Goal: Task Accomplishment & Management: Complete application form

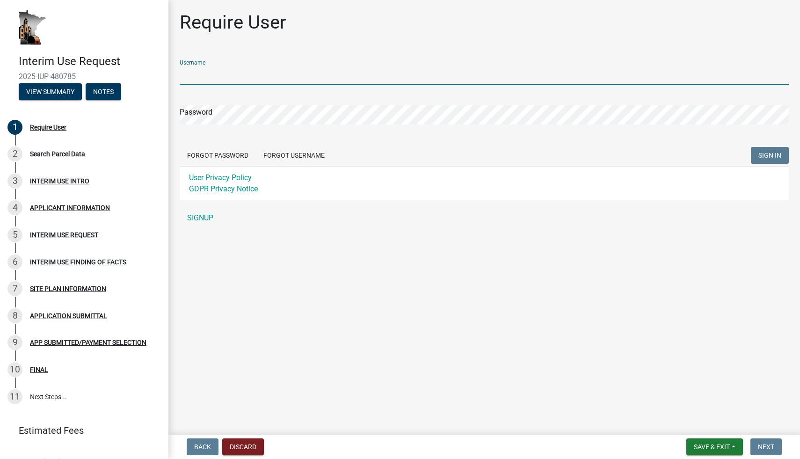
click at [228, 76] on input "Username" at bounding box center [484, 74] width 609 height 19
type input "[EMAIL_ADDRESS][DOMAIN_NAME]"
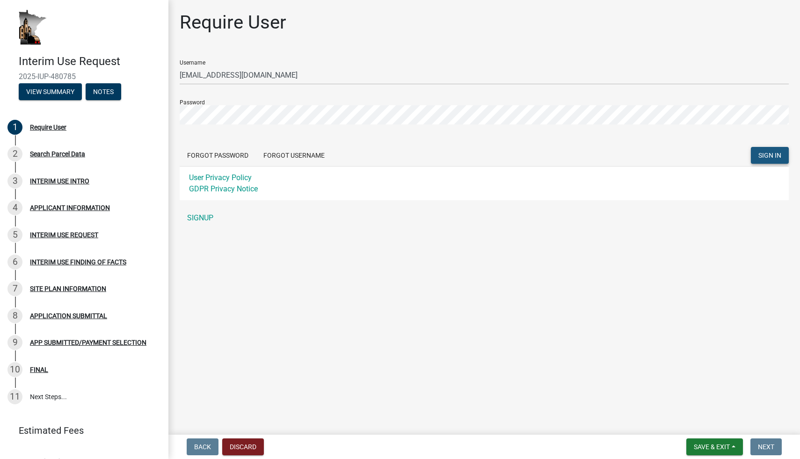
click at [762, 153] on span "SIGN IN" at bounding box center [769, 154] width 23 height 7
click at [173, 114] on div "Require User Username JDHinz1@gmail.com Password Forgot Password Forgot Usernam…" at bounding box center [484, 123] width 623 height 224
click at [771, 155] on span "SIGN IN" at bounding box center [769, 154] width 23 height 7
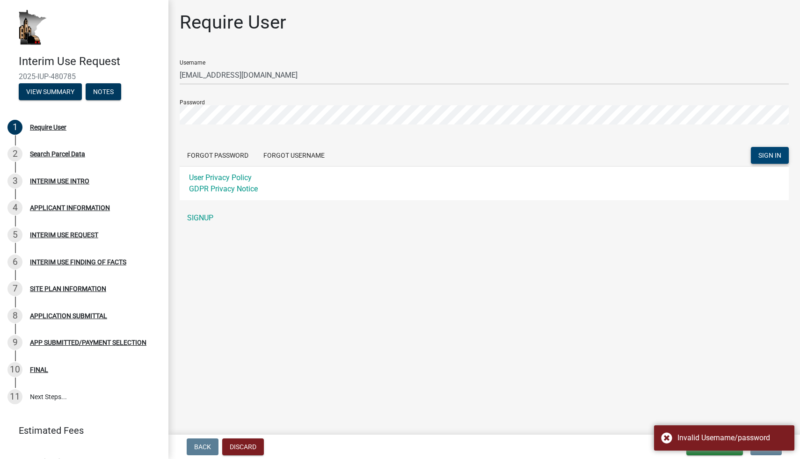
click at [361, 252] on main "Require User Username JDHinz1@gmail.com Password Forgot Password Forgot Usernam…" at bounding box center [483, 215] width 631 height 431
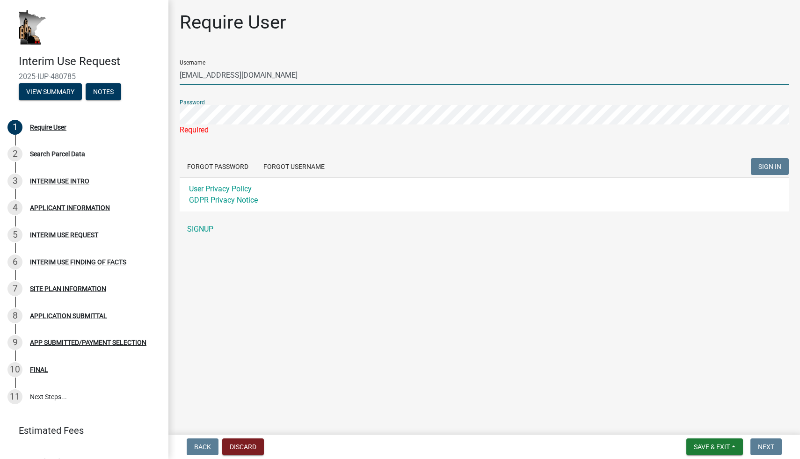
click at [216, 76] on input "JDHinz1@gmail.com" at bounding box center [484, 74] width 609 height 19
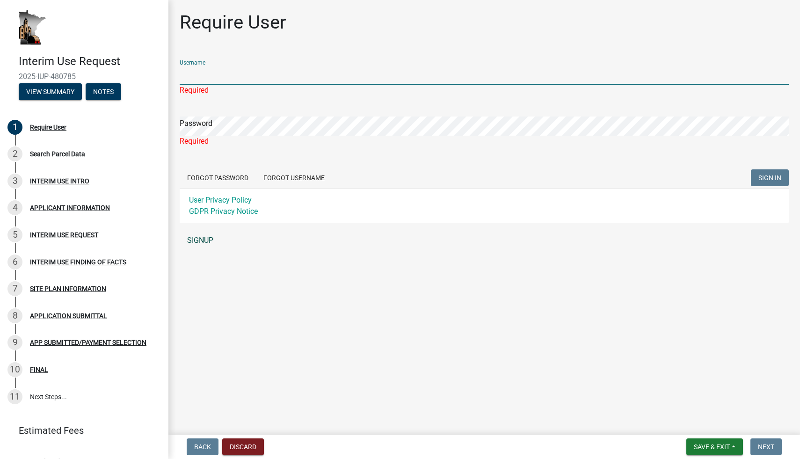
click at [208, 247] on link "SIGNUP" at bounding box center [484, 240] width 609 height 19
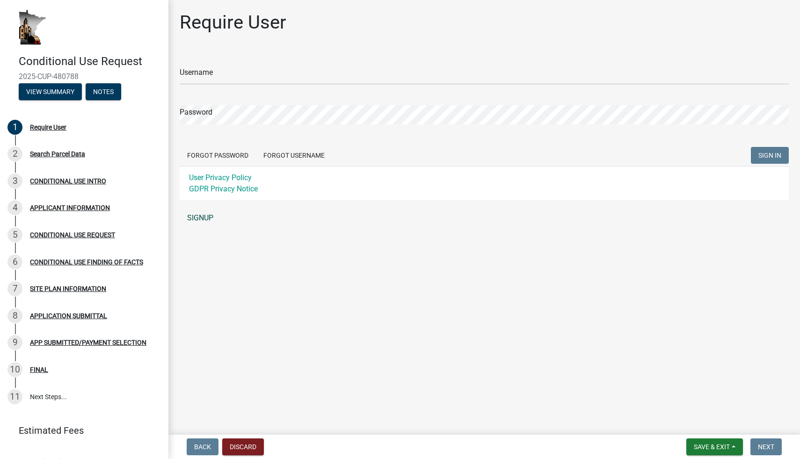
click at [203, 220] on link "SIGNUP" at bounding box center [484, 218] width 609 height 19
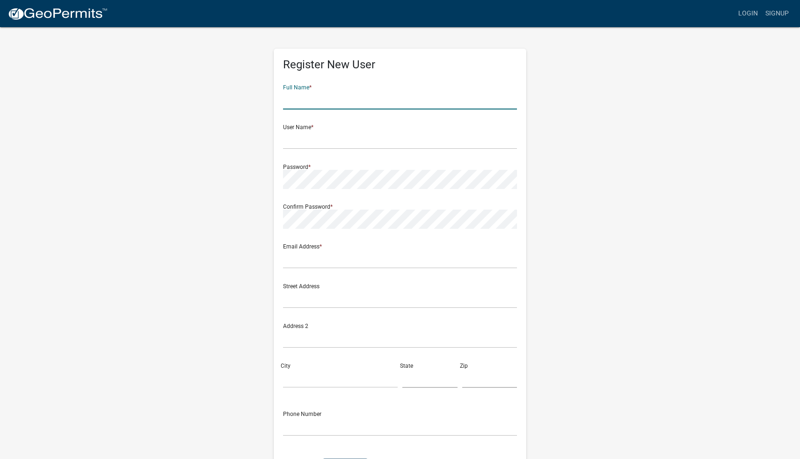
click at [351, 95] on input "text" at bounding box center [400, 99] width 234 height 19
type input "[PERSON_NAME]"
type input "JDHinz1"
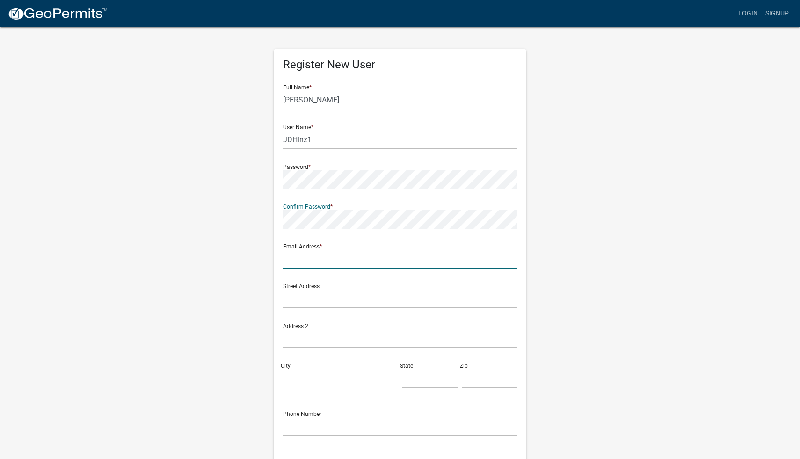
click at [305, 260] on input "text" at bounding box center [400, 258] width 234 height 19
type input "JDHinz1@gmail.com"
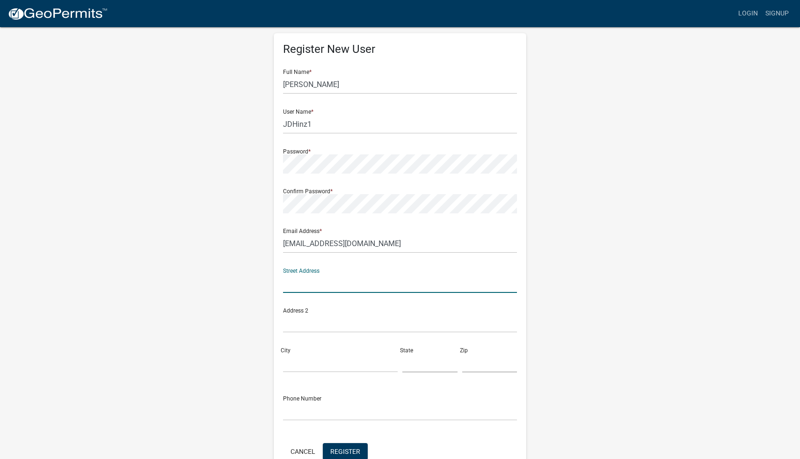
scroll to position [12, 0]
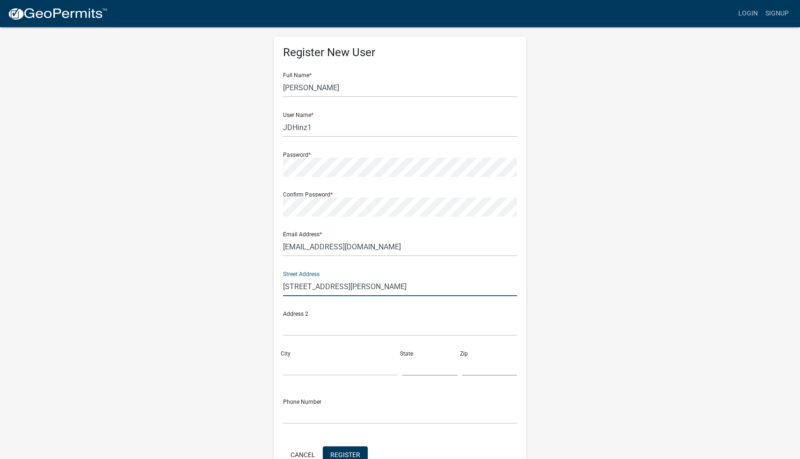
type input "6801 Oliver Ave S"
type input "Richfield"
type input "MN"
type input "55423"
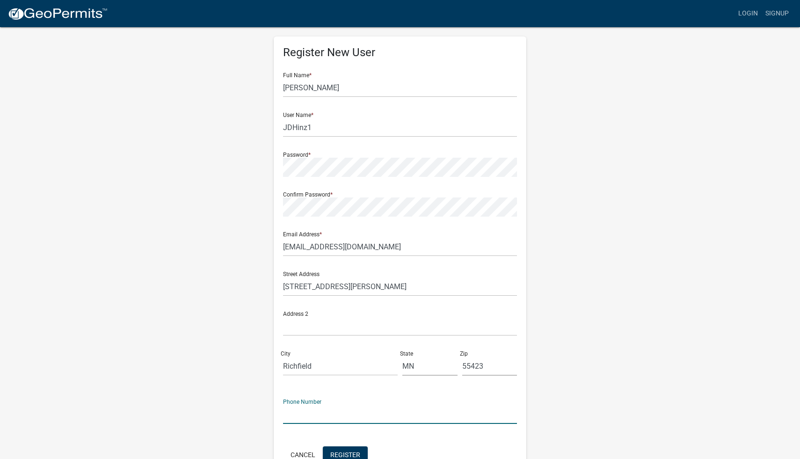
click at [319, 415] on input "text" at bounding box center [400, 413] width 234 height 19
type input "[PHONE_NUMBER]"
click at [220, 310] on div "Register New User Full Name * Jack Hinz User Name * JDHinz1 Password * Confirm …" at bounding box center [399, 264] width 533 height 500
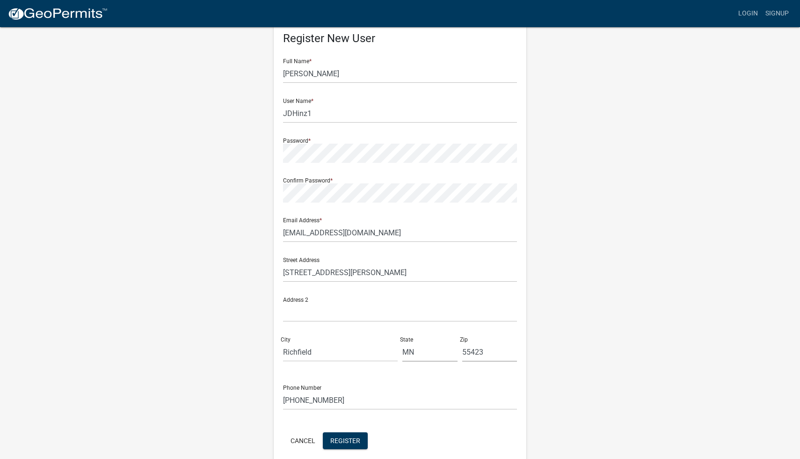
scroll to position [68, 0]
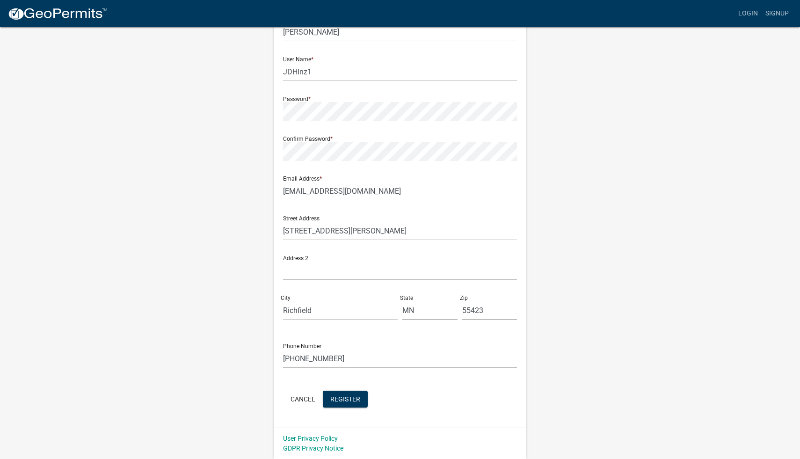
click at [224, 338] on div "Register New User Full Name * Jack Hinz User Name * JDHinz1 Password * Confirm …" at bounding box center [399, 208] width 533 height 500
click at [299, 234] on input "6801 Oliver Ave S" at bounding box center [400, 230] width 234 height 19
click at [355, 232] on input "6827 Oliver Ave S" at bounding box center [400, 230] width 234 height 19
type input "6827 Oliver Ave S"
click at [341, 401] on span "Register" at bounding box center [345, 398] width 30 height 7
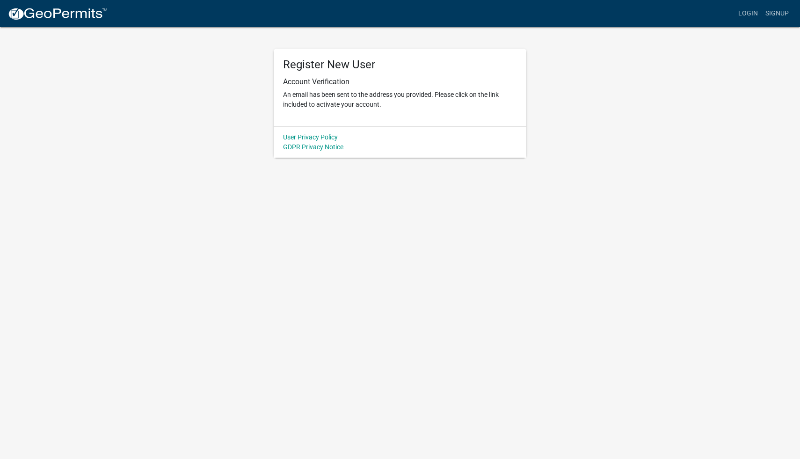
scroll to position [0, 0]
click at [361, 101] on p "An email has been sent to the address you provided. Please click on the link in…" at bounding box center [400, 100] width 234 height 20
drag, startPoint x: 391, startPoint y: 108, endPoint x: 284, endPoint y: 65, distance: 115.8
click at [283, 65] on div "Register New User Account Verification An email has been sent to the address yo…" at bounding box center [400, 88] width 252 height 78
click at [284, 65] on h5 "Register New User" at bounding box center [400, 65] width 234 height 14
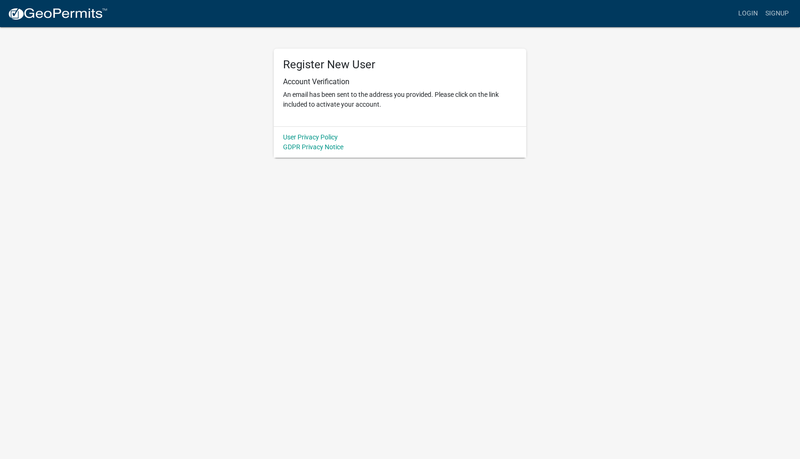
drag, startPoint x: 284, startPoint y: 65, endPoint x: 381, endPoint y: 106, distance: 105.2
click at [381, 106] on div "Register New User Account Verification An email has been sent to the address yo…" at bounding box center [400, 88] width 252 height 78
click at [381, 106] on p "An email has been sent to the address you provided. Please click on the link in…" at bounding box center [400, 100] width 234 height 20
drag, startPoint x: 381, startPoint y: 106, endPoint x: 281, endPoint y: 62, distance: 108.2
click at [281, 62] on div "Register New User Account Verification An email has been sent to the address yo…" at bounding box center [400, 88] width 252 height 78
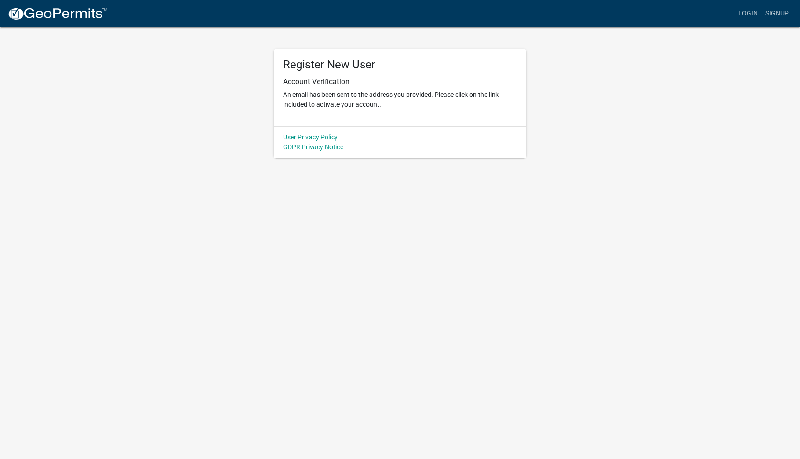
click at [281, 62] on div "Register New User Account Verification An email has been sent to the address yo…" at bounding box center [400, 88] width 252 height 78
drag, startPoint x: 284, startPoint y: 64, endPoint x: 382, endPoint y: 104, distance: 105.9
click at [382, 104] on div "Register New User Account Verification An email has been sent to the address yo…" at bounding box center [400, 88] width 252 height 78
click at [382, 104] on p "An email has been sent to the address you provided. Please click on the link in…" at bounding box center [400, 100] width 234 height 20
drag, startPoint x: 382, startPoint y: 104, endPoint x: 284, endPoint y: 62, distance: 106.8
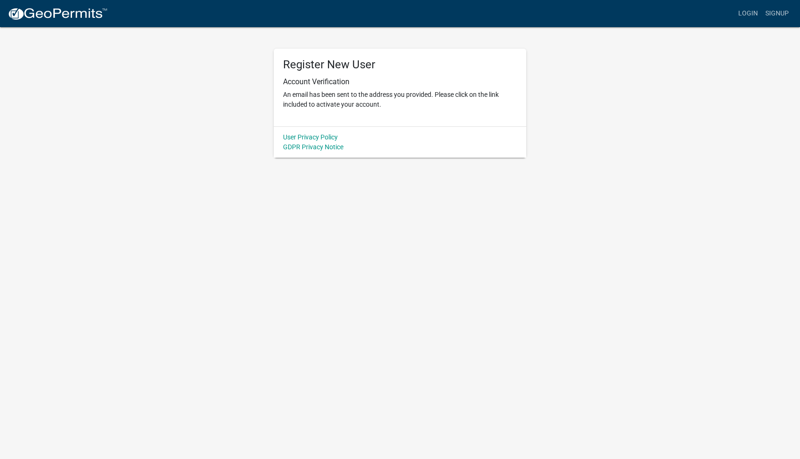
click at [284, 62] on div "Register New User Account Verification An email has been sent to the address yo…" at bounding box center [400, 88] width 252 height 78
click at [284, 62] on h5 "Register New User" at bounding box center [400, 65] width 234 height 14
click at [747, 124] on wm-register-view "more_horiz Login Signup Register New User Account Verification An email has bee…" at bounding box center [400, 79] width 800 height 158
click at [751, 15] on link "Login" at bounding box center [747, 14] width 27 height 18
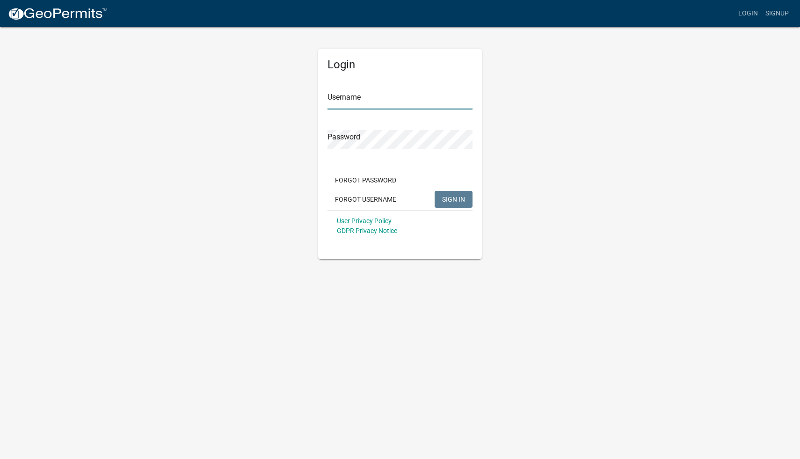
type input "JDHinz1"
click at [595, 135] on div "Login Username JDHinz1 Password Forgot Password Forgot Username SIGN IN User Pr…" at bounding box center [399, 142] width 533 height 233
click at [404, 121] on div "Password" at bounding box center [399, 133] width 145 height 32
click at [455, 199] on span "SIGN IN" at bounding box center [453, 198] width 23 height 7
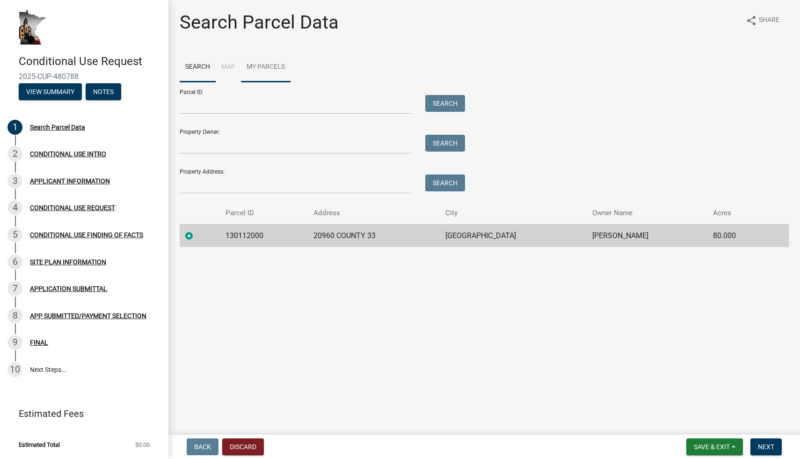
click at [267, 74] on link "My Parcels" at bounding box center [266, 67] width 50 height 30
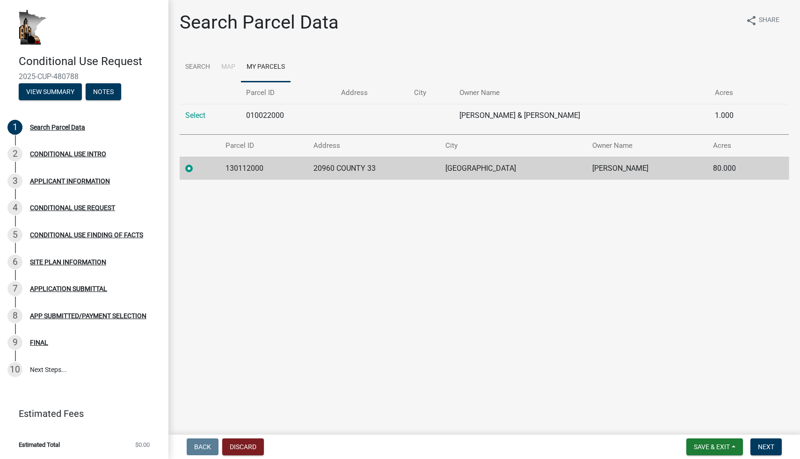
click at [389, 273] on main "Search Parcel Data share Share Search Map My Parcels Parcel ID Address City Own…" at bounding box center [483, 215] width 631 height 431
click at [364, 168] on td "20960 COUNTY 33" at bounding box center [374, 168] width 132 height 23
click at [369, 215] on main "Search Parcel Data share Share Search Map My Parcels Parcel ID Address City Own…" at bounding box center [483, 215] width 631 height 431
click at [477, 173] on td "[GEOGRAPHIC_DATA]" at bounding box center [513, 168] width 147 height 23
click at [629, 168] on td "[PERSON_NAME]" at bounding box center [646, 168] width 121 height 23
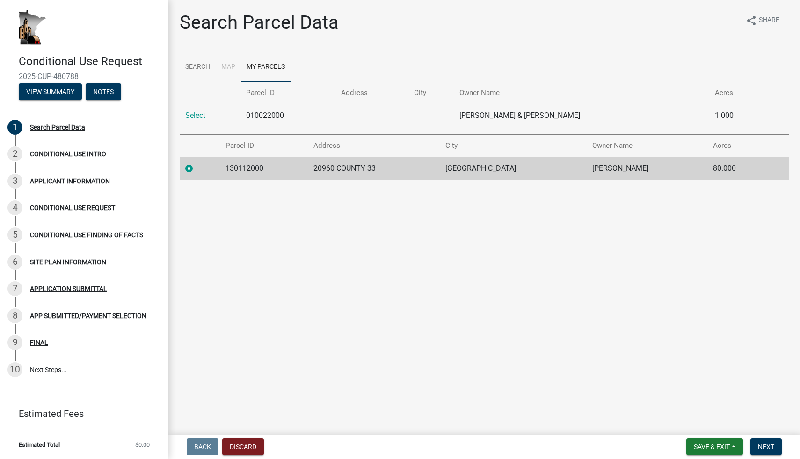
click at [639, 172] on td "[PERSON_NAME]" at bounding box center [646, 168] width 121 height 23
click at [570, 262] on main "Search Parcel Data share Share Search Map My Parcels Parcel ID Address City Own…" at bounding box center [483, 215] width 631 height 431
click at [196, 163] on label at bounding box center [196, 163] width 0 height 0
click at [196, 168] on input "radio" at bounding box center [199, 166] width 6 height 6
click at [196, 163] on label at bounding box center [196, 163] width 0 height 0
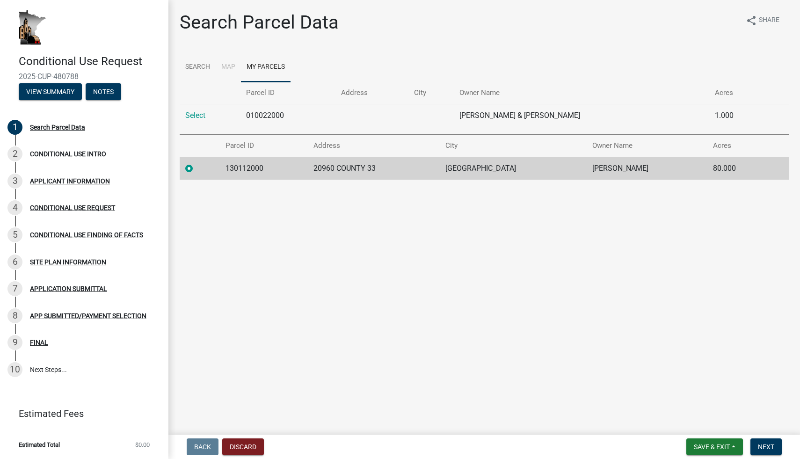
click at [196, 168] on input "radio" at bounding box center [199, 166] width 6 height 6
click at [194, 118] on link "Select" at bounding box center [195, 115] width 20 height 9
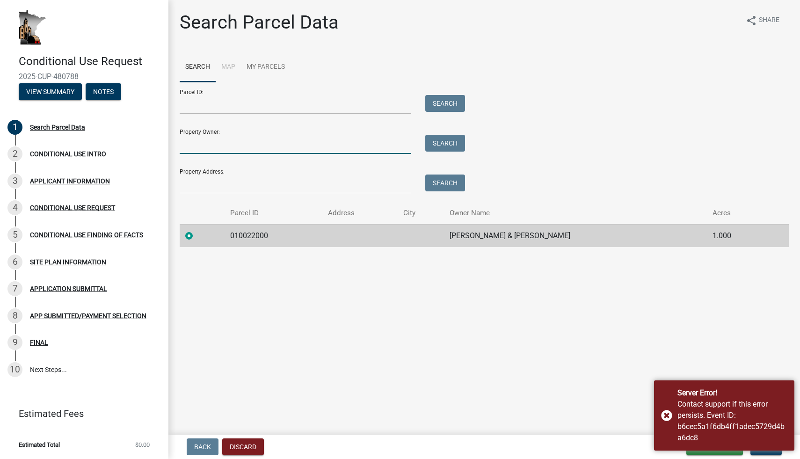
click at [216, 149] on input "Property Owner:" at bounding box center [295, 144] width 231 height 19
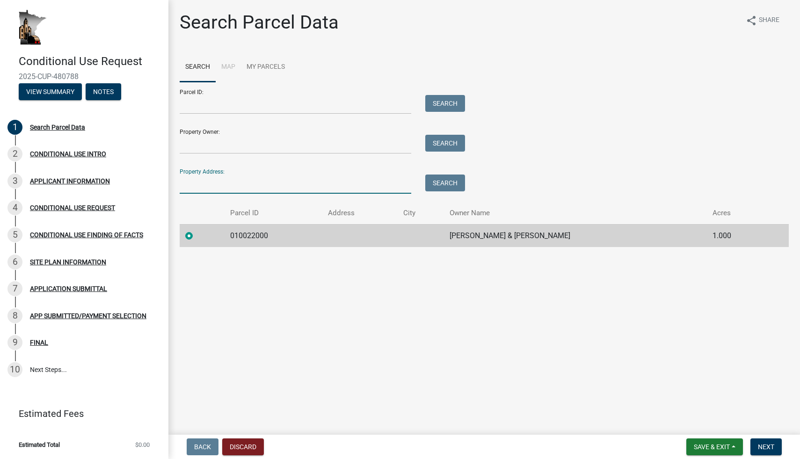
click at [208, 186] on input "Property Address:" at bounding box center [295, 183] width 231 height 19
type input "[STREET_ADDRESS][PERSON_NAME]"
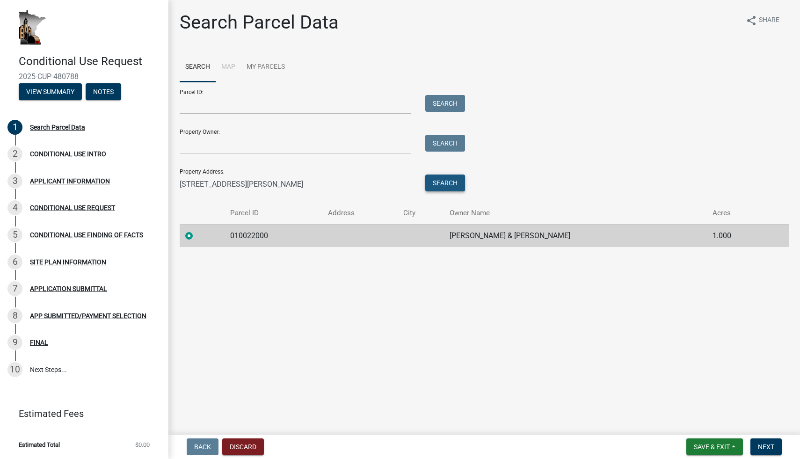
click at [452, 188] on button "Search" at bounding box center [445, 182] width 40 height 17
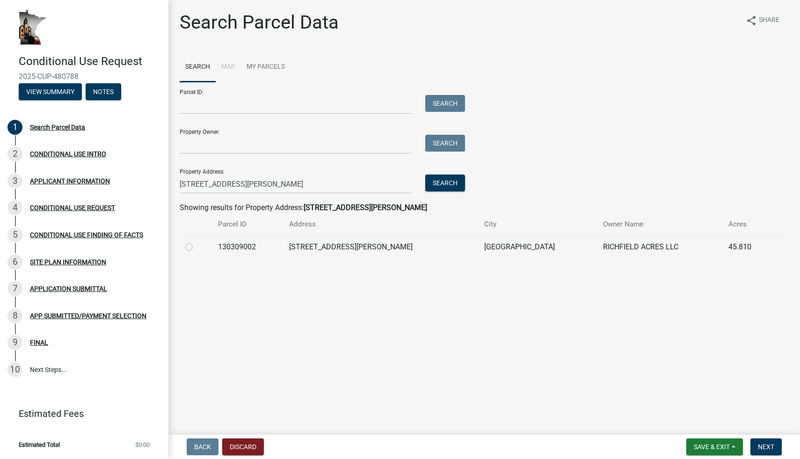
click at [196, 241] on label at bounding box center [196, 241] width 0 height 0
click at [196, 244] on input "radio" at bounding box center [199, 244] width 6 height 6
radio input "true"
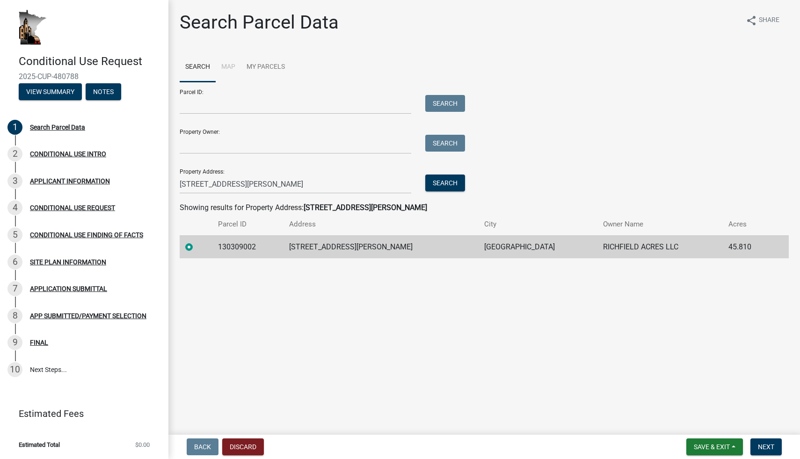
click at [196, 241] on label at bounding box center [196, 241] width 0 height 0
click at [196, 245] on input "radio" at bounding box center [199, 244] width 6 height 6
click at [331, 317] on main "Search Parcel Data share Share Search Map My Parcels Parcel ID: Search Property…" at bounding box center [483, 215] width 631 height 431
click at [413, 368] on main "Search Parcel Data share Share Search Map My Parcels Parcel ID: Search Property…" at bounding box center [483, 215] width 631 height 431
click at [240, 446] on button "Discard" at bounding box center [243, 446] width 42 height 17
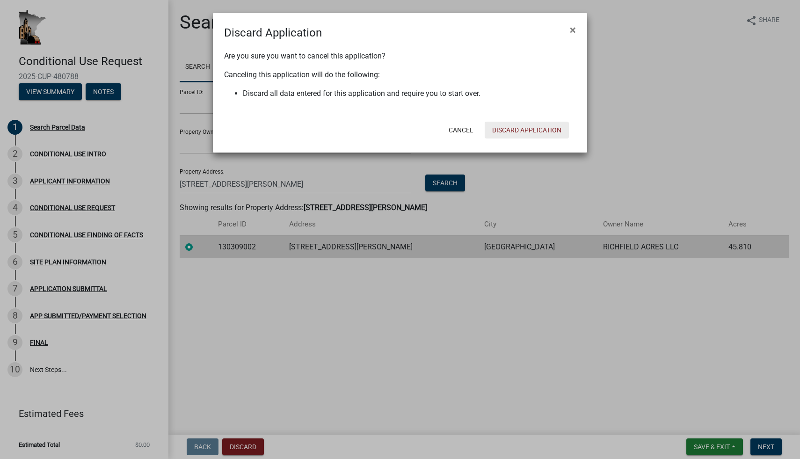
click at [528, 132] on button "Discard Application" at bounding box center [526, 130] width 84 height 17
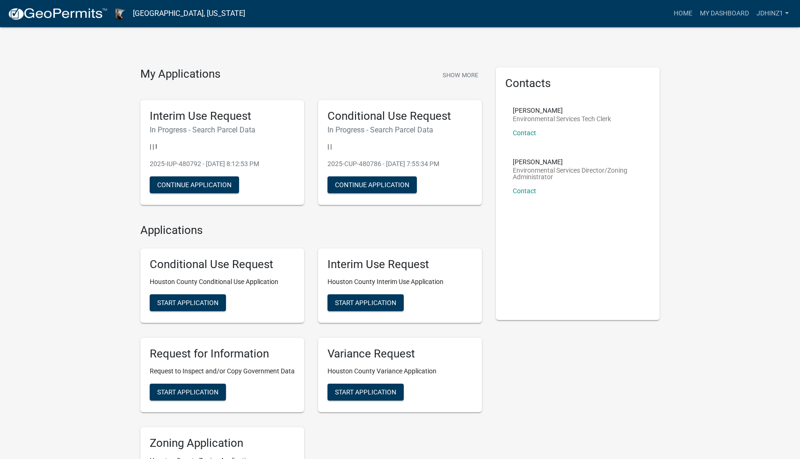
click at [709, 86] on div "My Applications Show More Interim Use Request In Progress - Search Parcel Data …" at bounding box center [400, 314] width 800 height 628
click at [718, 9] on link "My Dashboard" at bounding box center [724, 14] width 57 height 18
click at [691, 198] on div "My Applications Show More Interim Use Request In Progress - Search Parcel Data …" at bounding box center [400, 314] width 800 height 628
click at [710, 18] on link "My Dashboard" at bounding box center [724, 14] width 57 height 18
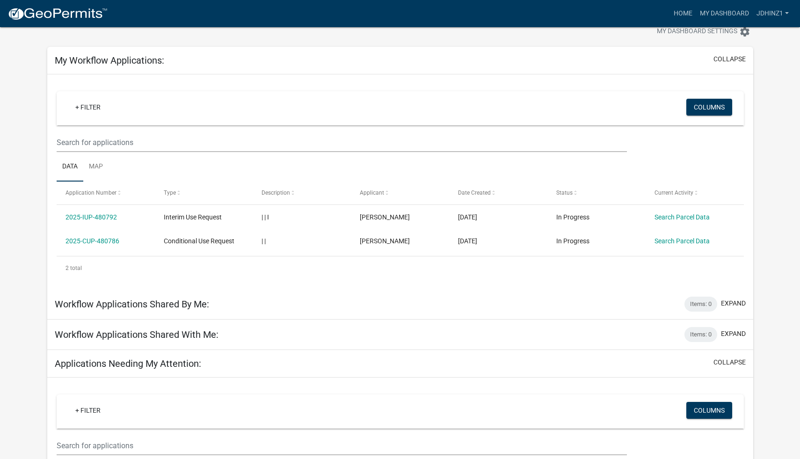
scroll to position [25, 0]
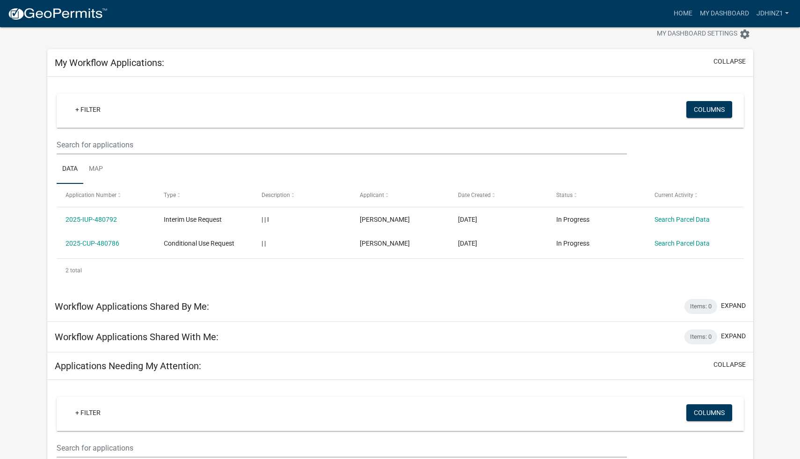
click at [50, 231] on div "+ Filter Columns Data Map Application Number Type Description Applicant Date Cr…" at bounding box center [400, 184] width 706 height 215
click at [49, 227] on div "+ Filter Columns Data Map Application Number Type Description Applicant Date Cr…" at bounding box center [400, 184] width 706 height 215
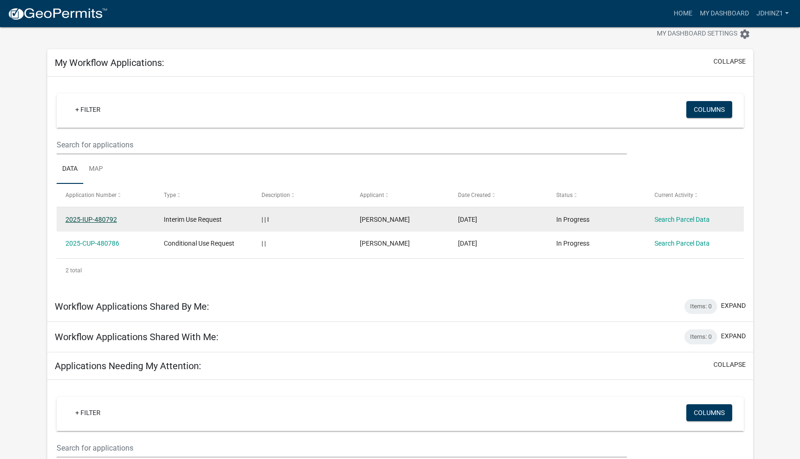
click at [92, 218] on link "2025-IUP-480792" at bounding box center [90, 219] width 51 height 7
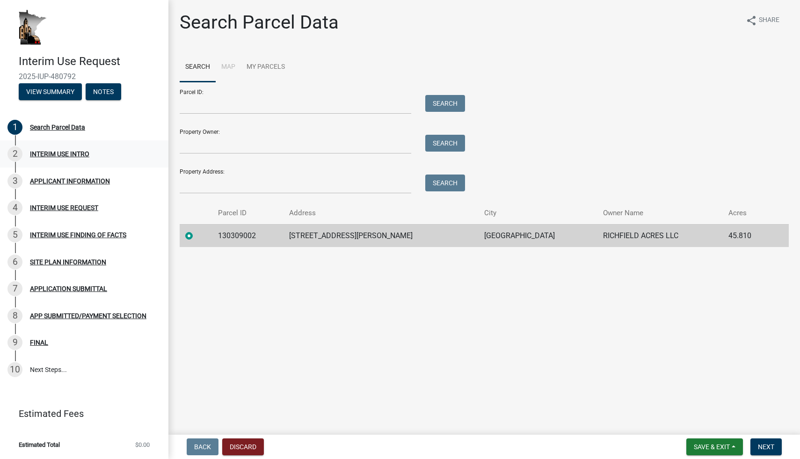
click at [55, 153] on div "INTERIM USE INTRO" at bounding box center [59, 154] width 59 height 7
click at [58, 151] on div "INTERIM USE INTRO" at bounding box center [59, 154] width 59 height 7
click at [61, 182] on div "APPLICANT INFORMATION" at bounding box center [70, 181] width 80 height 7
click at [65, 206] on div "INTERIM USE REQUEST" at bounding box center [64, 207] width 68 height 7
click at [769, 447] on span "Next" at bounding box center [765, 446] width 16 height 7
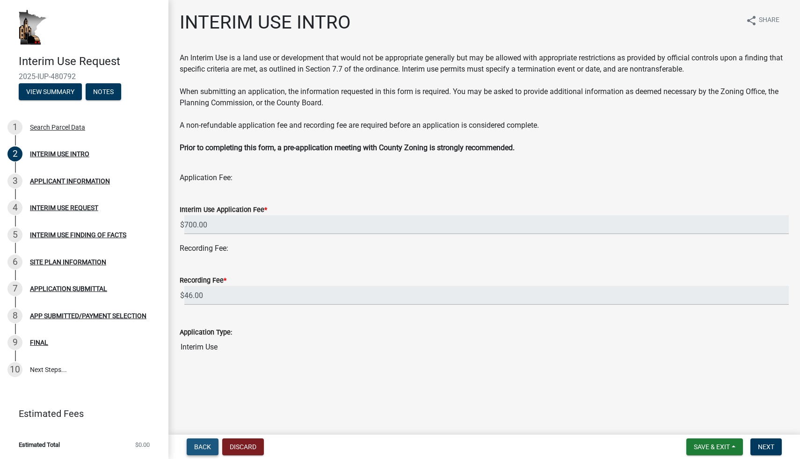
click at [200, 444] on span "Back" at bounding box center [202, 446] width 17 height 7
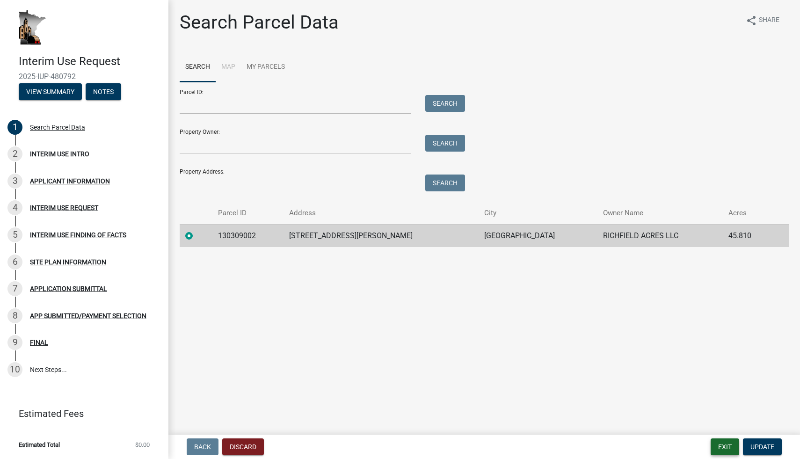
click at [729, 449] on button "Exit" at bounding box center [724, 446] width 29 height 17
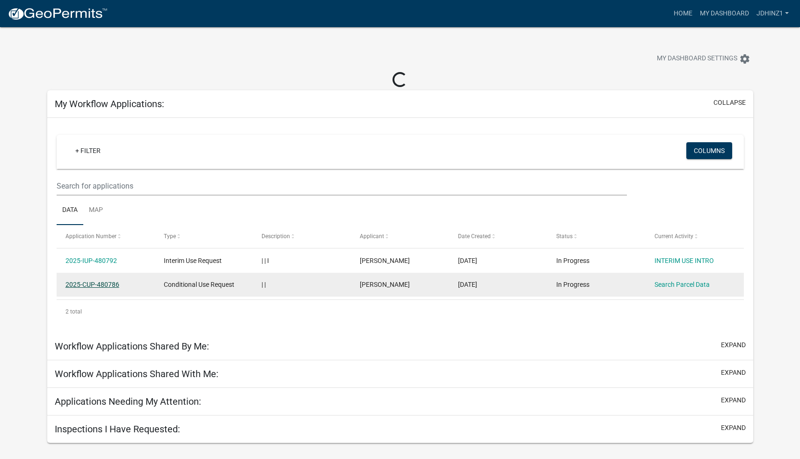
click at [81, 286] on link "2025-CUP-480786" at bounding box center [92, 284] width 54 height 7
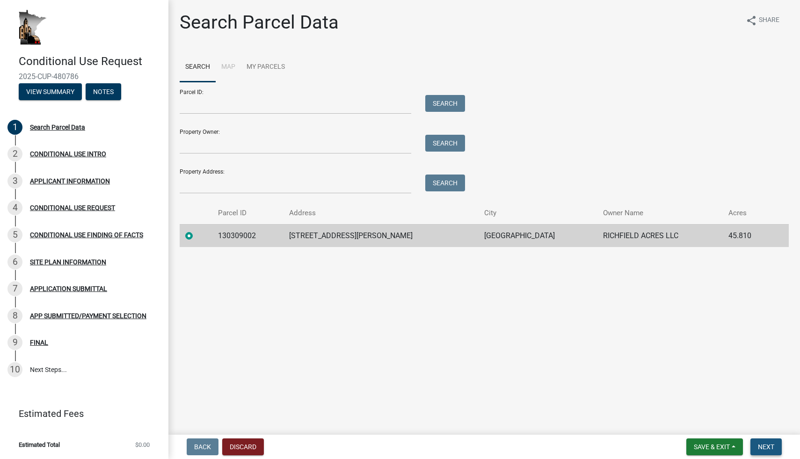
click at [770, 443] on span "Next" at bounding box center [765, 446] width 16 height 7
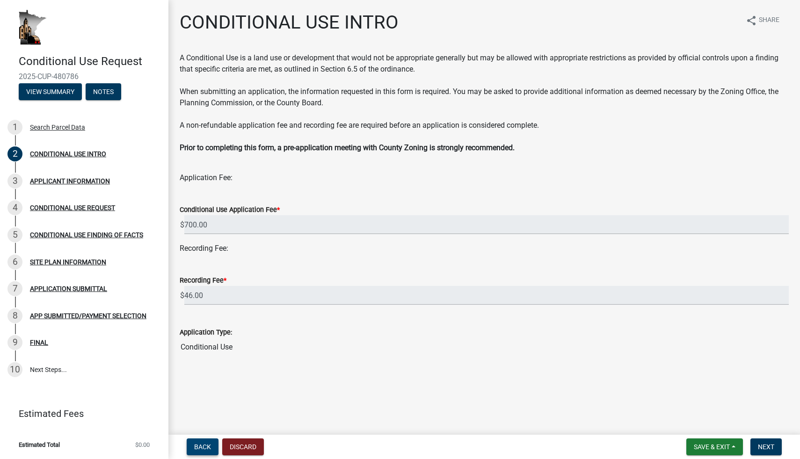
click at [217, 446] on button "Back" at bounding box center [203, 446] width 32 height 17
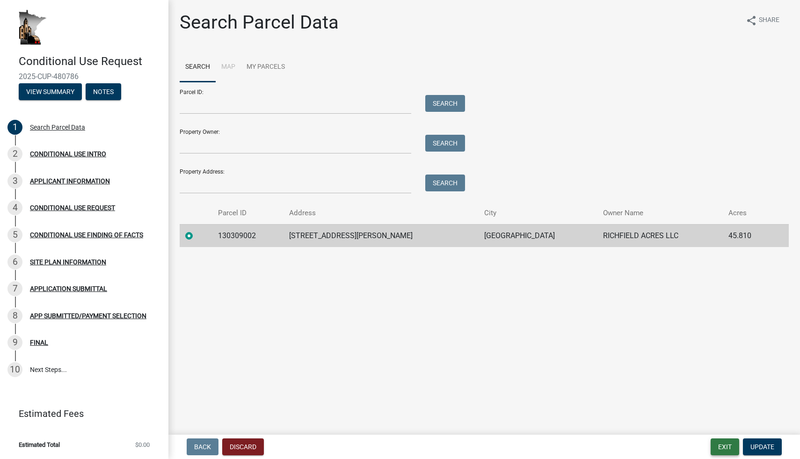
click at [719, 443] on button "Exit" at bounding box center [724, 446] width 29 height 17
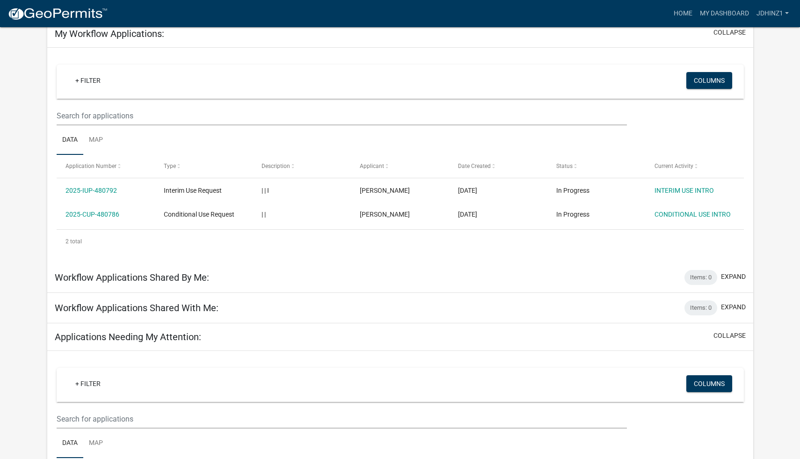
scroll to position [60, 0]
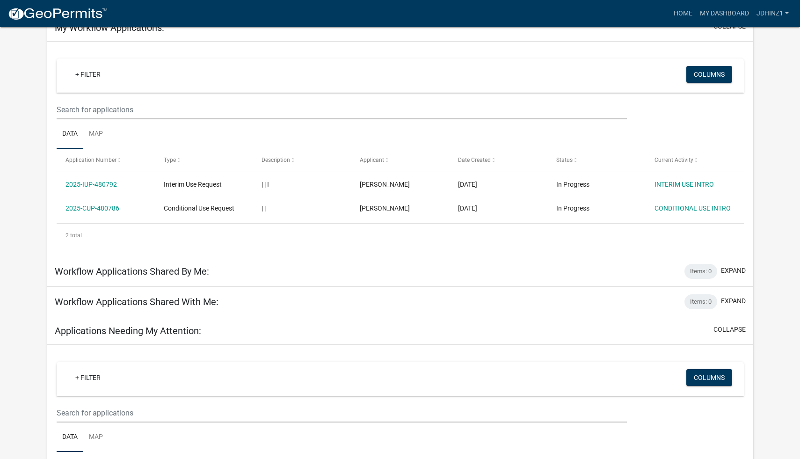
click at [336, 328] on div "Applications Needing My Attention: collapse" at bounding box center [400, 331] width 706 height 28
click at [726, 324] on div "Applications Needing My Attention: collapse" at bounding box center [400, 331] width 706 height 28
click at [722, 331] on button "collapse" at bounding box center [729, 330] width 32 height 10
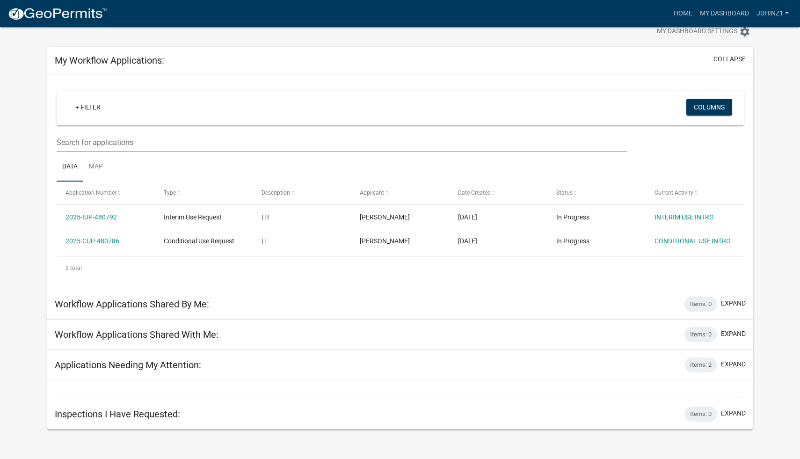
scroll to position [27, 0]
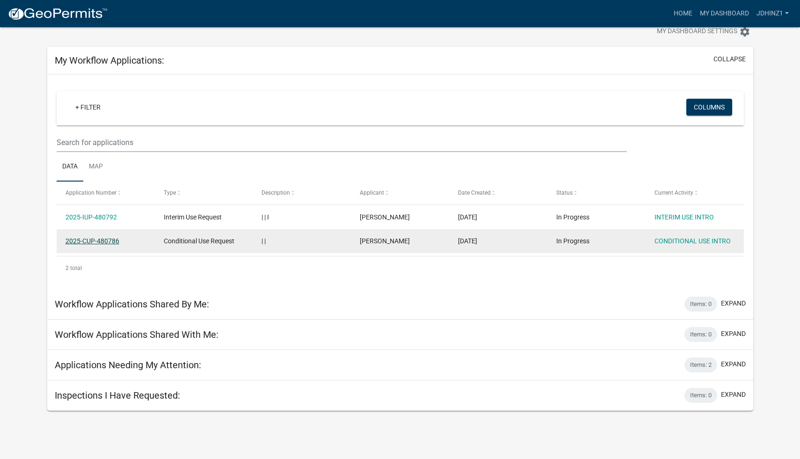
click at [94, 240] on link "2025-CUP-480786" at bounding box center [92, 240] width 54 height 7
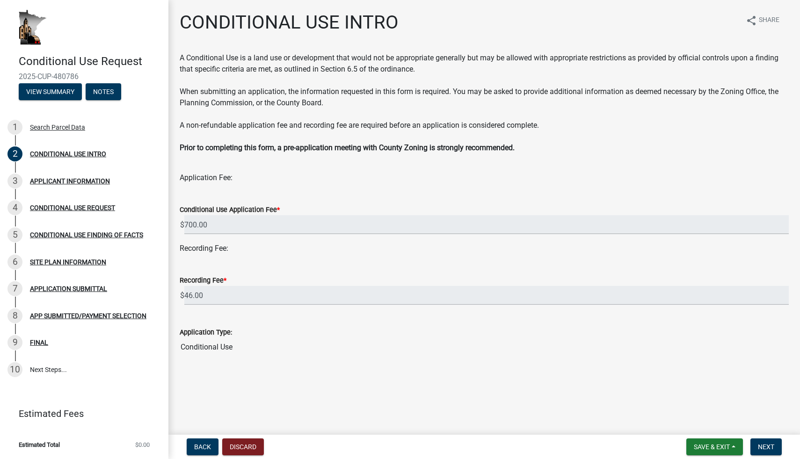
click at [422, 258] on wm-data-entity-input "Recording Fee:" at bounding box center [484, 252] width 609 height 19
click at [762, 444] on span "Next" at bounding box center [765, 446] width 16 height 7
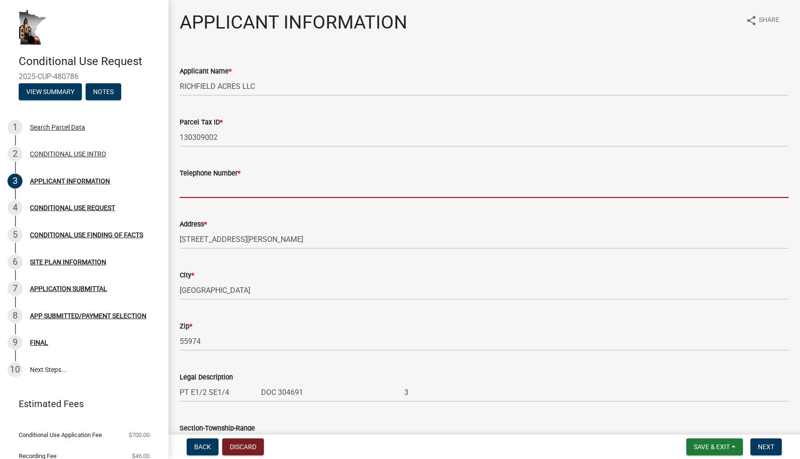
click at [213, 193] on input "Telephone Number *" at bounding box center [484, 188] width 609 height 19
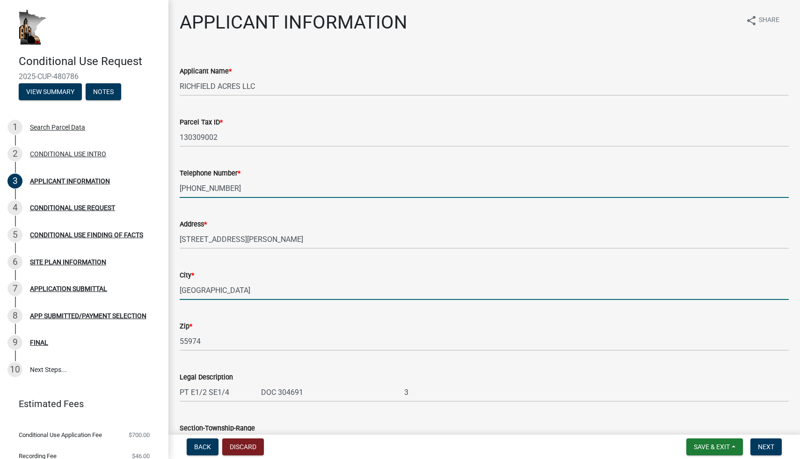
click at [286, 289] on input "[GEOGRAPHIC_DATA]" at bounding box center [484, 290] width 609 height 19
click at [198, 190] on input "[PHONE_NUMBER]" at bounding box center [484, 188] width 609 height 19
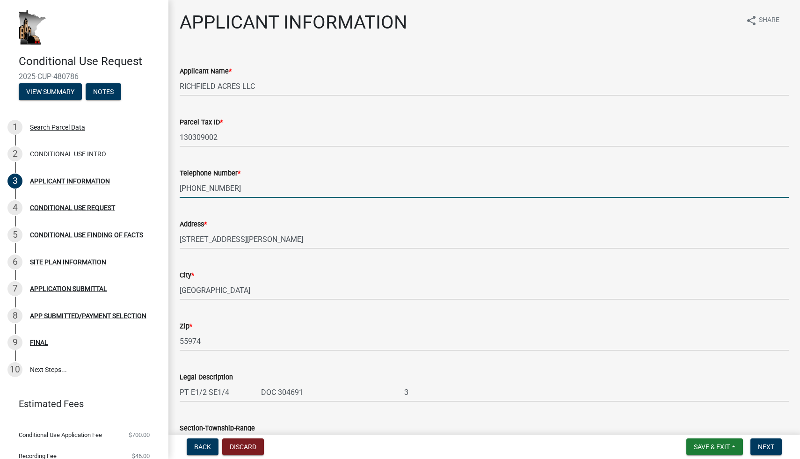
click at [232, 191] on input "[PHONE_NUMBER]" at bounding box center [484, 188] width 609 height 19
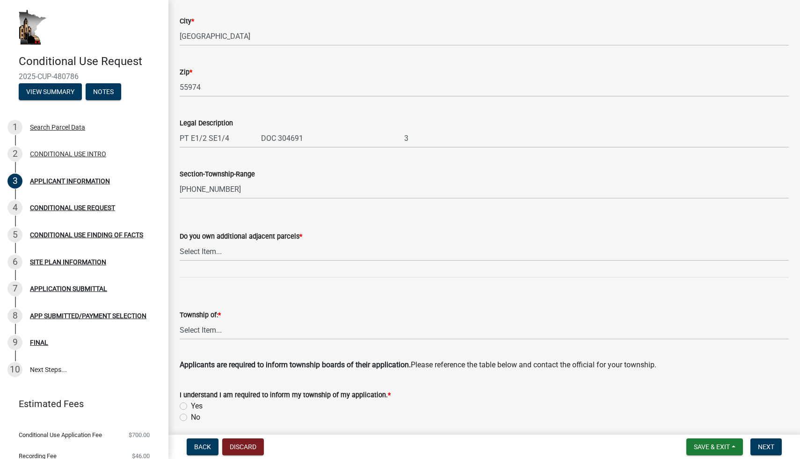
scroll to position [255, 0]
type input "[PHONE_NUMBER]"
click at [281, 256] on select "Select Item... Yes No" at bounding box center [484, 249] width 609 height 19
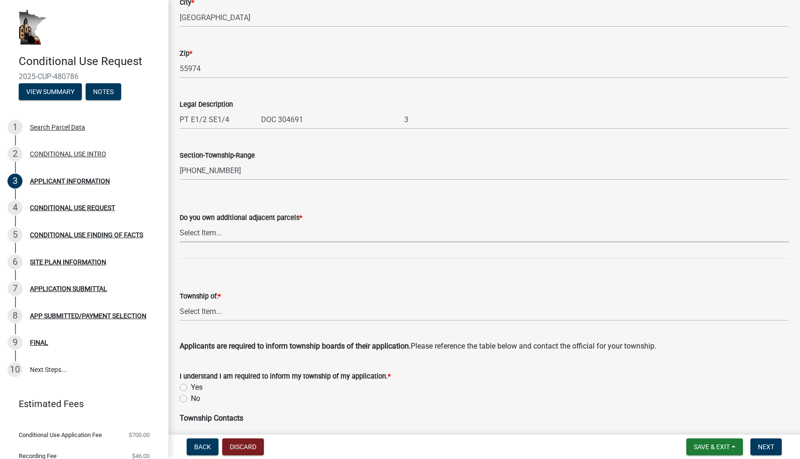
scroll to position [274, 0]
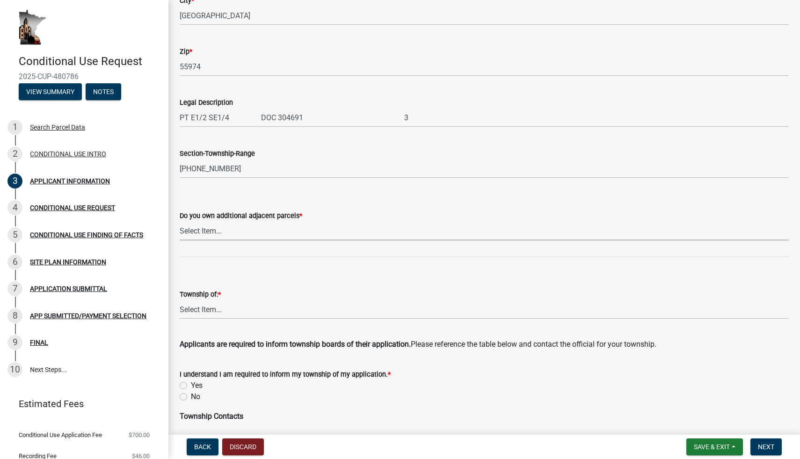
click at [265, 232] on select "Select Item... Yes No" at bounding box center [484, 230] width 609 height 19
click at [241, 230] on select "Select Item... Yes No" at bounding box center [484, 230] width 609 height 19
select select "9e1e8264-826e-489c-8877-360b4a057526"
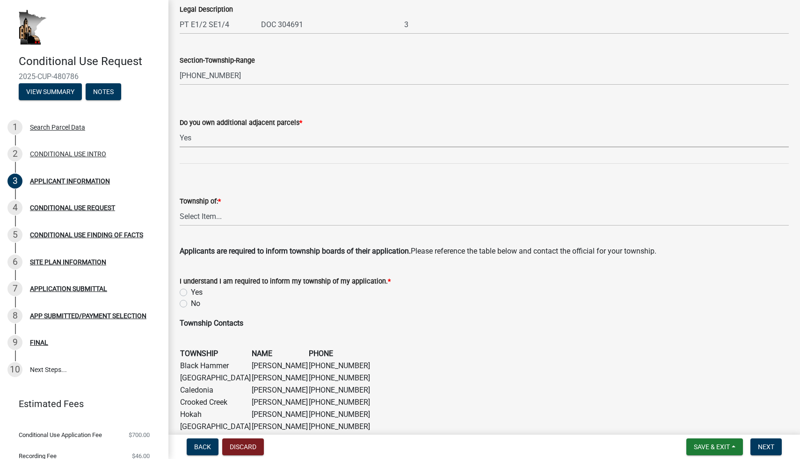
scroll to position [368, 0]
click at [236, 216] on select "Select Item... Black [GEOGRAPHIC_DATA] [GEOGRAPHIC_DATA] [GEOGRAPHIC_DATA] [GEO…" at bounding box center [484, 215] width 609 height 19
click at [251, 250] on span "Applicants are required to inform township boards of their application." at bounding box center [295, 250] width 231 height 9
click at [231, 218] on select "Select Item... Black [GEOGRAPHIC_DATA] [GEOGRAPHIC_DATA] [GEOGRAPHIC_DATA] [GEO…" at bounding box center [484, 215] width 609 height 19
select select "87bd8246-e010-4864-ada3-31d8f143e470"
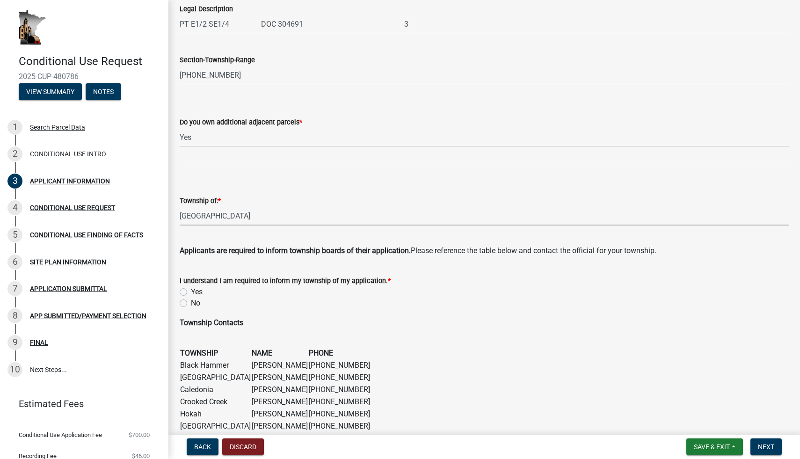
click at [246, 218] on select "Select Item... Black [GEOGRAPHIC_DATA] [GEOGRAPHIC_DATA] [GEOGRAPHIC_DATA] [GEO…" at bounding box center [484, 215] width 609 height 19
click at [354, 280] on label "I understand I am required to inform my township of my application. *" at bounding box center [285, 281] width 211 height 7
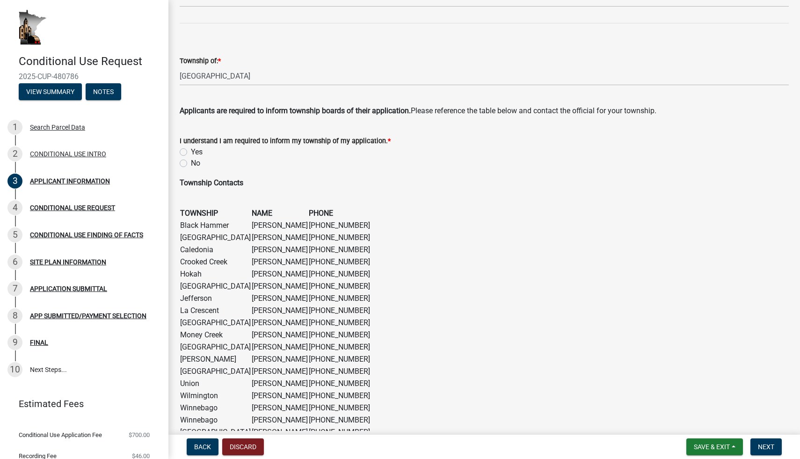
scroll to position [509, 0]
click at [191, 148] on label "Yes" at bounding box center [197, 150] width 12 height 11
click at [191, 148] on input "Yes" at bounding box center [194, 148] width 6 height 6
radio input "true"
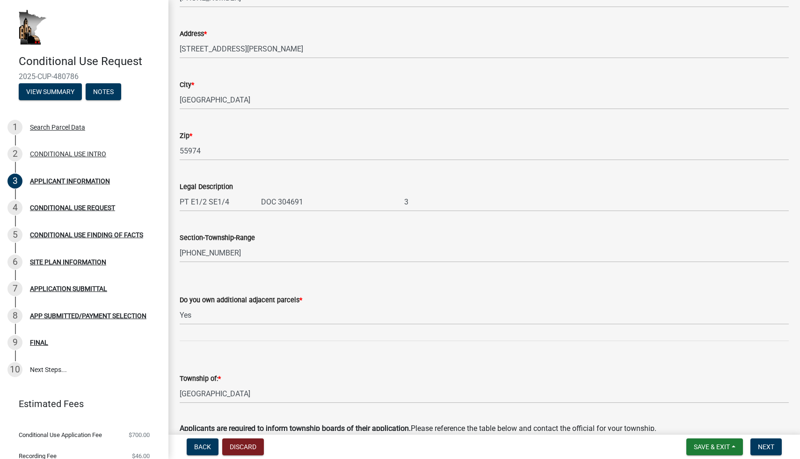
scroll to position [559, 0]
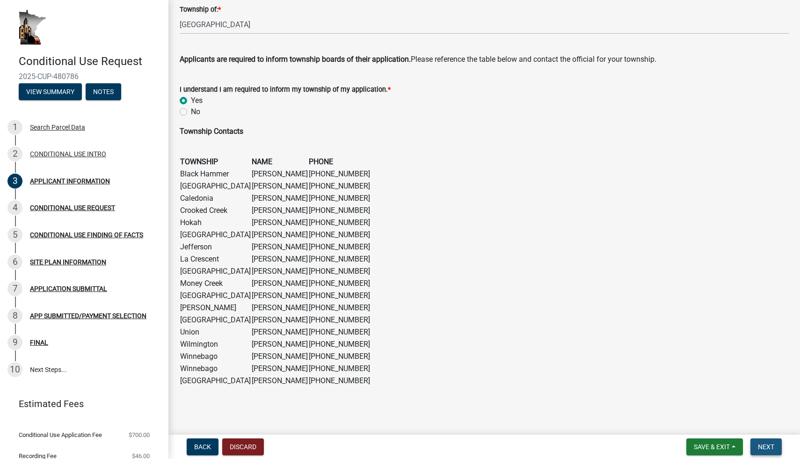
click at [764, 440] on button "Next" at bounding box center [765, 446] width 31 height 17
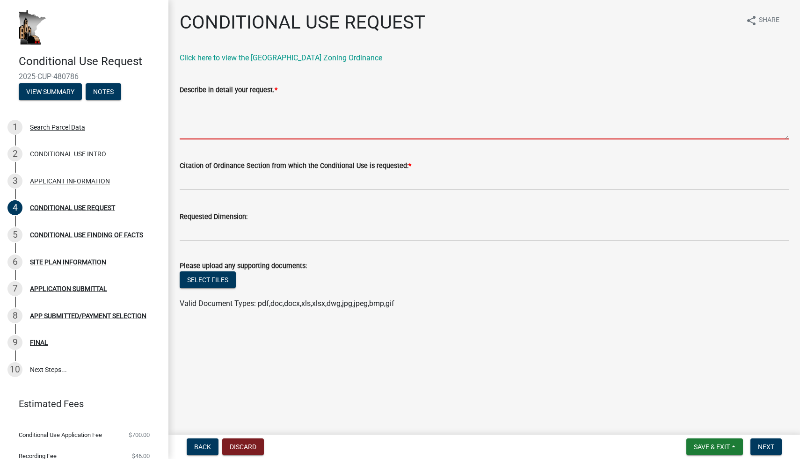
click at [229, 134] on textarea "Describe in detail your request. *" at bounding box center [484, 117] width 609 height 44
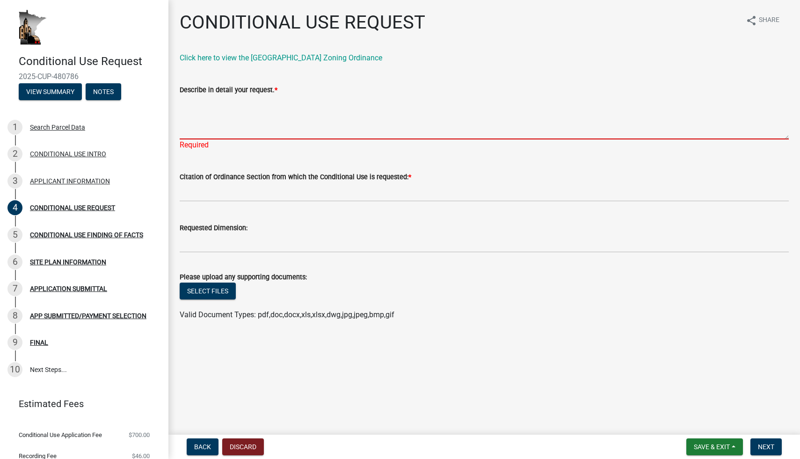
click at [203, 108] on textarea "Describe in detail your request. *" at bounding box center [484, 117] width 609 height 44
paste textarea "The proposed conditional use is for the establishment of a small-scale cannabis…"
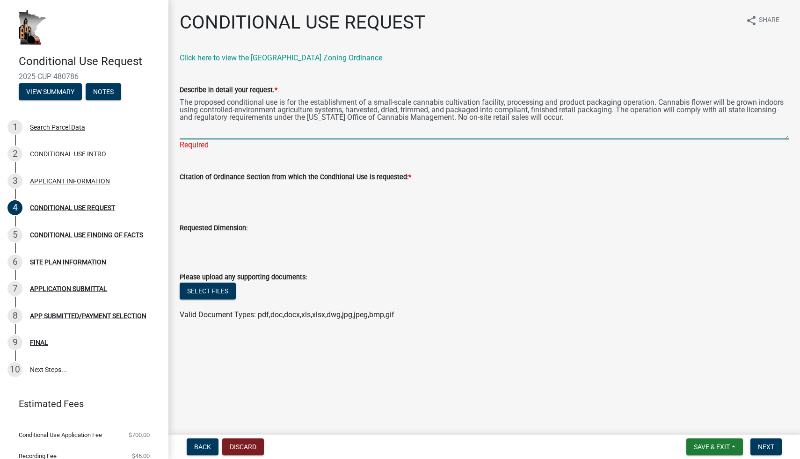
type textarea "The proposed conditional use is for the establishment of a small-scale cannabis…"
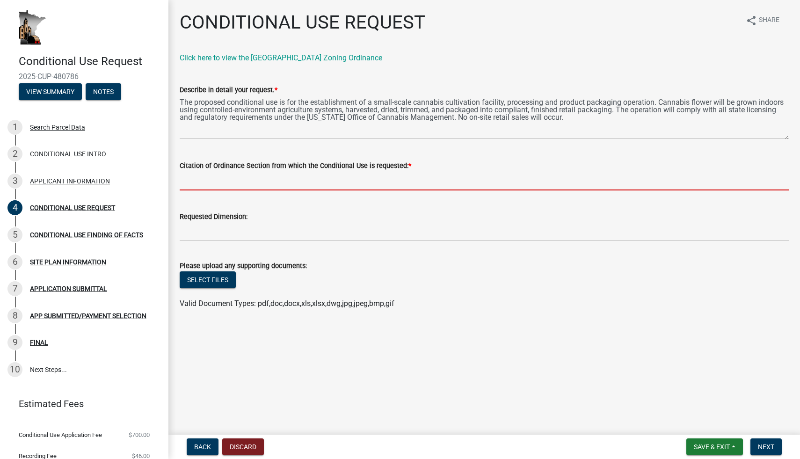
click at [235, 200] on wm-data-entity-input-list "Click here to view the [GEOGRAPHIC_DATA] Zoning Ordinance Describe in detail yo…" at bounding box center [484, 184] width 609 height 265
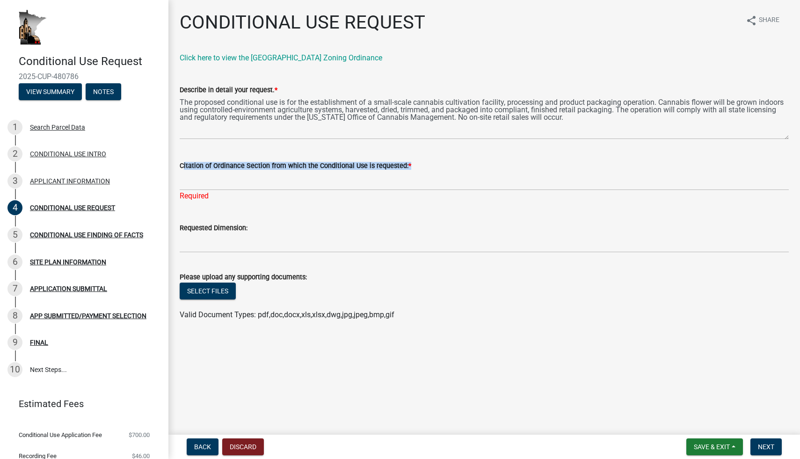
drag, startPoint x: 180, startPoint y: 163, endPoint x: 412, endPoint y: 166, distance: 231.9
click at [412, 166] on div "Citation of Ordinance Section from which the Conditional Use is requested: *" at bounding box center [484, 165] width 609 height 11
copy label "Citation of Ordinance Section from which the Conditional Use is requested: *"
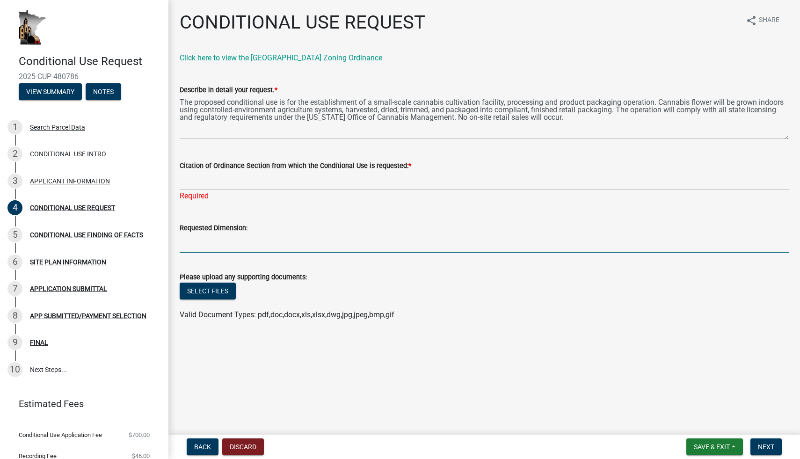
click at [239, 246] on input "Requested Dimension:" at bounding box center [484, 242] width 609 height 19
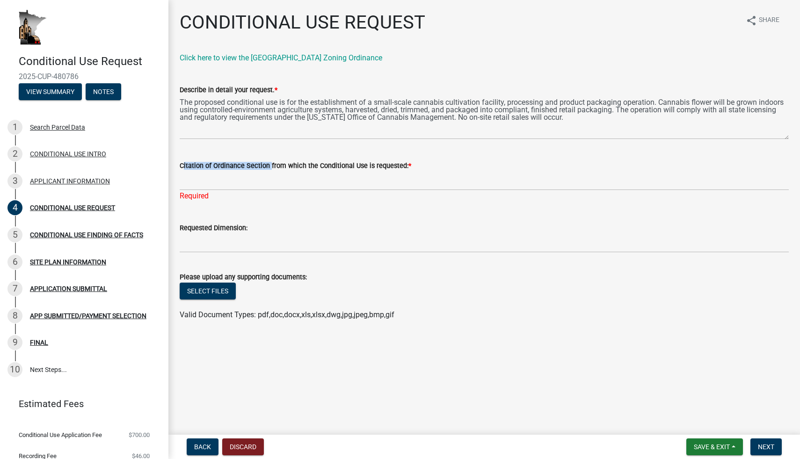
drag, startPoint x: 180, startPoint y: 165, endPoint x: 266, endPoint y: 167, distance: 86.6
click at [266, 167] on label "Citation of Ordinance Section from which the Conditional Use is requested: *" at bounding box center [295, 166] width 231 height 7
copy label "Citation of Ordinance Section"
click at [273, 171] on div "Citation of Ordinance Section from which the Conditional Use is requested: *" at bounding box center [484, 165] width 609 height 11
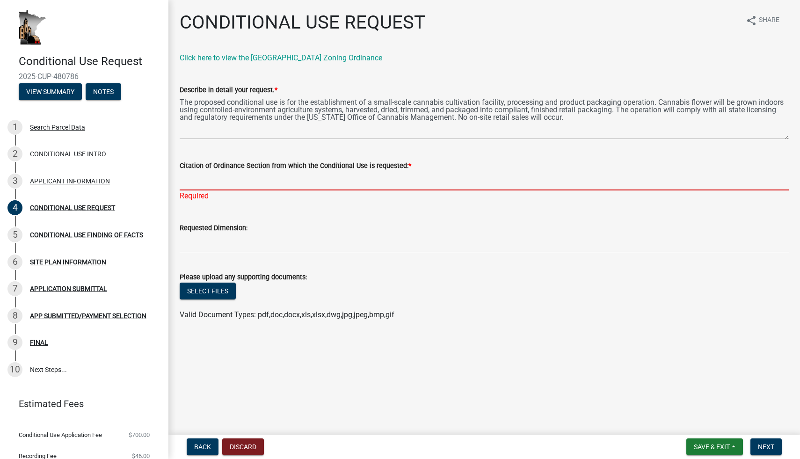
click at [390, 182] on input "Citation of Ordinance Section from which the Conditional Use is requested: *" at bounding box center [484, 180] width 609 height 19
click at [193, 185] on input "Citation of Ordinance Section from which the Conditional Use is requested: *" at bounding box center [484, 180] width 609 height 19
type input "3.2.9"
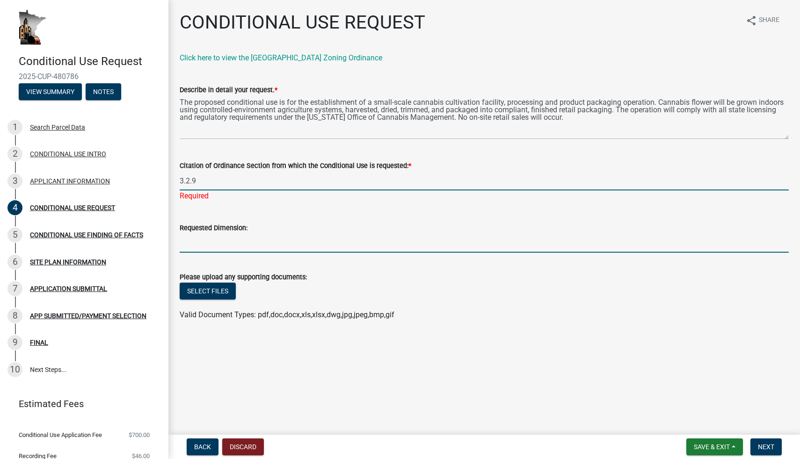
click at [209, 250] on wm-data-entity-input-list "Click here to view the [GEOGRAPHIC_DATA] Zoning Ordinance Describe in detail yo…" at bounding box center [484, 190] width 609 height 276
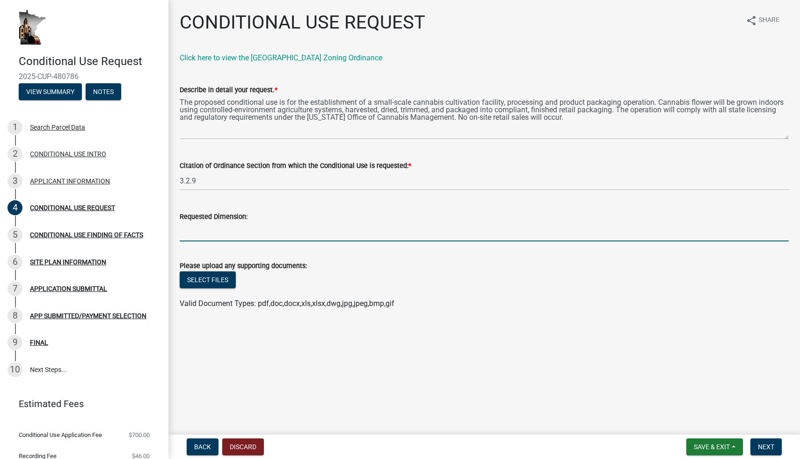
click at [259, 354] on main "CONDITIONAL USE REQUEST share Share Click here to view the [GEOGRAPHIC_DATA] Zo…" at bounding box center [483, 215] width 631 height 431
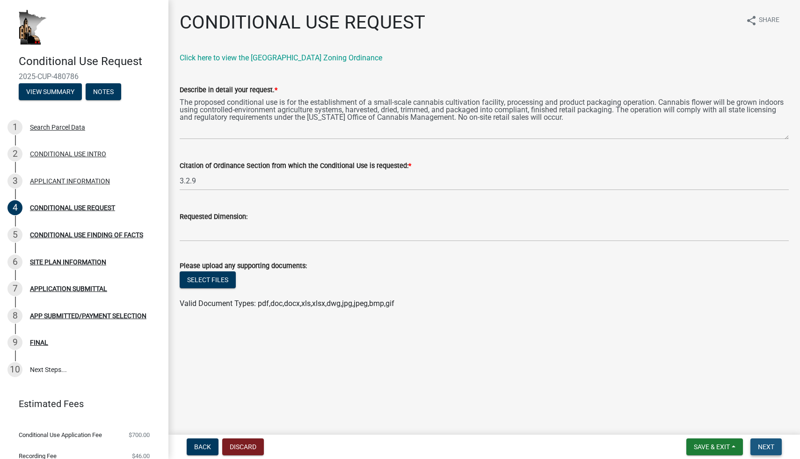
click at [772, 444] on span "Next" at bounding box center [765, 446] width 16 height 7
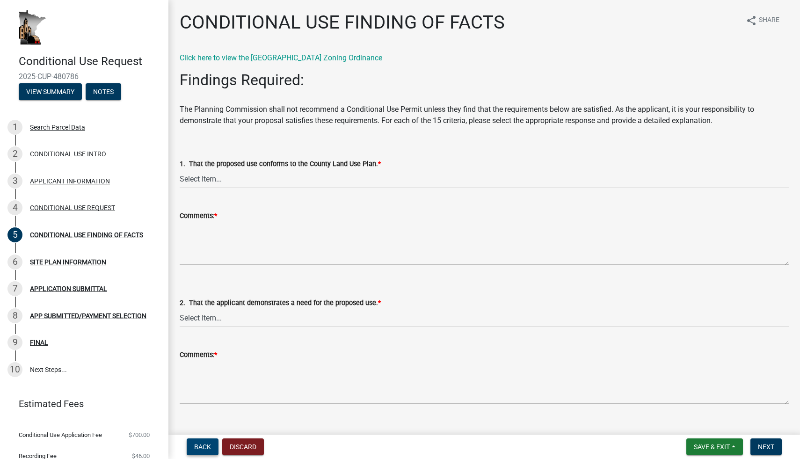
click at [195, 450] on span "Back" at bounding box center [202, 446] width 17 height 7
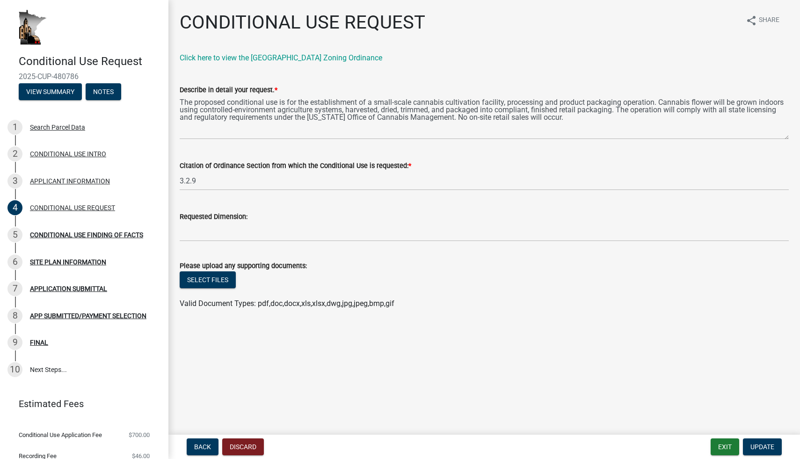
click at [297, 265] on label "Please upload any supporting documents:" at bounding box center [243, 266] width 127 height 7
click at [428, 134] on textarea "The proposed conditional use is for the establishment of a small-scale cannabis…" at bounding box center [484, 117] width 609 height 44
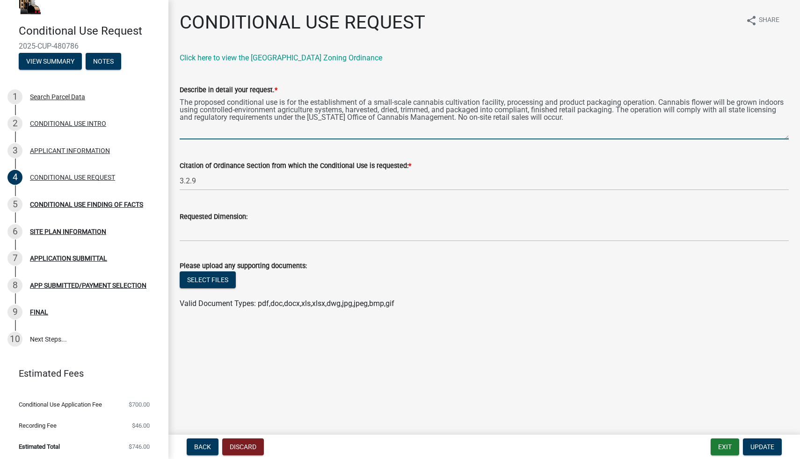
scroll to position [32, 0]
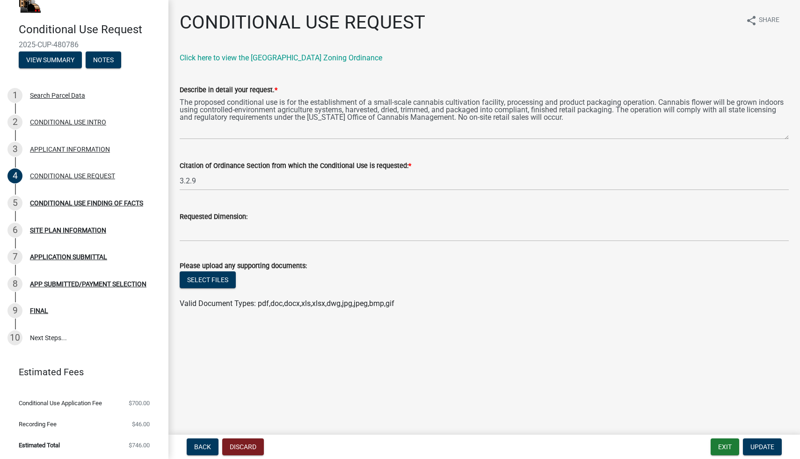
click at [271, 265] on label "Please upload any supporting documents:" at bounding box center [243, 266] width 127 height 7
click at [210, 216] on label "Requested Dimension:" at bounding box center [214, 217] width 68 height 7
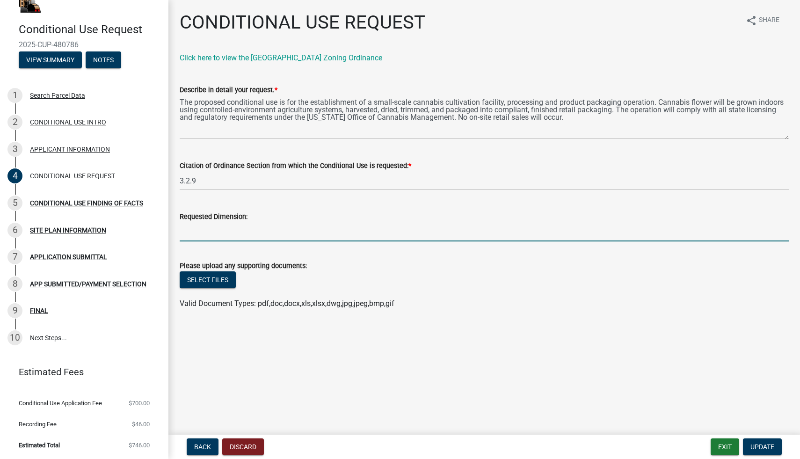
click at [210, 222] on input "Requested Dimension:" at bounding box center [484, 231] width 609 height 19
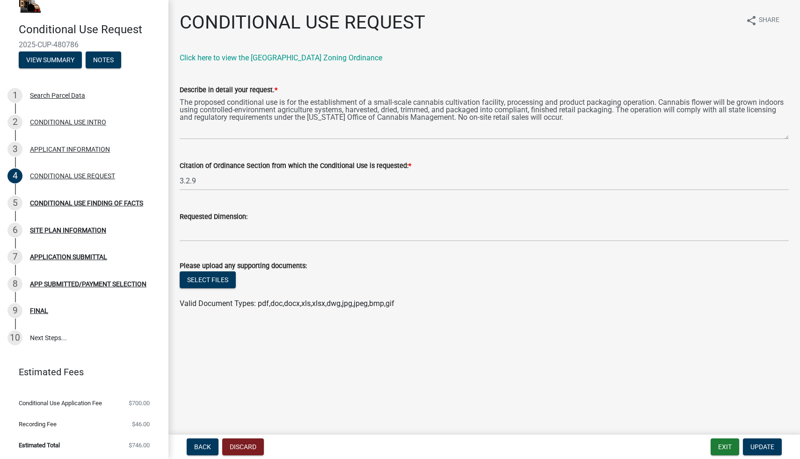
click at [238, 265] on label "Please upload any supporting documents:" at bounding box center [243, 266] width 127 height 7
click at [409, 368] on main "CONDITIONAL USE REQUEST share Share Click here to view the [GEOGRAPHIC_DATA] Zo…" at bounding box center [483, 215] width 631 height 431
click at [776, 442] on button "Update" at bounding box center [762, 446] width 39 height 17
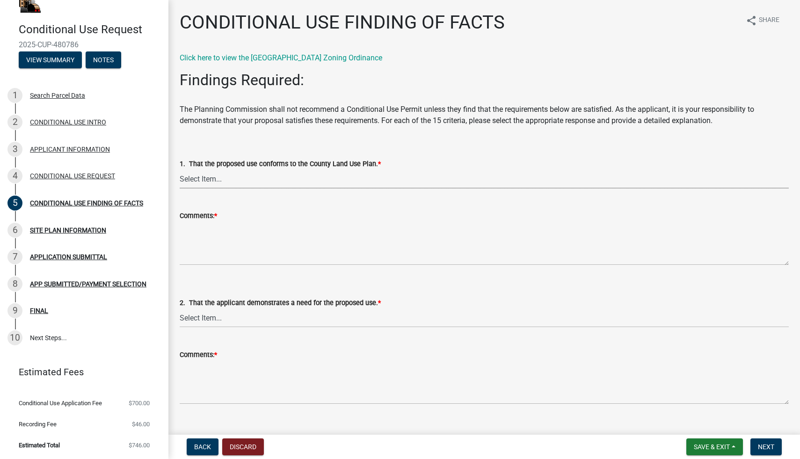
click at [216, 180] on select "Select Item... Yes No N/A" at bounding box center [484, 178] width 609 height 19
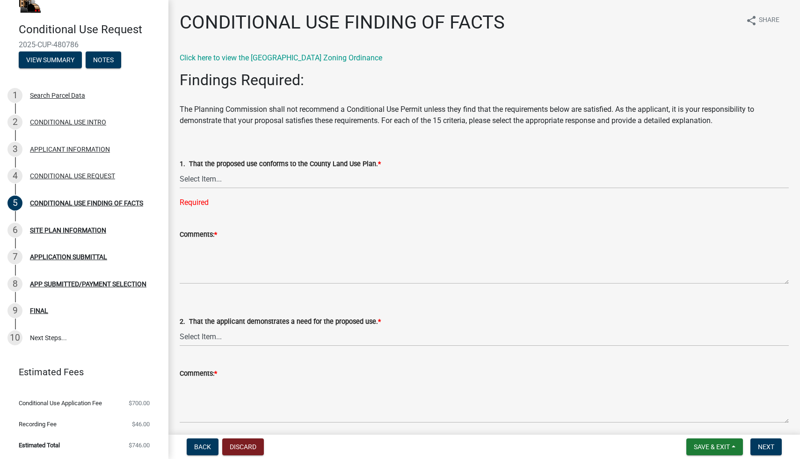
click at [182, 110] on div "Findings Required: The Planning Commission shall not recommend a Conditional Us…" at bounding box center [484, 98] width 609 height 55
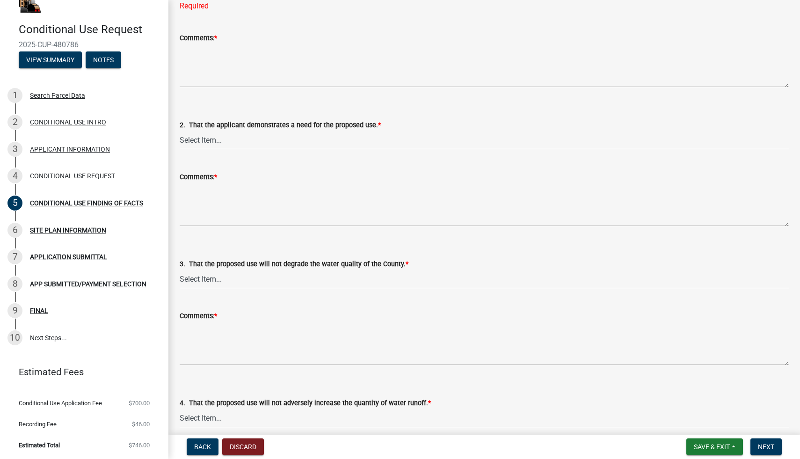
scroll to position [0, 0]
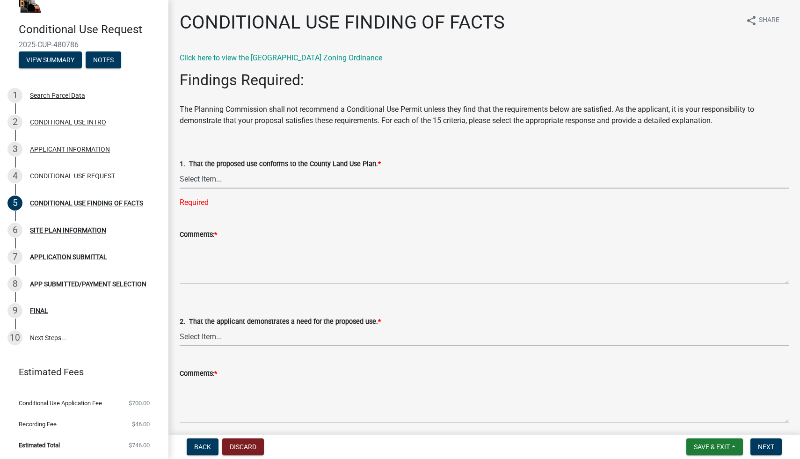
click at [215, 184] on select "Select Item... Yes No N/A" at bounding box center [484, 178] width 609 height 19
select select "99eea51c-4582-46db-aca9-44894f71f0ce"
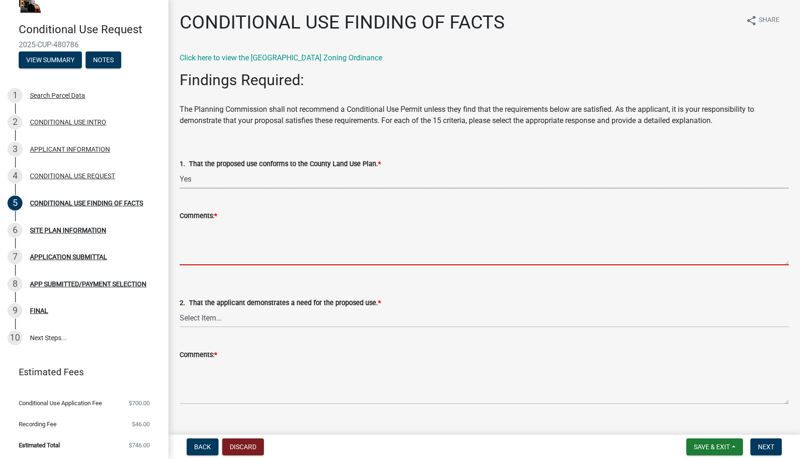
click at [195, 256] on textarea "Comments: *" at bounding box center [484, 243] width 609 height 44
paste textarea "The proposed cannabis grow and packaging facility is consistent with the County…"
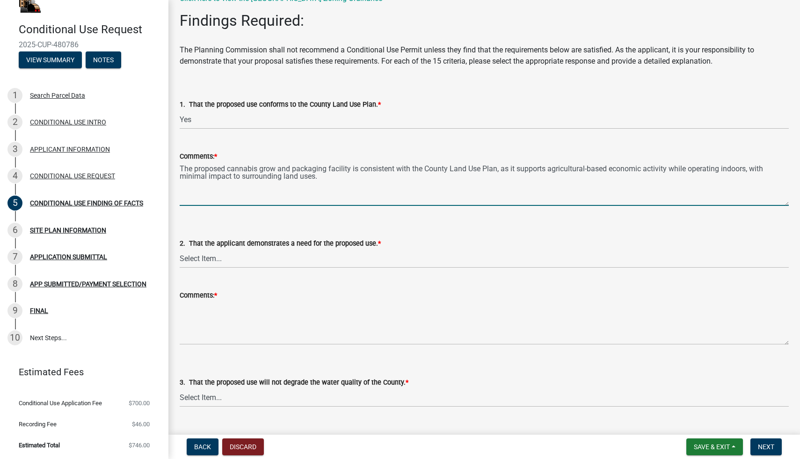
scroll to position [65, 0]
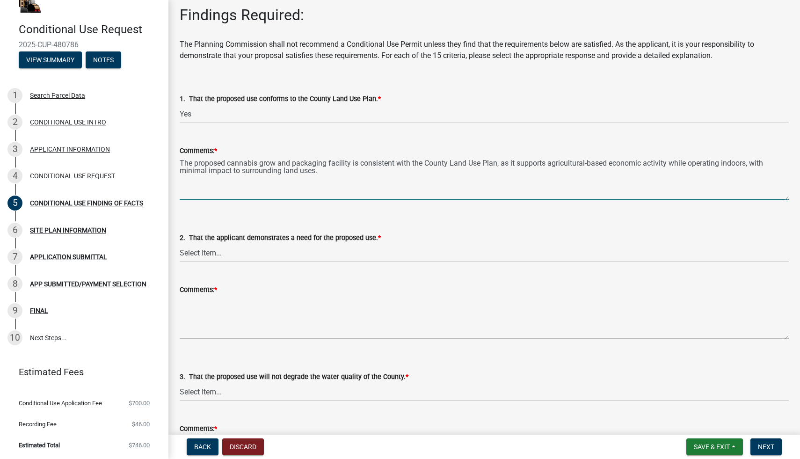
type textarea "The proposed cannabis grow and packaging facility is consistent with the County…"
click at [236, 257] on select "Select Item... Yes No N/A" at bounding box center [484, 252] width 609 height 19
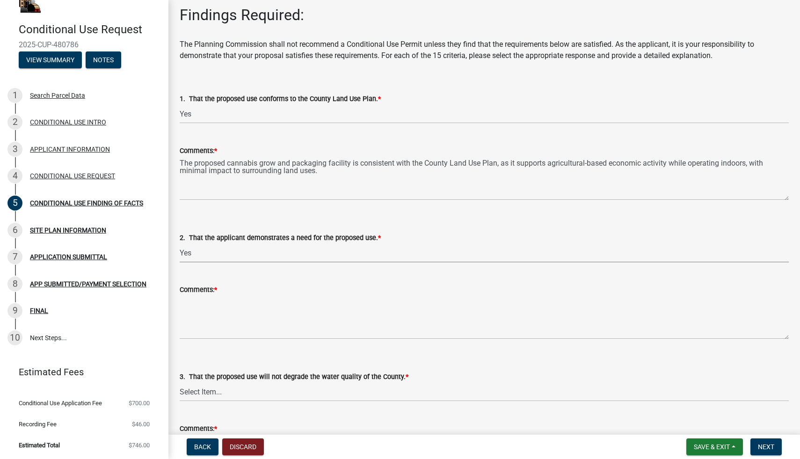
select select "61793209-a1ec-472f-a492-410da64ce862"
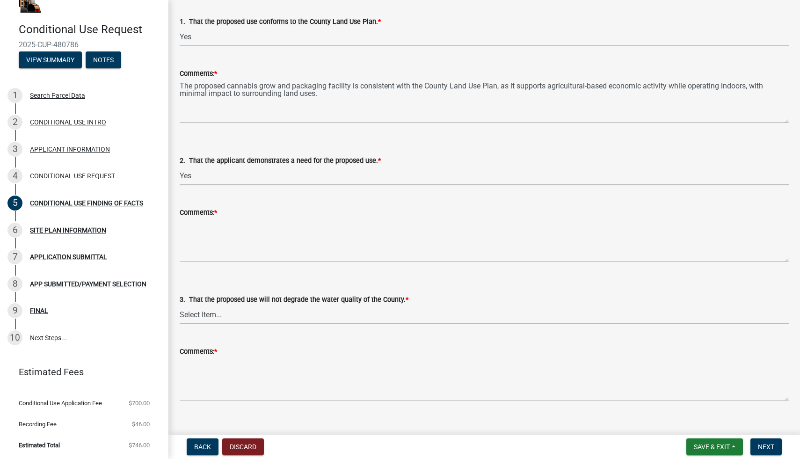
scroll to position [144, 0]
click at [290, 265] on wm-data-entity-input "Comments: *" at bounding box center [484, 230] width 609 height 76
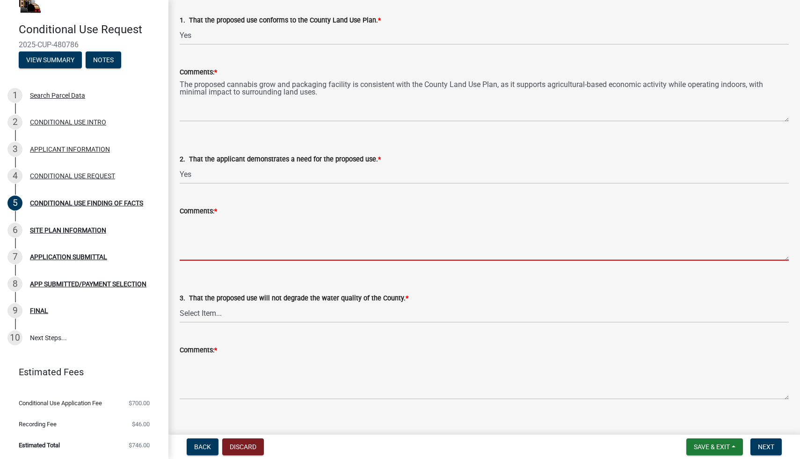
click at [275, 251] on textarea "Comments: *" at bounding box center [484, 238] width 609 height 44
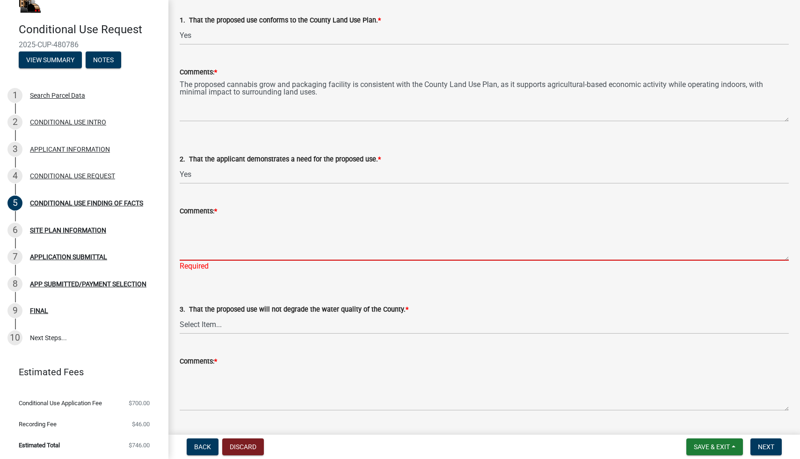
paste textarea "A CUP is required under zoning to establish a licensed cannabis cultivation and…"
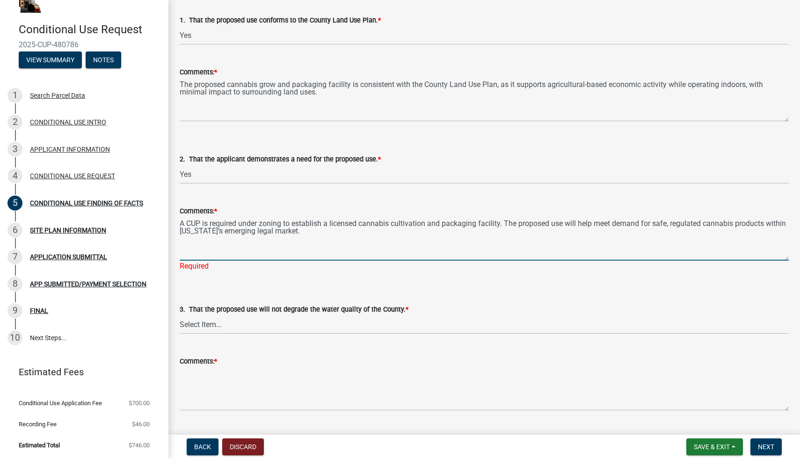
type textarea "A CUP is required under zoning to establish a licensed cannabis cultivation and…"
click at [239, 327] on wm-data-entity-input "3. That the proposed use will not degrade the water quality of the County. * Se…" at bounding box center [484, 310] width 609 height 63
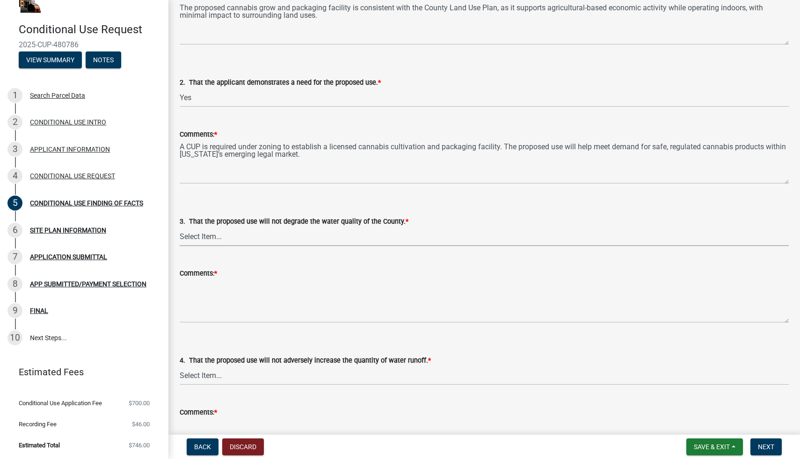
scroll to position [223, 0]
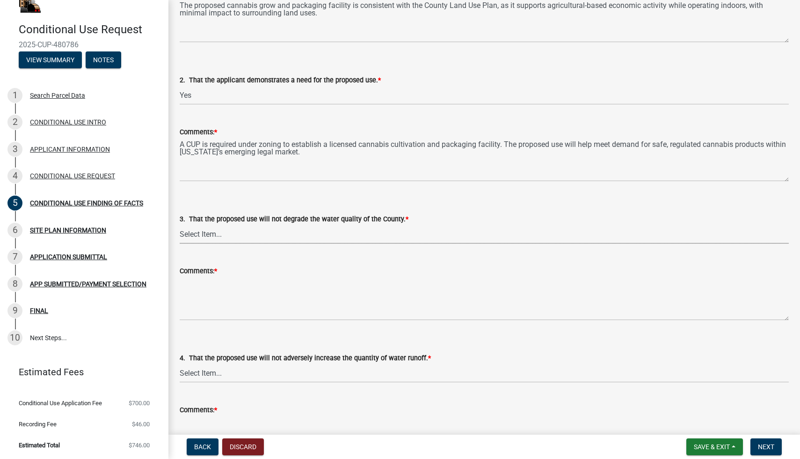
click at [220, 237] on select "Select Item... Yes No N/A" at bounding box center [484, 233] width 609 height 19
select select "bbe331a3-870b-4612-a948-dba344a7f959"
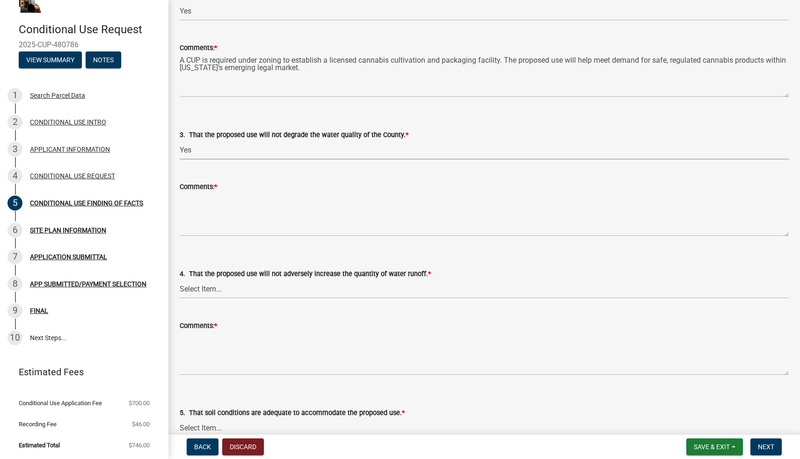
scroll to position [312, 0]
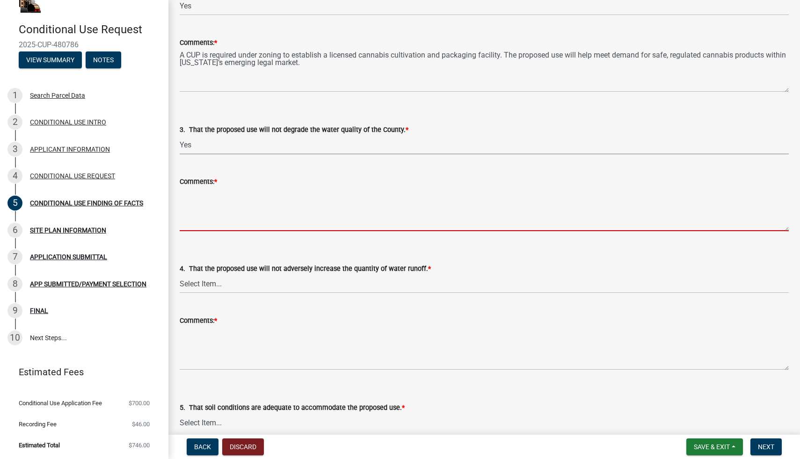
click at [207, 213] on textarea "Comments: *" at bounding box center [484, 209] width 609 height 44
paste textarea "Water used for cultivation will be supplied from a permitted well. A closed-loo…"
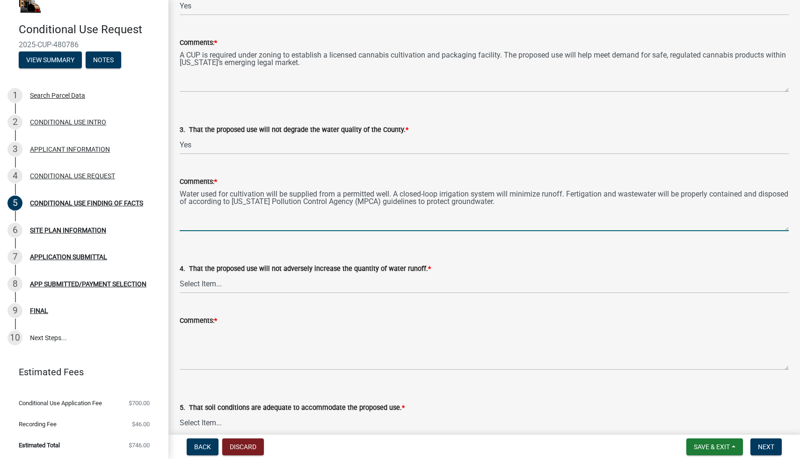
click at [590, 196] on textarea "Water used for cultivation will be supplied from a permitted well. A closed-loo…" at bounding box center [484, 209] width 609 height 44
click at [585, 195] on textarea "Water used for cultivation will be supplied from a permitted well. A closed-loo…" at bounding box center [484, 209] width 609 height 44
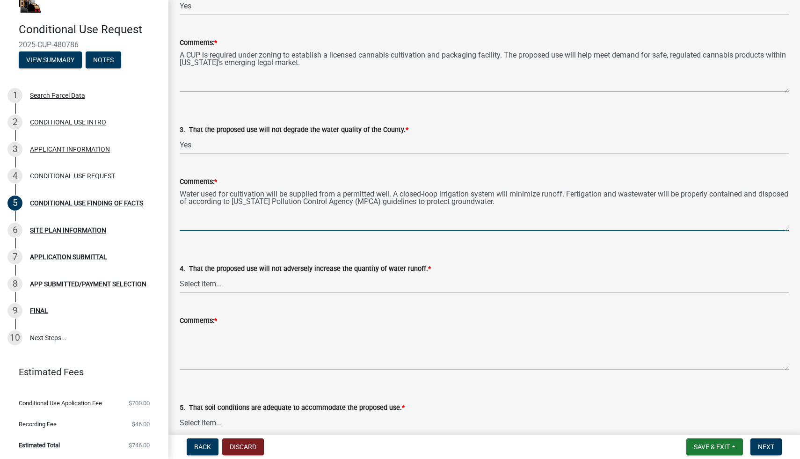
click at [585, 195] on textarea "Water used for cultivation will be supplied from a permitted well. A closed-loo…" at bounding box center [484, 209] width 609 height 44
click at [587, 195] on textarea "Water used for cultivation will be supplied from a permitted well. A closed-loo…" at bounding box center [484, 209] width 609 height 44
click at [549, 206] on textarea "Water used for cultivation will be supplied from a permitted well. A closed-loo…" at bounding box center [484, 209] width 609 height 44
click at [589, 197] on textarea "Water used for cultivation will be supplied from a permitted well. A closed-loo…" at bounding box center [484, 209] width 609 height 44
click at [544, 199] on textarea "Water used for cultivation will be supplied from a permitted well. A closed-loo…" at bounding box center [484, 209] width 609 height 44
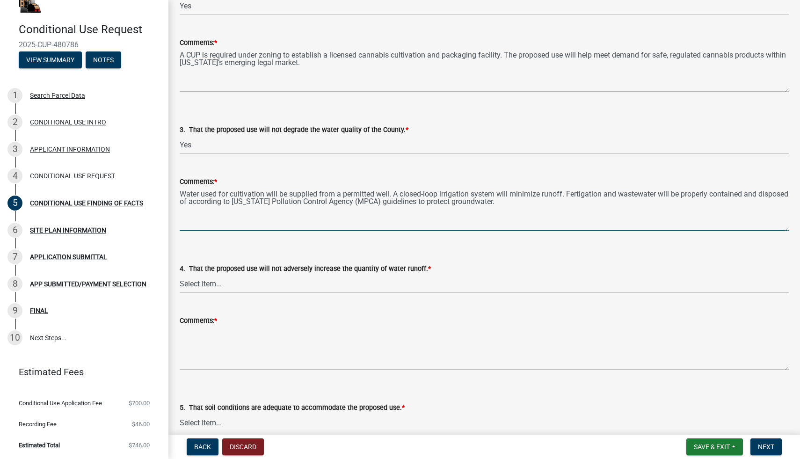
type textarea "Water used for cultivation will be supplied from a permitted well. A closed-loo…"
click at [252, 288] on select "Select Item... Yes No N/A" at bounding box center [484, 283] width 609 height 19
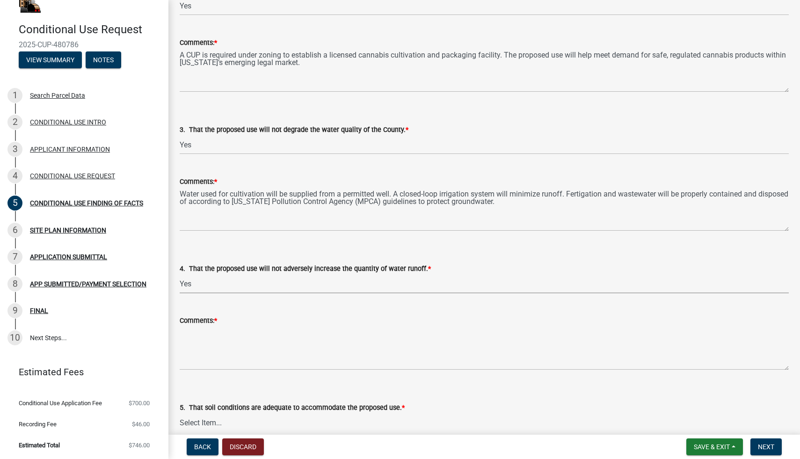
select select "921a63c3-5453-4a1d-b2a9-4a34f3d91e6b"
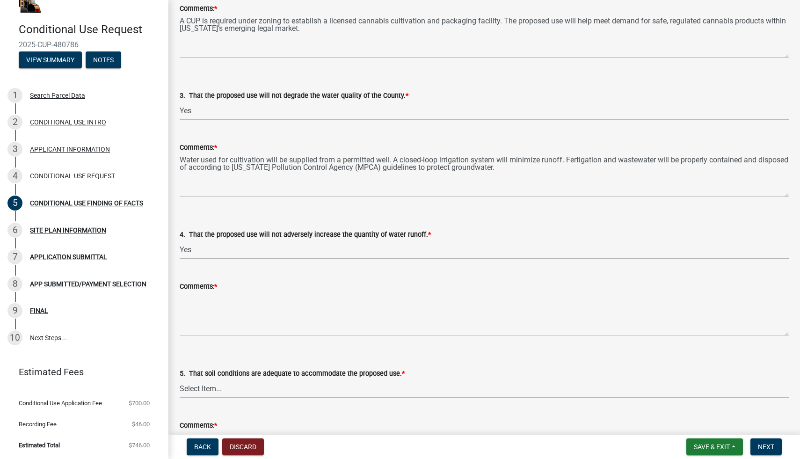
scroll to position [362, 0]
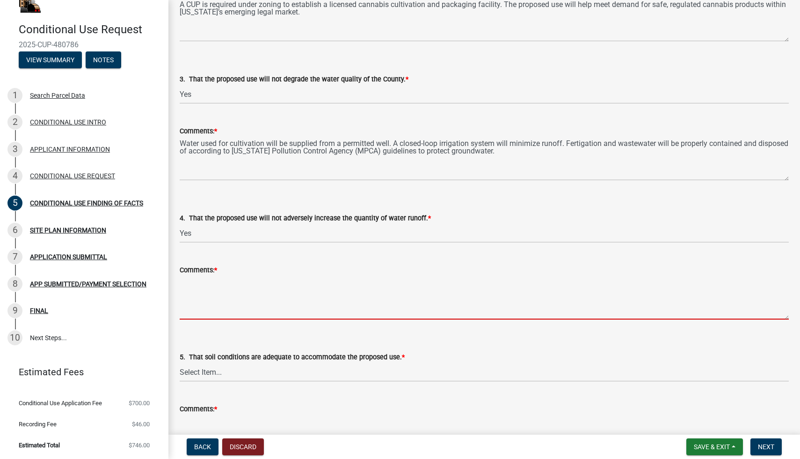
click at [201, 303] on textarea "Comments: *" at bounding box center [484, 297] width 609 height 44
paste textarea "The facility is fully indoors; water use and runoff are tightly controlled. Sto…"
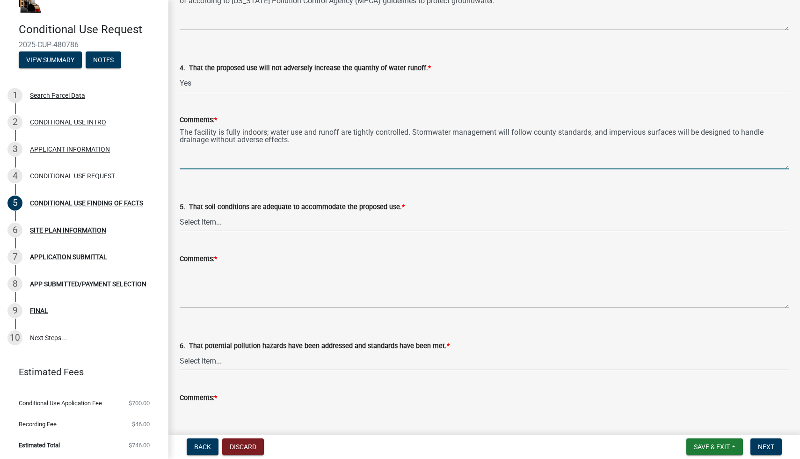
scroll to position [514, 0]
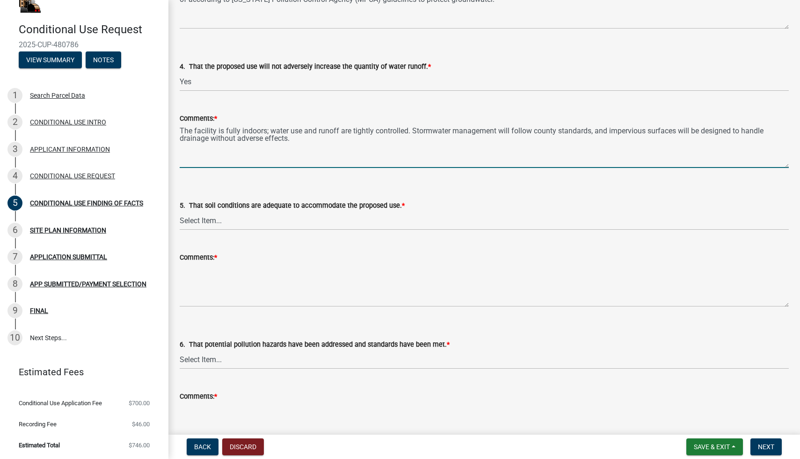
type textarea "The facility is fully indoors; water use and runoff are tightly controlled. Sto…"
click at [243, 221] on select "Select Item... Yes No N/A" at bounding box center [484, 220] width 609 height 19
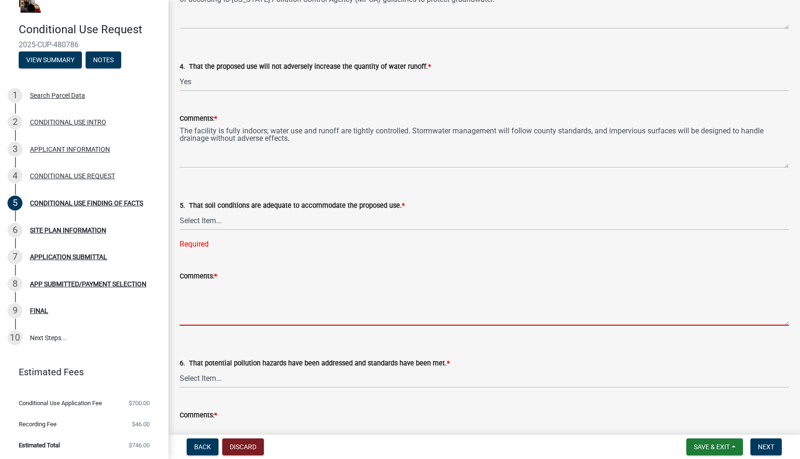
click at [196, 310] on textarea "Comments: *" at bounding box center [484, 303] width 609 height 44
paste textarea "Soil conditions on-site are suitable for the facility footprint. Because cultiv…"
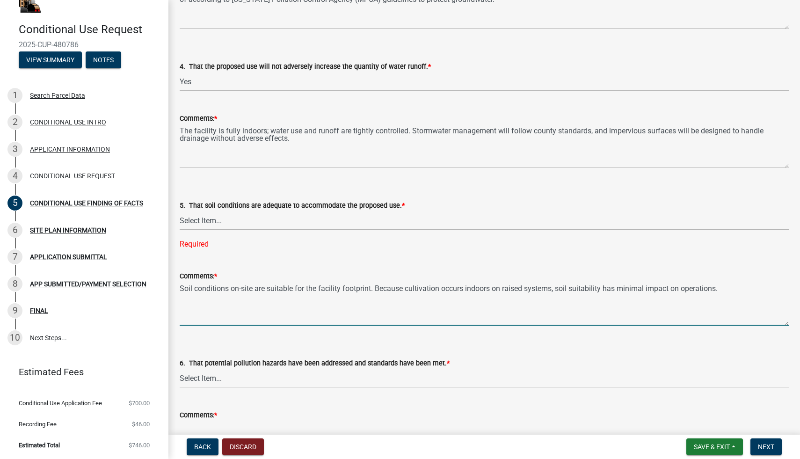
type textarea "Soil conditions on-site are suitable for the facility footprint. Because cultiv…"
click at [233, 223] on select "Select Item... Yes No N/A" at bounding box center [484, 220] width 609 height 19
select select "4687bf67-74c5-44eb-af7d-33ffa15e51c8"
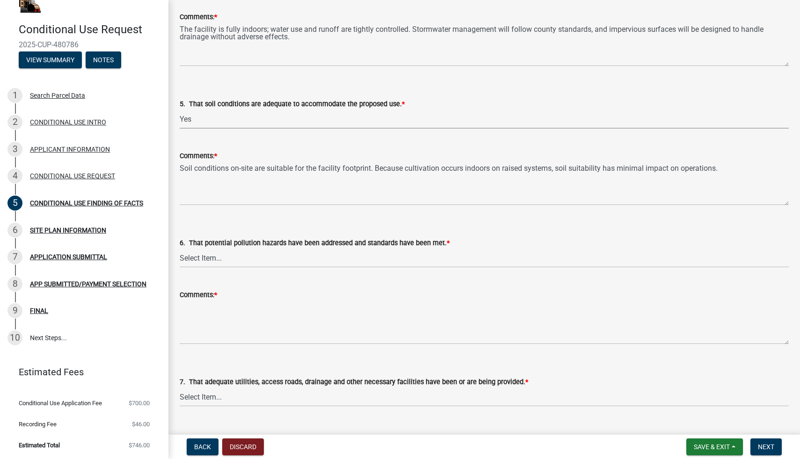
scroll to position [619, 0]
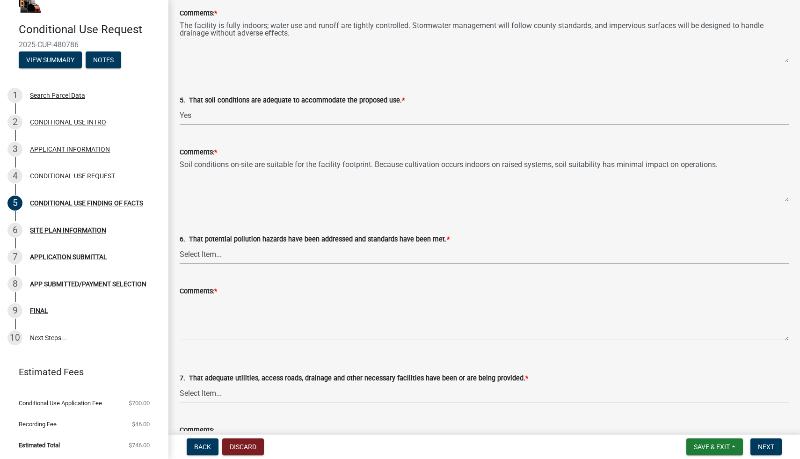
click at [240, 259] on select "Select Item... Yes No N/A" at bounding box center [484, 254] width 609 height 19
select select "255a1c03-863d-473f-9ff6-648494b1a3b0"
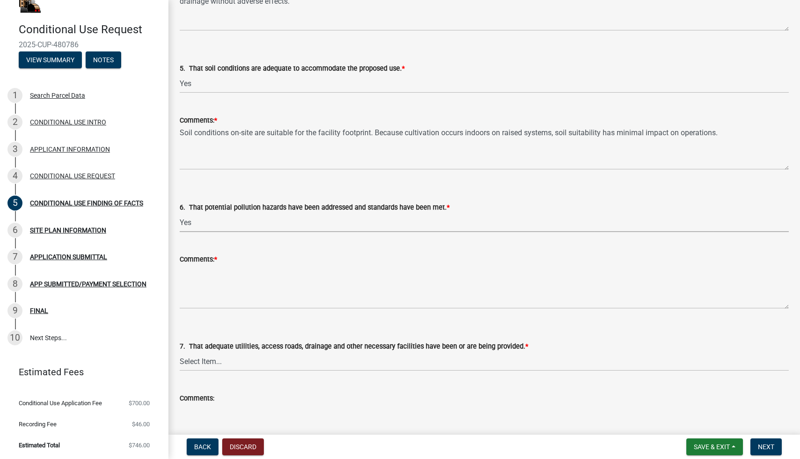
scroll to position [656, 0]
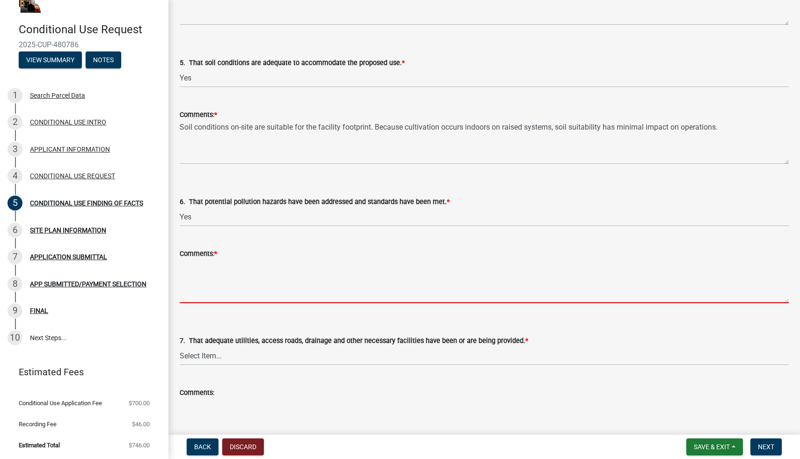
click at [198, 276] on textarea "Comments: *" at bounding box center [484, 281] width 609 height 44
paste textarea "No hazardous chemicals will be stored or used beyond standard agricultural nutr…"
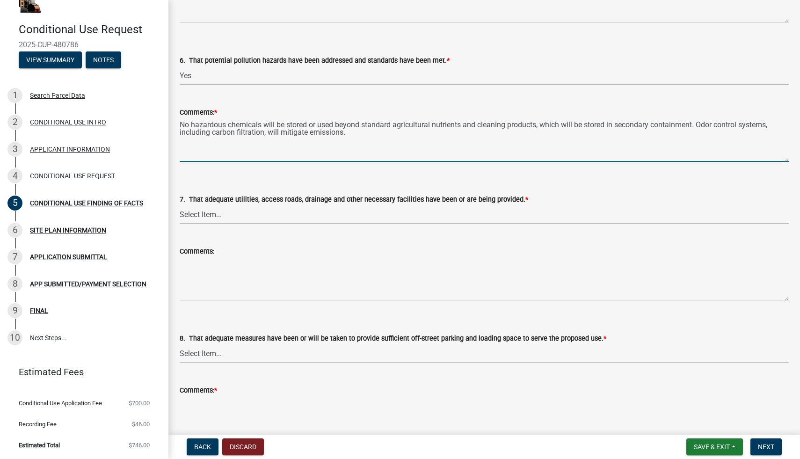
scroll to position [811, 0]
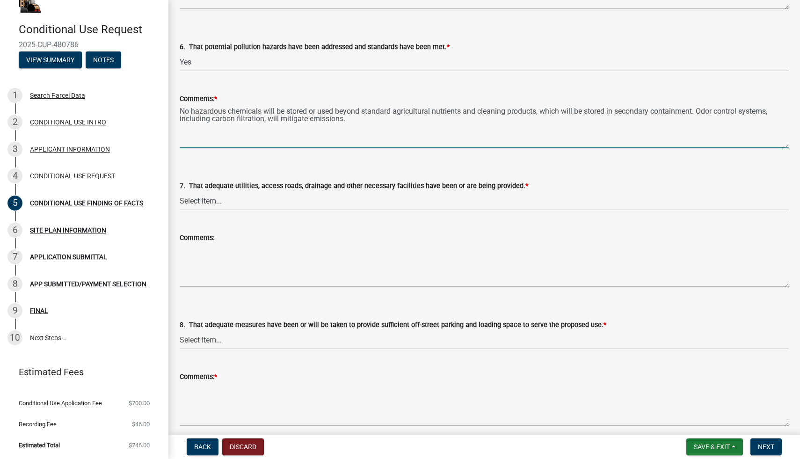
type textarea "No hazardous chemicals will be stored or used beyond standard agricultural nutr…"
click at [229, 203] on select "Select Item... Yes No N/A" at bounding box center [484, 200] width 609 height 19
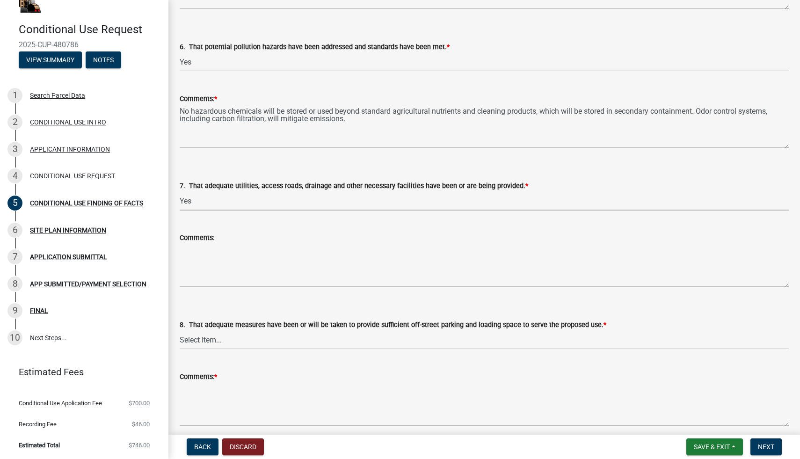
select select "173bc7eb-4b7a-4d4a-92d8-cddd734ea613"
click at [231, 271] on textarea "Comments:" at bounding box center [484, 265] width 609 height 44
paste textarea "The site has adequate access via an existing county road, with sufficient capac…"
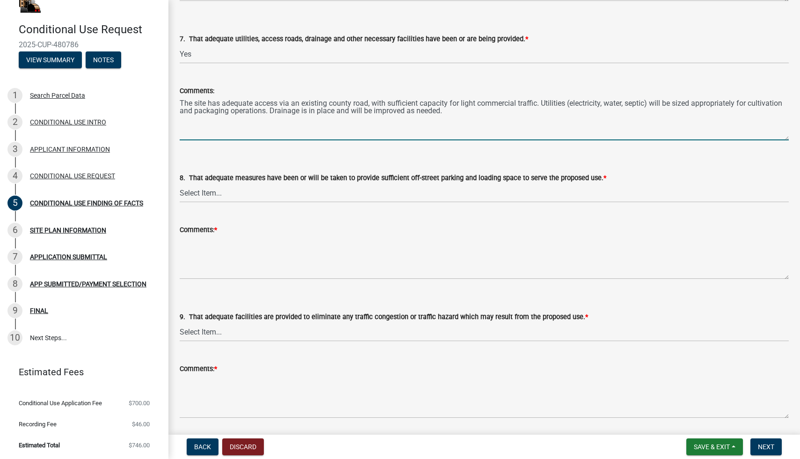
scroll to position [959, 0]
type textarea "The site has adequate access via an existing county road, with sufficient capac…"
click at [234, 196] on select "Select Item... Yes No N/A" at bounding box center [484, 192] width 609 height 19
select select "057fd17a-8547-4e52-960d-45e1a0caecce"
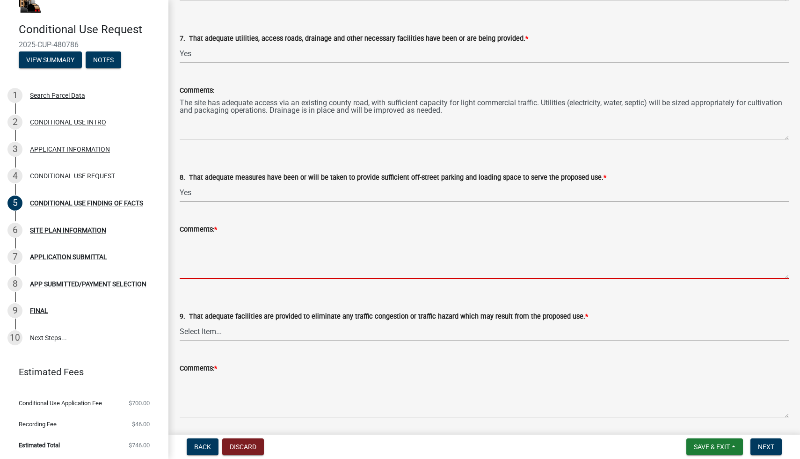
click at [232, 267] on textarea "Comments: *" at bounding box center [484, 257] width 609 height 44
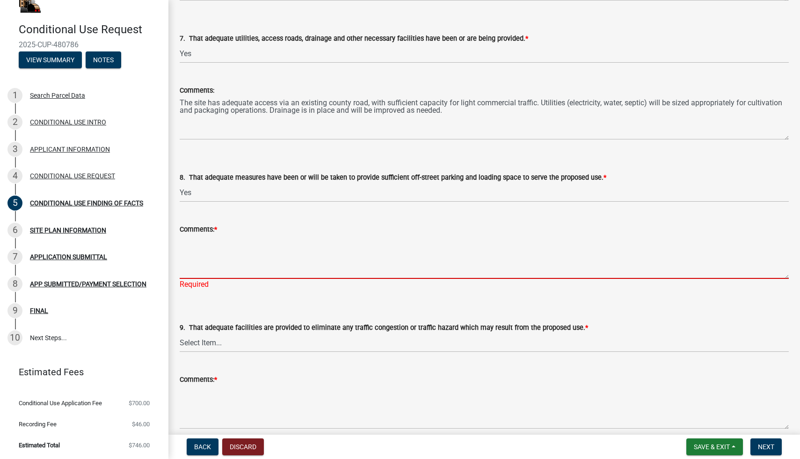
paste textarea "Adequate off-street parking will be provided for staff. A designated loading/un…"
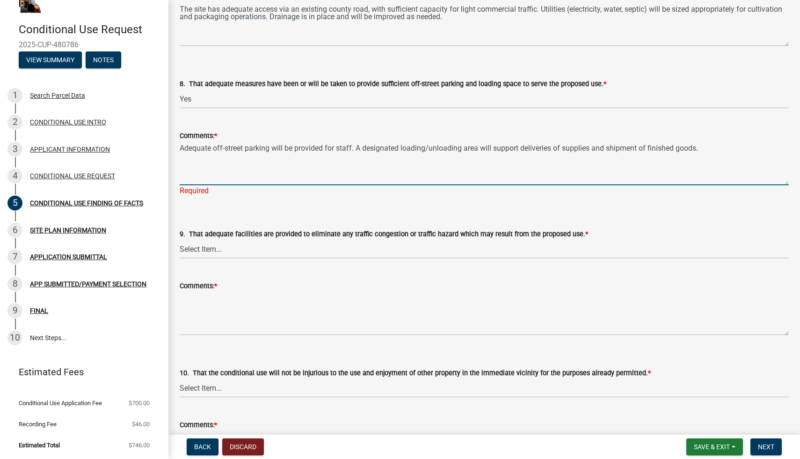
scroll to position [1078, 0]
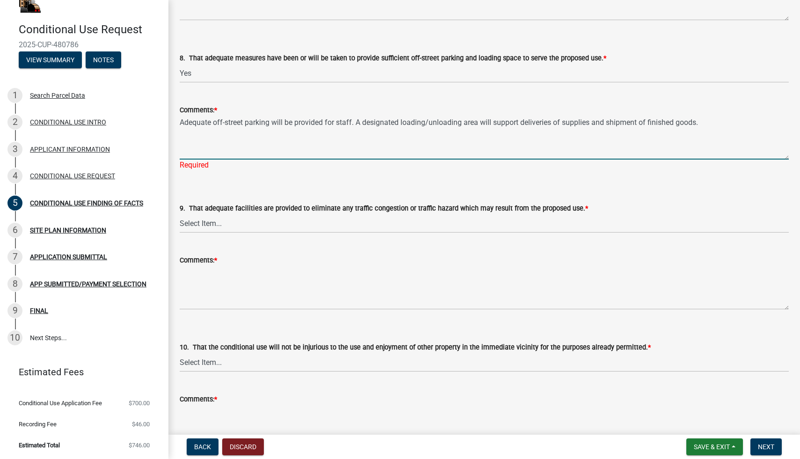
type textarea "Adequate off-street parking will be provided for staff. A designated loading/un…"
click at [227, 222] on wm-data-entity-input "9. That adequate facilities are provided to eliminate any traffic congestion or…" at bounding box center [484, 209] width 609 height 63
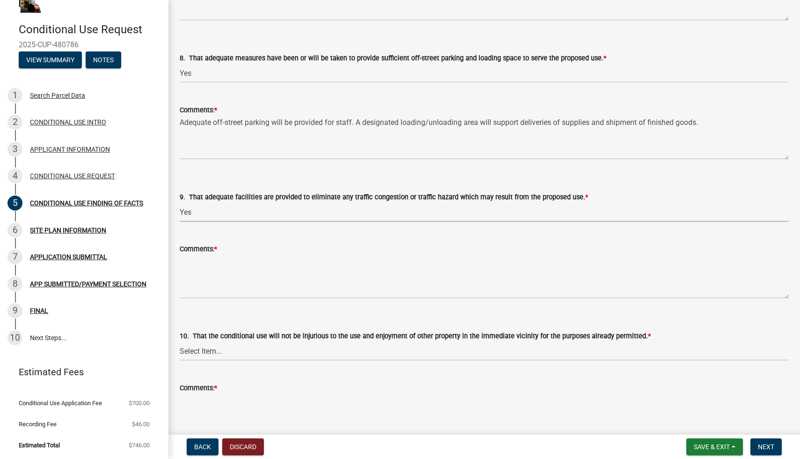
select select "91505056-e6e1-47c4-9484-741155308693"
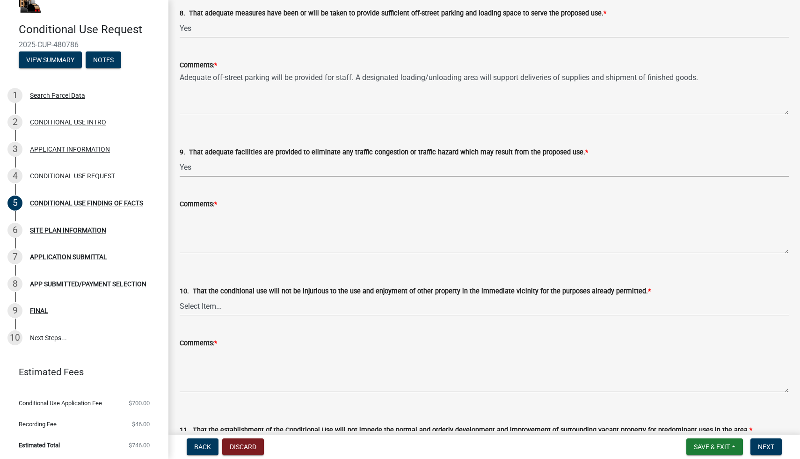
scroll to position [1124, 0]
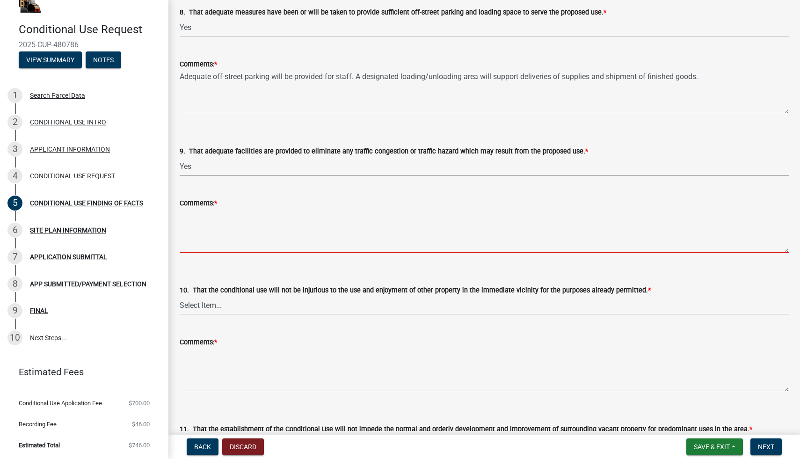
click at [207, 230] on textarea "Comments: *" at bounding box center [484, 231] width 609 height 44
paste textarea "Traffic will be limited to employee vehicles and occasional commercial deliveri…"
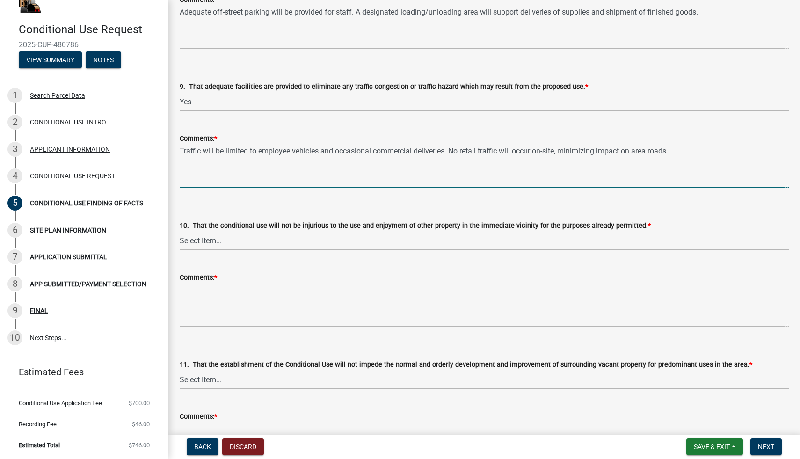
scroll to position [1199, 0]
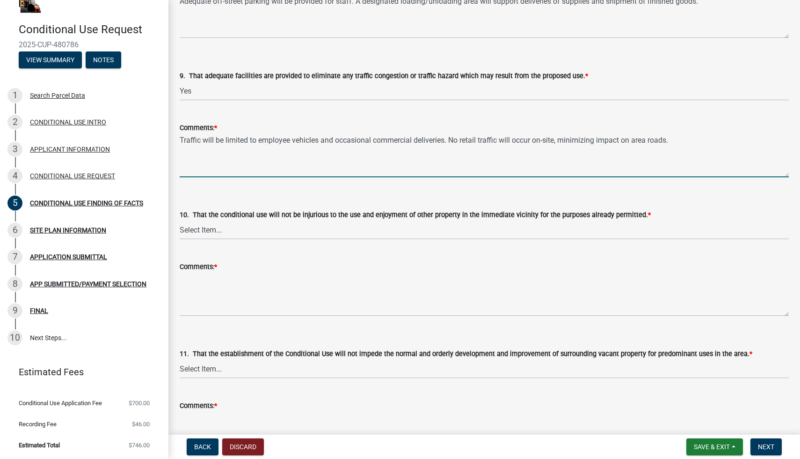
type textarea "Traffic will be limited to employee vehicles and occasional commercial deliveri…"
click at [219, 238] on select "Select Item... Yes No N/A" at bounding box center [484, 229] width 609 height 19
select select "3e68082b-f99b-4c0e-8bf1-09a8b2c10533"
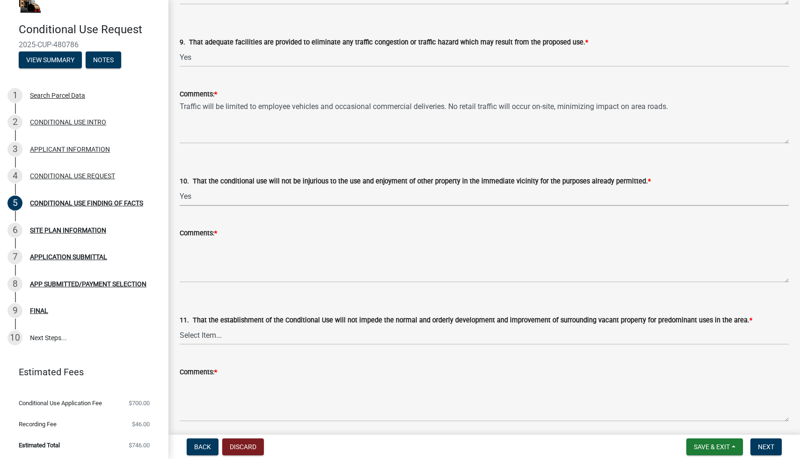
scroll to position [1238, 0]
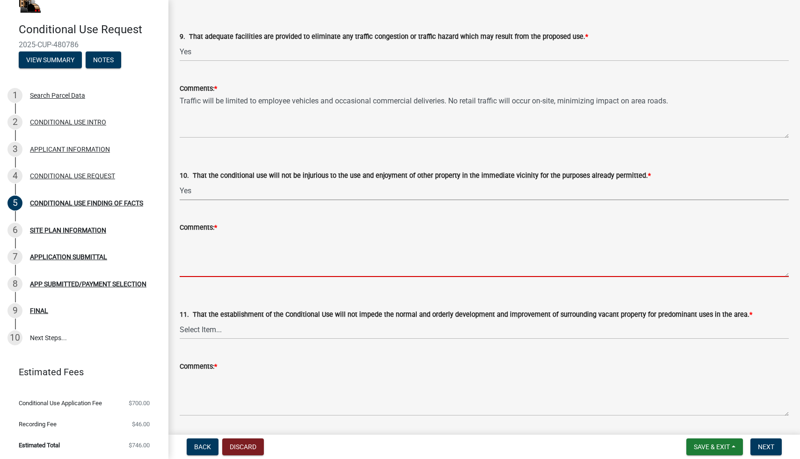
click at [208, 251] on textarea "Comments: *" at bounding box center [484, 255] width 609 height 44
paste textarea "The facility is self-contained indoors and will not affect neighbors’ use or en…"
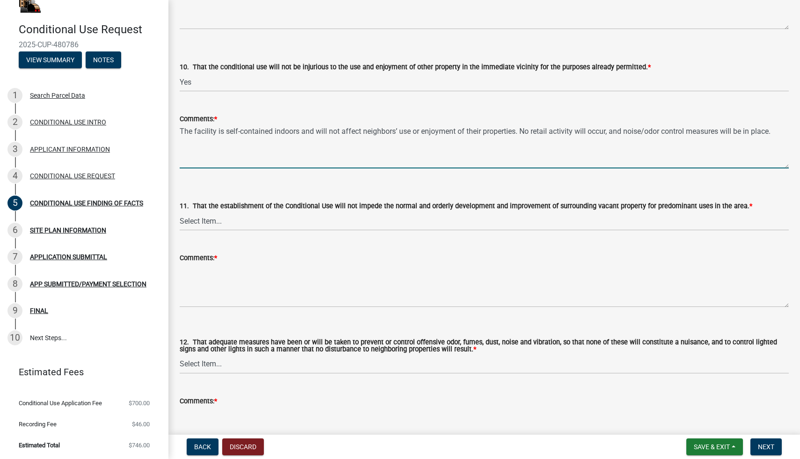
scroll to position [1355, 0]
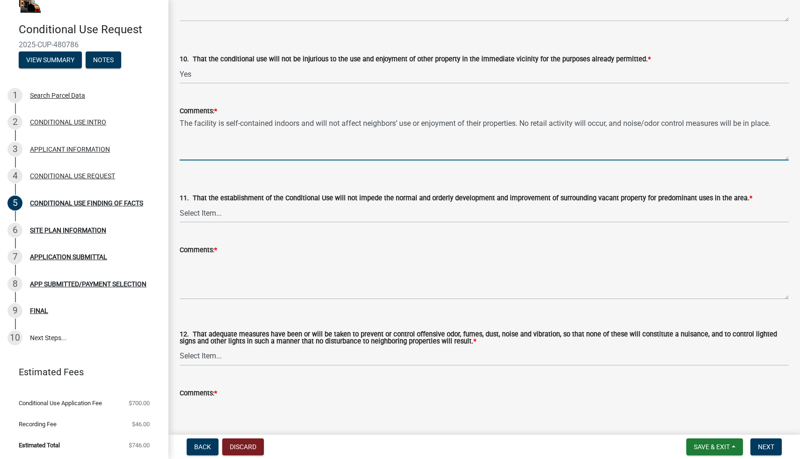
type textarea "The facility is self-contained indoors and will not affect neighbors’ use or en…"
click at [232, 216] on select "Select Item... Yes No N/A" at bounding box center [484, 212] width 609 height 19
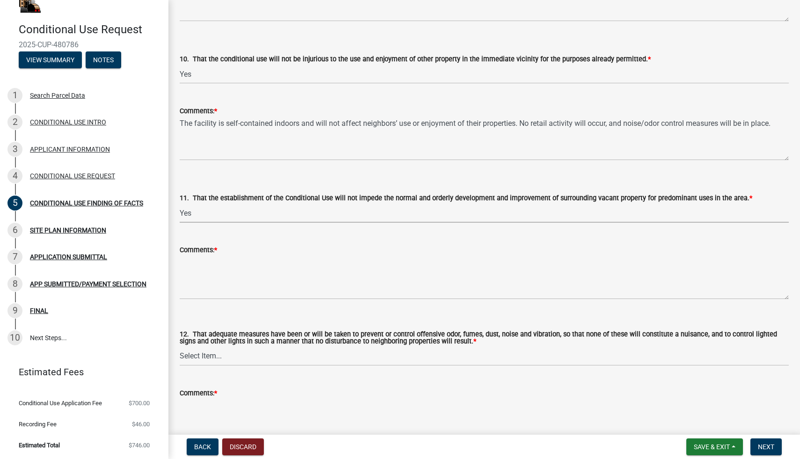
select select "418f71de-0758-4870-9d92-75e675f30c77"
click at [201, 270] on textarea "Comments: *" at bounding box center [484, 277] width 609 height 44
paste textarea "The use will not impede surrounding property development. The facility footprin…"
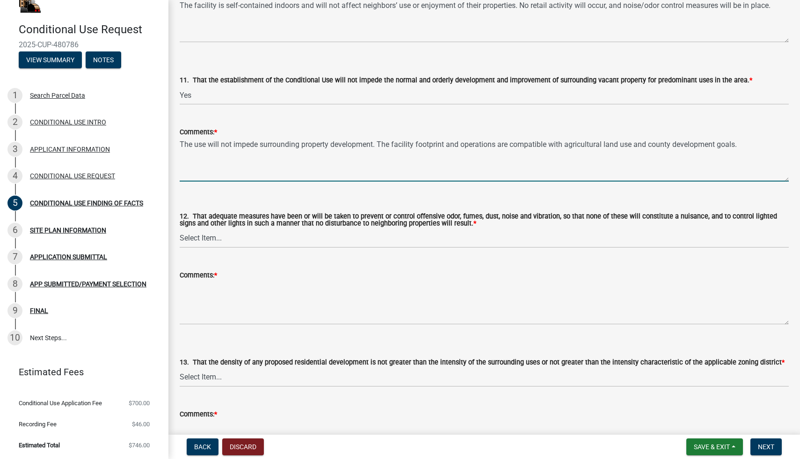
scroll to position [1491, 0]
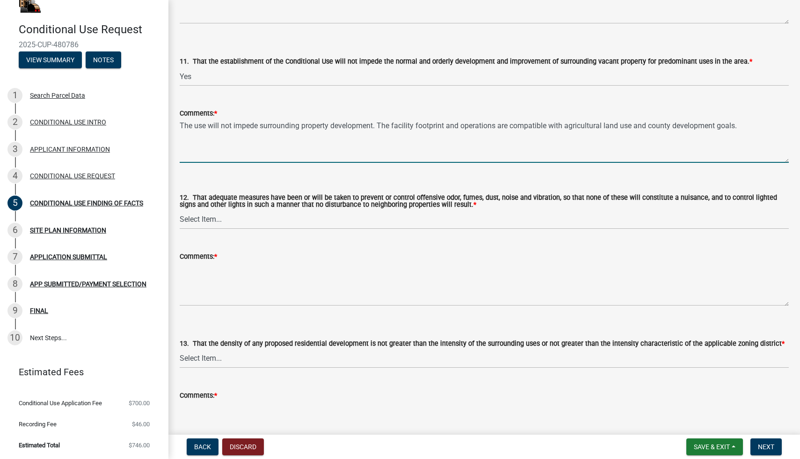
type textarea "The use will not impede surrounding property development. The facility footprin…"
click at [254, 217] on select "Select Item... Yes No N/A" at bounding box center [484, 219] width 609 height 19
select select "3c80f1dd-1d1d-47e8-aaaf-13f915436f61"
click at [226, 198] on label "12. That adequate measures have been or will be taken to prevent or control off…" at bounding box center [484, 202] width 609 height 14
click at [226, 210] on select "Select Item... Yes No N/A" at bounding box center [484, 219] width 609 height 19
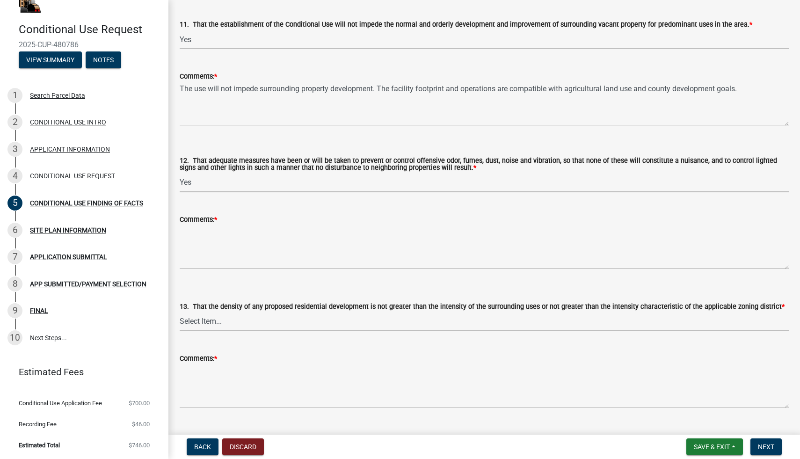
scroll to position [1529, 0]
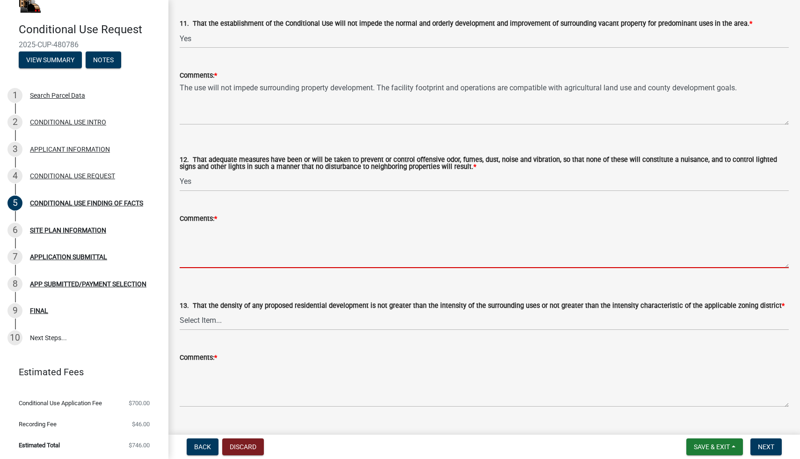
click at [204, 244] on textarea "Comments: *" at bounding box center [484, 246] width 609 height 44
paste textarea "State-of-the-art odor mitigation (carbon scrubbers, negative pressure systems) …"
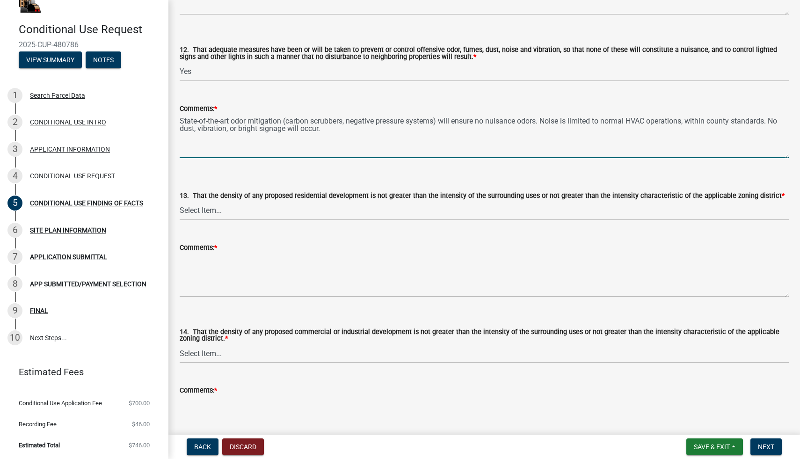
scroll to position [1639, 0]
type textarea "State-of-the-art odor mitigation (carbon scrubbers, negative pressure systems) …"
click at [283, 211] on select "Select Item... Yes No N/A" at bounding box center [484, 210] width 609 height 19
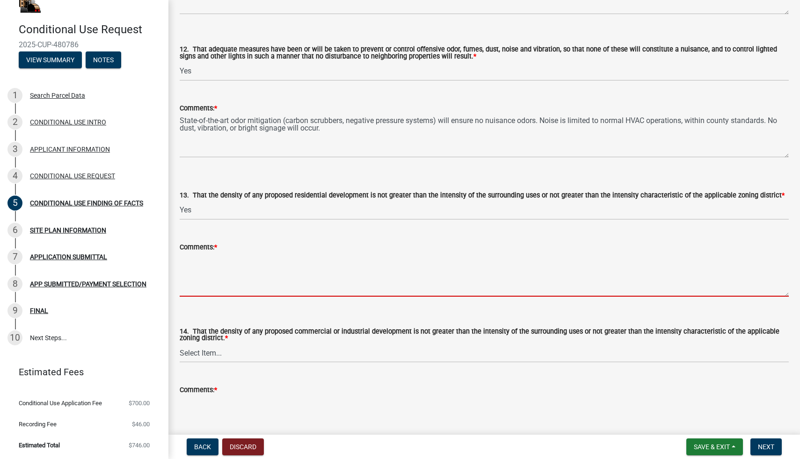
click at [248, 287] on textarea "Comments: *" at bounding box center [484, 274] width 609 height 44
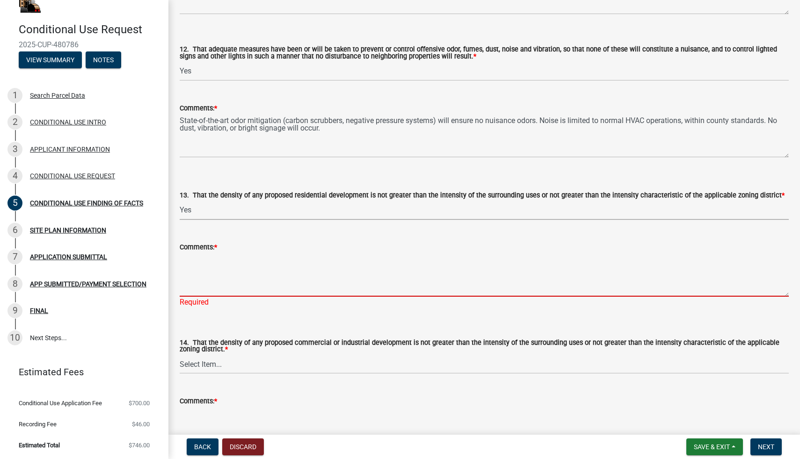
click at [216, 214] on select "Select Item... Yes No N/A" at bounding box center [484, 210] width 609 height 19
select select "6b95daef-ed87-4b85-851c-18efcd73427a"
click at [213, 262] on textarea "Comments: *" at bounding box center [484, 274] width 609 height 44
paste textarea "Not applicable — no residential development is proposed."
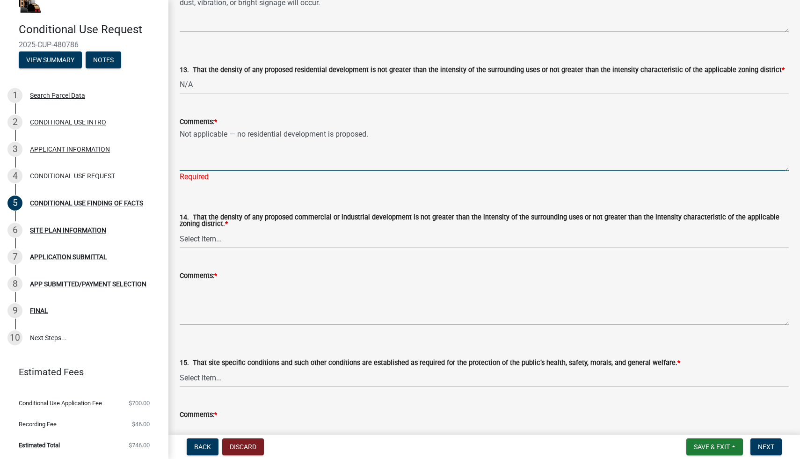
scroll to position [1773, 0]
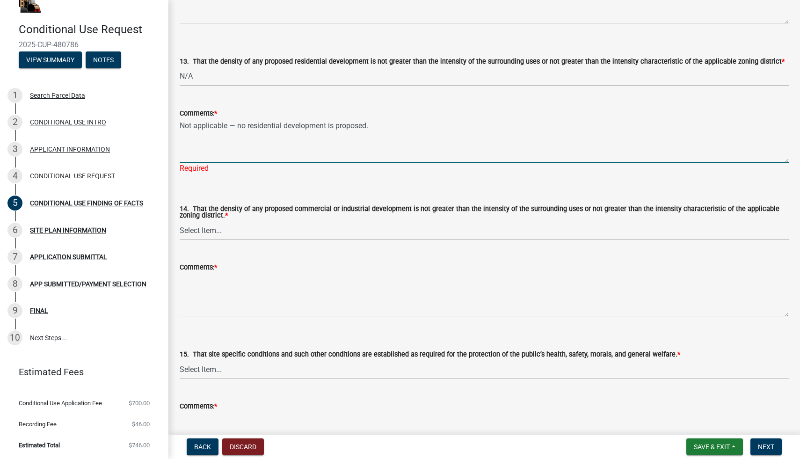
type textarea "Not applicable — no residential development is proposed."
click at [254, 233] on wm-data-entity-input "14. That the density of any proposed commercial or industrial development is no…" at bounding box center [484, 214] width 609 height 67
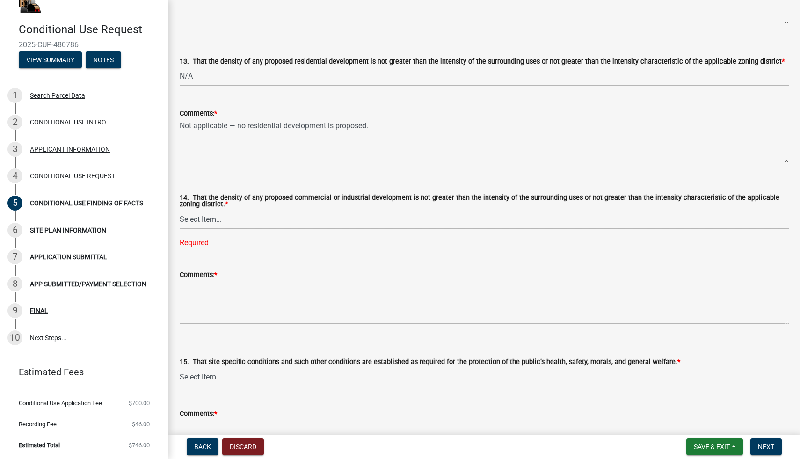
click at [228, 221] on select "Select Item... Yes No N/A" at bounding box center [484, 218] width 609 height 19
select select "cdb4b177-fa5e-448c-b019-86d0bd7345e3"
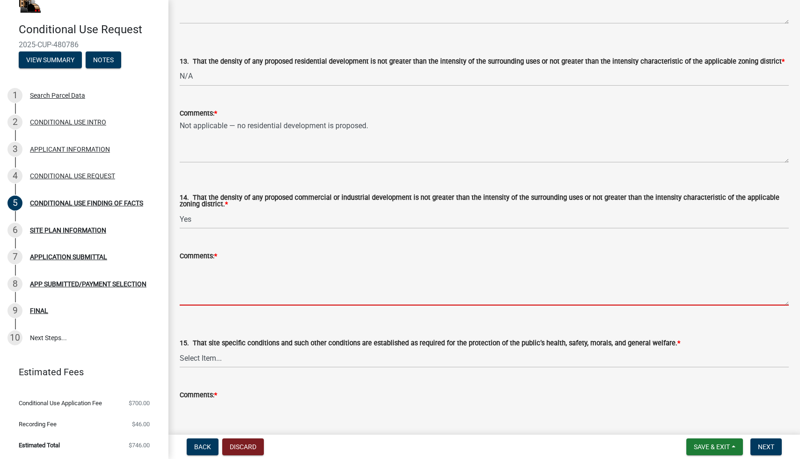
click at [221, 278] on textarea "Comments: *" at bounding box center [484, 283] width 609 height 44
paste textarea "The proposed facility’s scale is consistent with agricultural/commercial intens…"
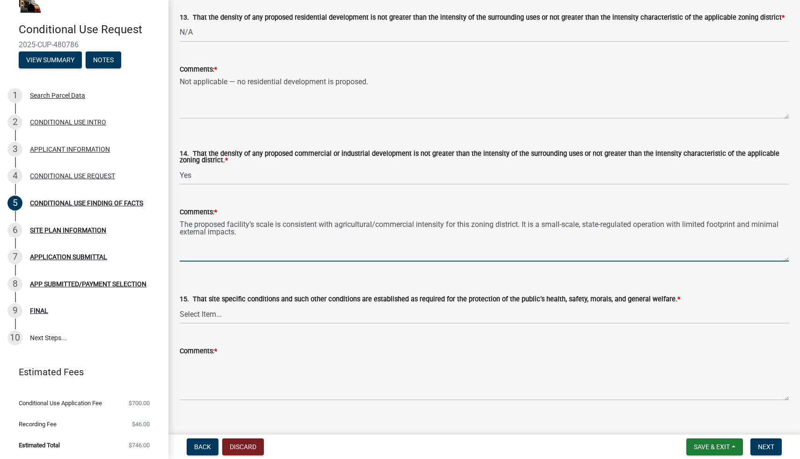
scroll to position [1831, 0]
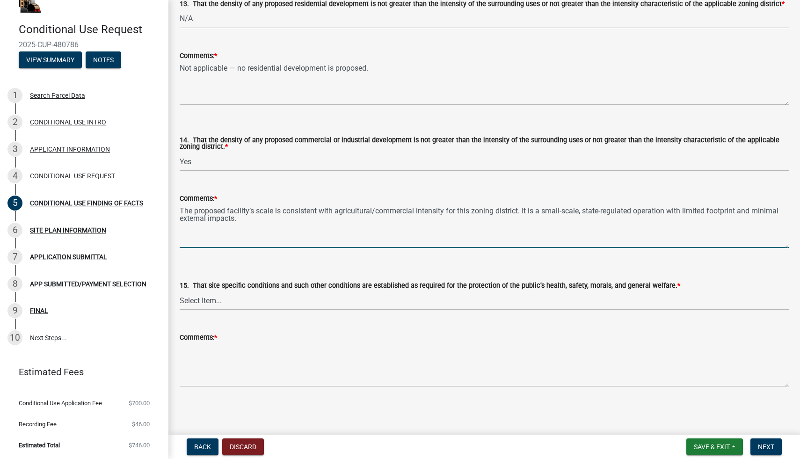
type textarea "The proposed facility’s scale is consistent with agricultural/commercial intens…"
click at [198, 352] on textarea "Comments: *" at bounding box center [484, 365] width 609 height 44
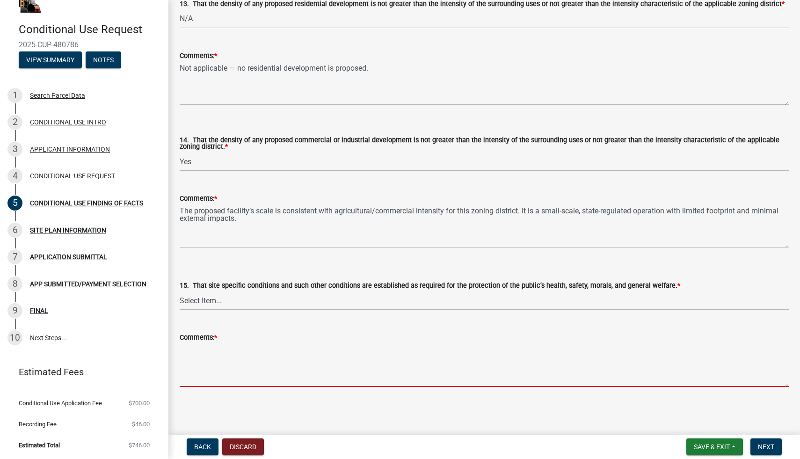
paste textarea "The facility will comply with state cannabis regulations, ensuring secure stora…"
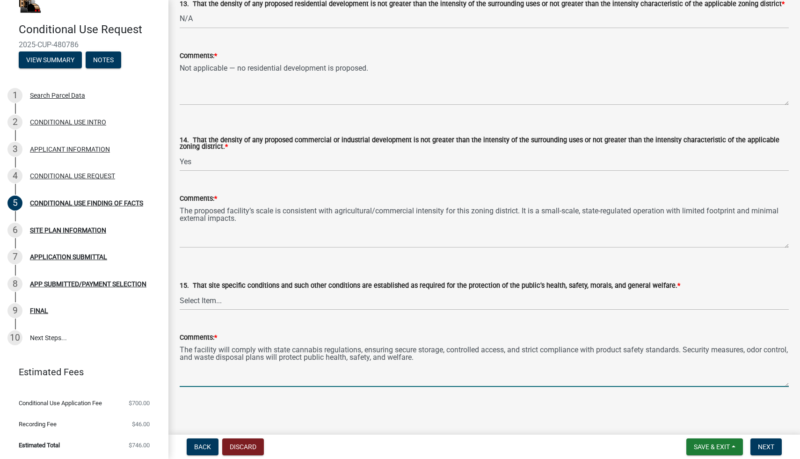
type textarea "The facility will comply with state cannabis regulations, ensuring secure stora…"
click at [217, 304] on select "Select Item... Yes No N/A" at bounding box center [484, 300] width 609 height 19
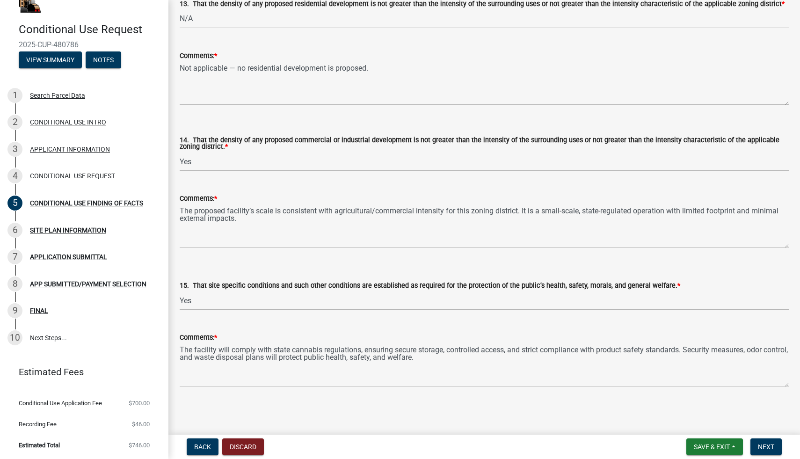
select select "9896daf8-b4c5-4a8c-9933-817ae6eb8b6f"
click at [708, 403] on main "CONDITIONAL USE FINDING OF FACTS share Share Click here to view the [GEOGRAPHIC…" at bounding box center [483, 215] width 631 height 431
click at [763, 441] on button "Next" at bounding box center [765, 446] width 31 height 17
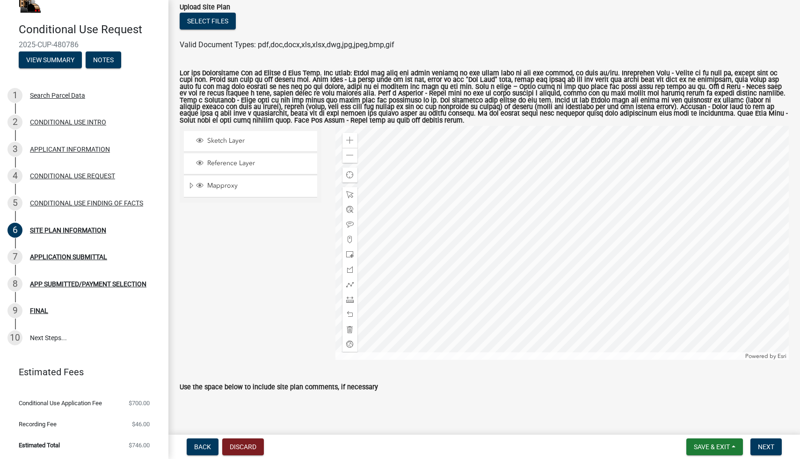
scroll to position [81, 0]
click at [351, 138] on span at bounding box center [349, 139] width 7 height 7
click at [349, 138] on span at bounding box center [349, 139] width 7 height 7
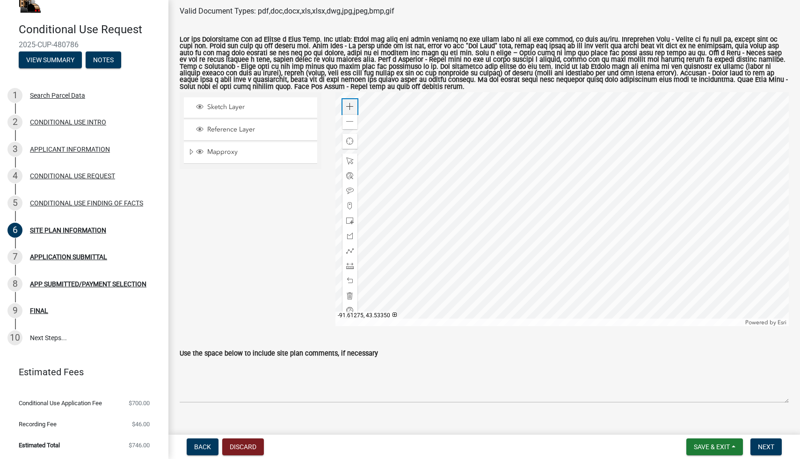
scroll to position [94, 0]
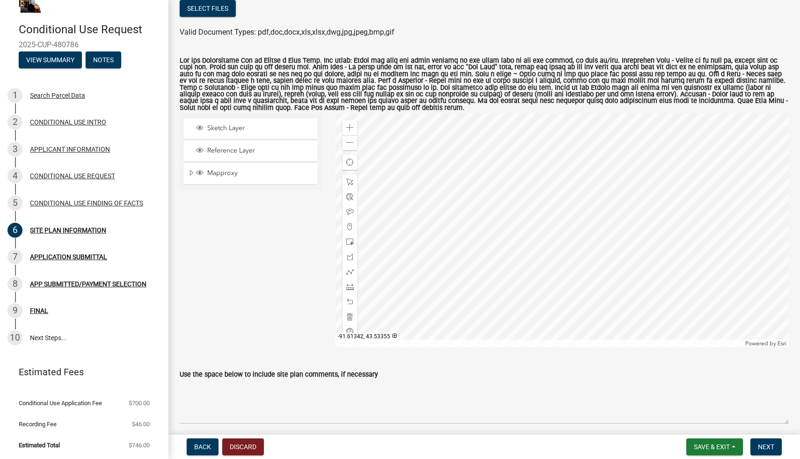
click at [555, 187] on div at bounding box center [561, 230] width 453 height 234
click at [349, 163] on span "Find my location" at bounding box center [349, 162] width 7 height 7
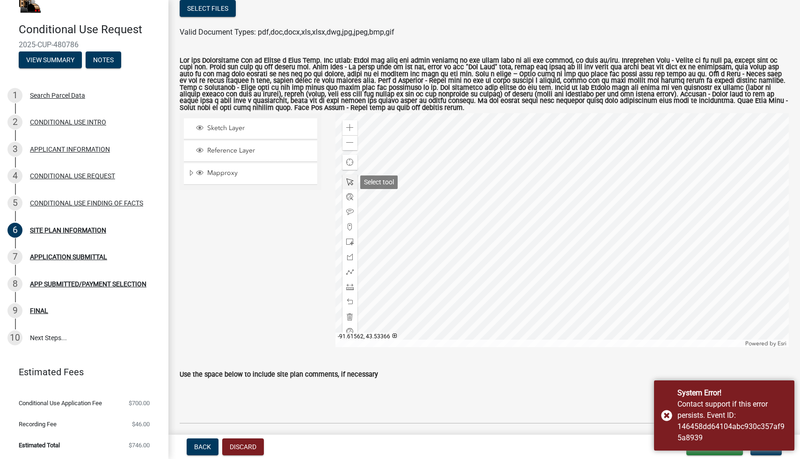
click at [350, 184] on span at bounding box center [349, 181] width 7 height 7
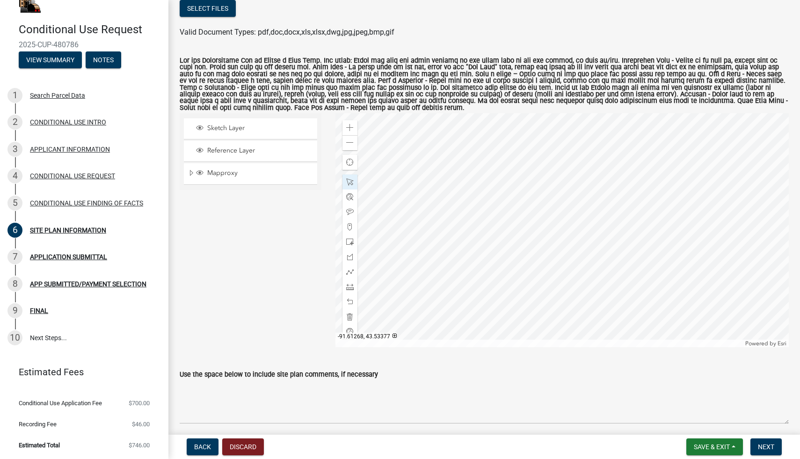
click at [550, 211] on div at bounding box center [561, 230] width 453 height 234
click at [531, 233] on div at bounding box center [561, 230] width 453 height 234
click at [499, 270] on div at bounding box center [561, 230] width 453 height 234
click at [558, 157] on div at bounding box center [561, 230] width 453 height 234
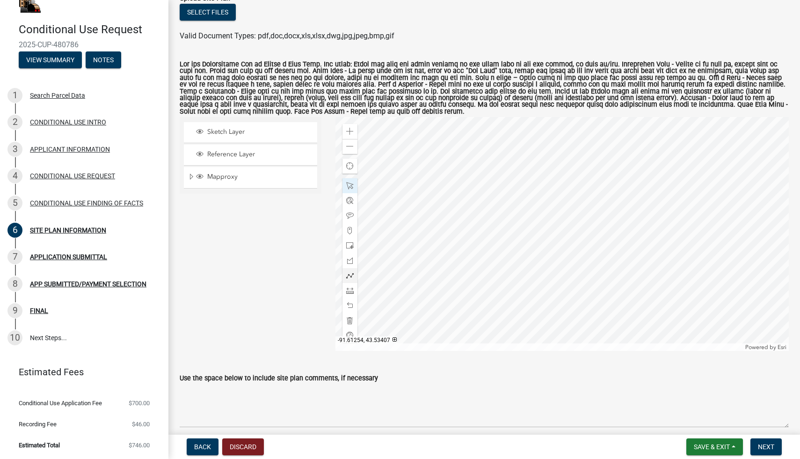
scroll to position [92, 0]
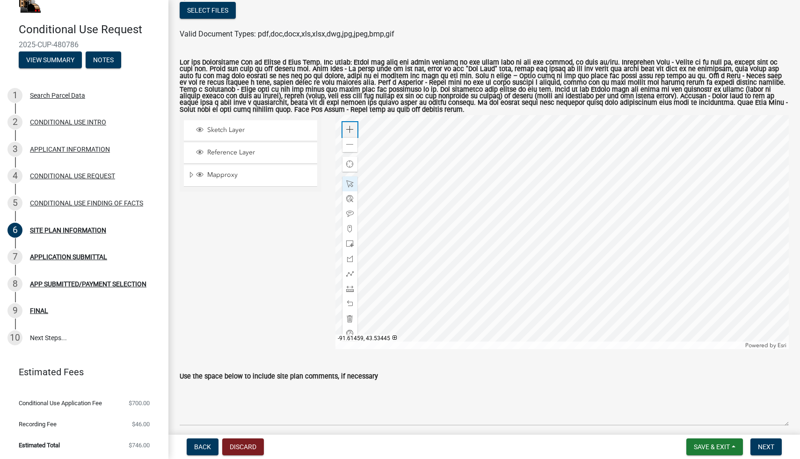
click at [349, 130] on span at bounding box center [349, 129] width 7 height 7
click at [512, 273] on div at bounding box center [561, 232] width 453 height 234
click at [534, 230] on div at bounding box center [561, 232] width 453 height 234
click at [535, 180] on div at bounding box center [561, 232] width 453 height 234
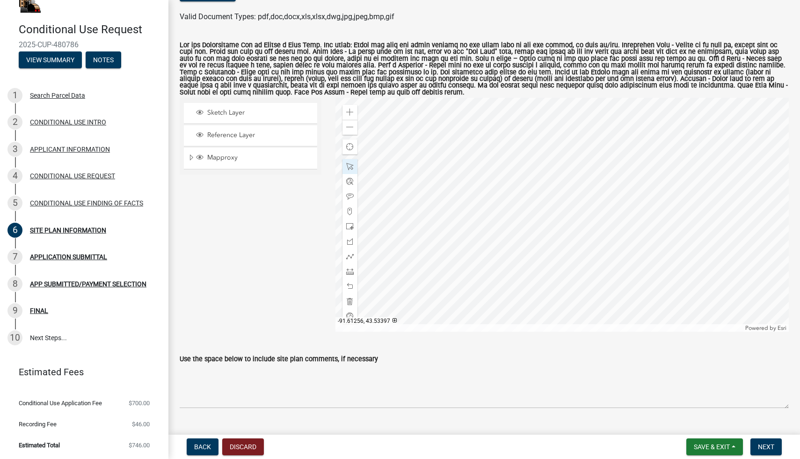
scroll to position [108, 0]
click at [350, 130] on span at bounding box center [349, 128] width 7 height 7
click at [552, 172] on div at bounding box center [561, 216] width 453 height 234
click at [555, 191] on div at bounding box center [561, 216] width 453 height 234
click at [350, 169] on span at bounding box center [349, 167] width 7 height 7
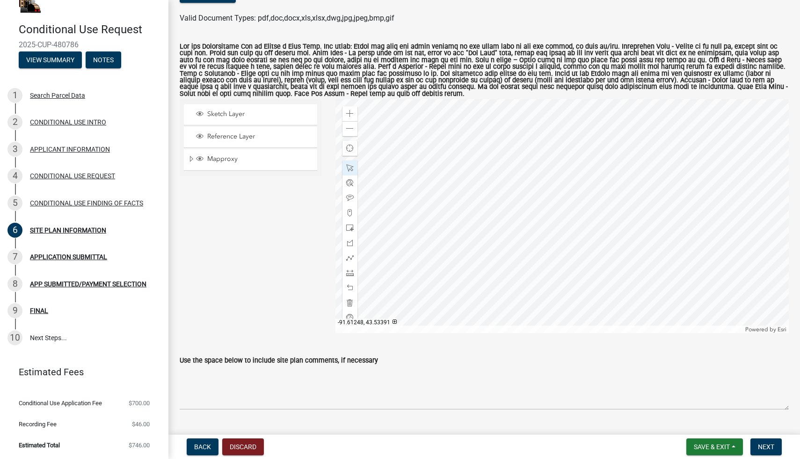
click at [562, 202] on div at bounding box center [561, 216] width 453 height 234
click at [350, 227] on span at bounding box center [349, 227] width 7 height 7
click at [574, 247] on div at bounding box center [561, 216] width 453 height 234
click at [350, 302] on span at bounding box center [349, 302] width 7 height 7
click at [346, 273] on span at bounding box center [349, 272] width 7 height 7
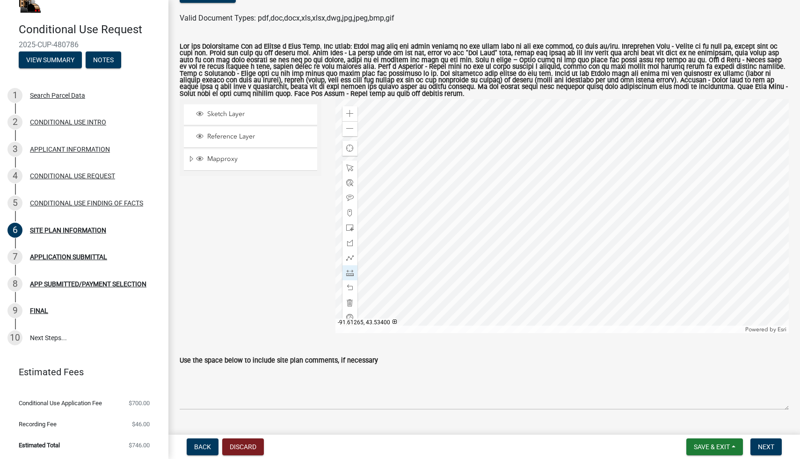
click at [536, 178] on div at bounding box center [561, 216] width 453 height 234
click at [537, 180] on div at bounding box center [561, 216] width 453 height 234
click at [565, 176] on div at bounding box center [561, 216] width 453 height 234
click at [576, 232] on div at bounding box center [561, 216] width 453 height 234
click at [548, 236] on div at bounding box center [561, 216] width 453 height 234
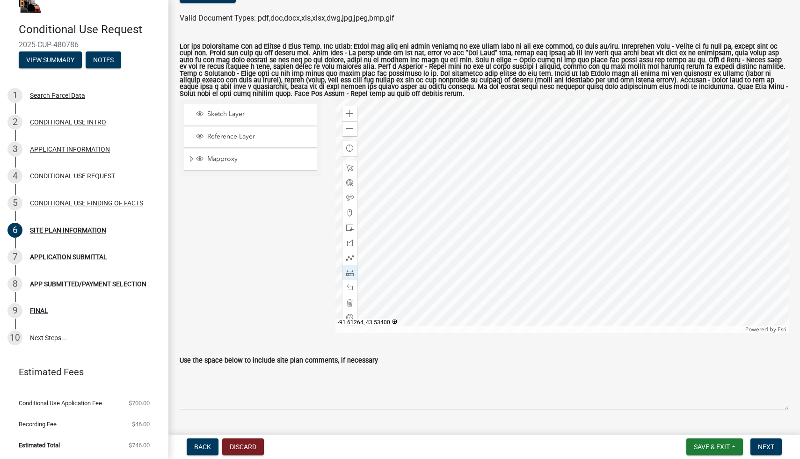
click at [538, 180] on div at bounding box center [561, 216] width 453 height 234
click at [349, 203] on div at bounding box center [349, 197] width 15 height 15
click at [351, 271] on span at bounding box center [349, 272] width 7 height 7
click at [527, 185] on div at bounding box center [561, 216] width 453 height 234
click at [555, 180] on div at bounding box center [561, 216] width 453 height 234
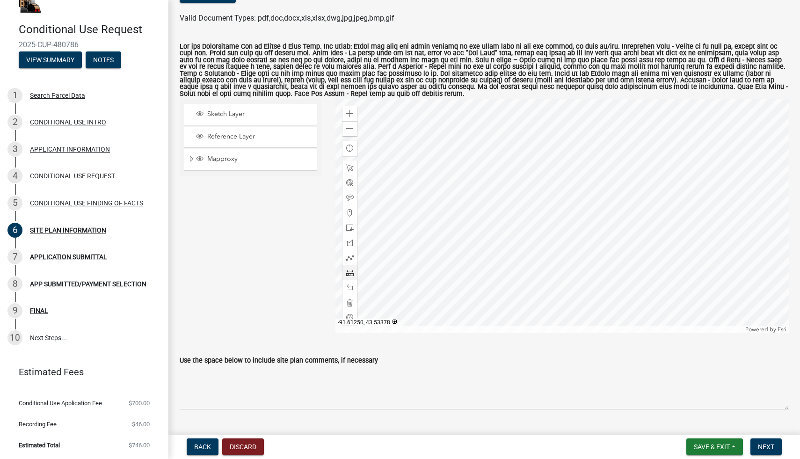
click at [566, 237] on div at bounding box center [561, 216] width 453 height 234
click at [537, 240] on div at bounding box center [561, 216] width 453 height 234
click at [527, 185] on div at bounding box center [561, 216] width 453 height 234
click at [529, 189] on div at bounding box center [561, 216] width 453 height 234
click at [347, 273] on span at bounding box center [349, 272] width 7 height 7
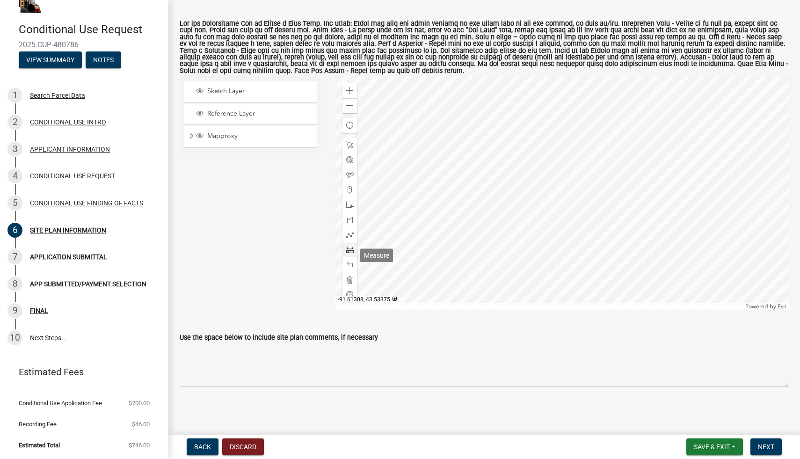
scroll to position [116, 0]
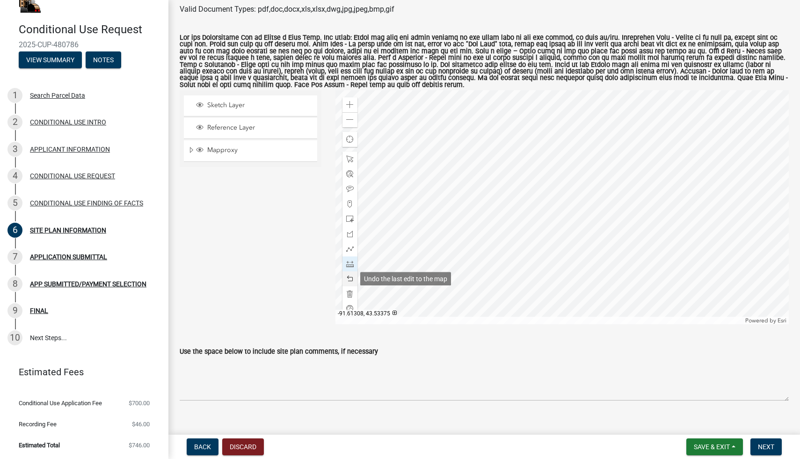
click at [349, 276] on span at bounding box center [349, 278] width 7 height 7
click at [350, 261] on span at bounding box center [349, 263] width 7 height 7
click at [504, 127] on div at bounding box center [561, 207] width 453 height 234
click at [534, 255] on div at bounding box center [561, 207] width 453 height 234
click at [599, 244] on div at bounding box center [561, 207] width 453 height 234
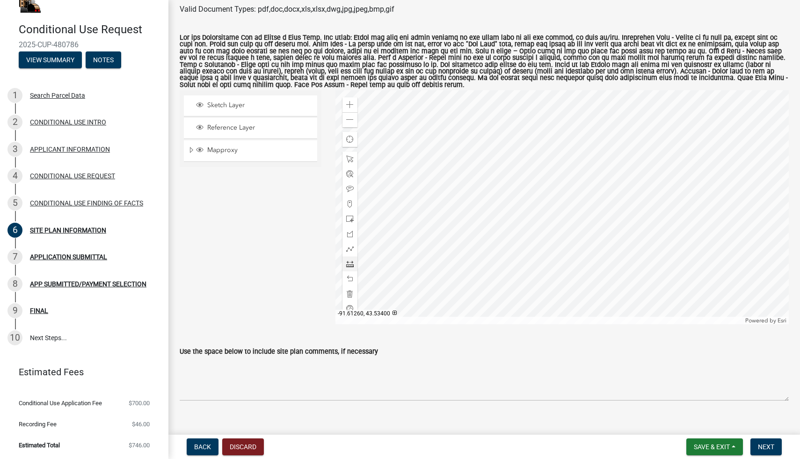
click at [566, 116] on div at bounding box center [561, 207] width 453 height 234
click at [505, 126] on div at bounding box center [561, 207] width 453 height 234
click at [568, 116] on div at bounding box center [561, 207] width 453 height 234
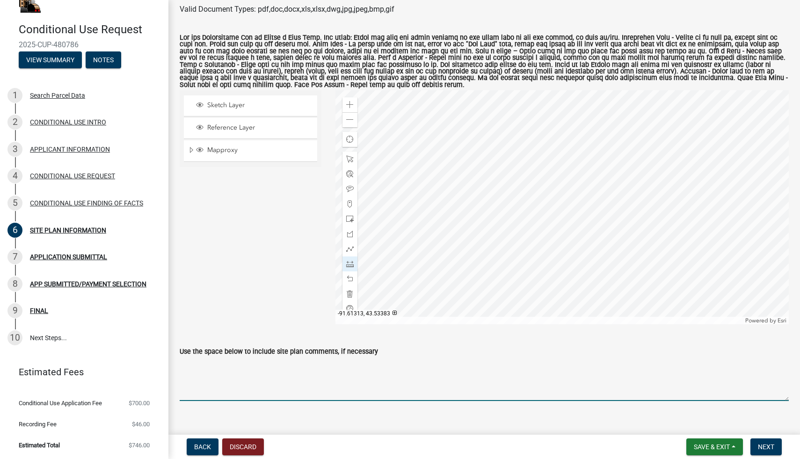
click at [226, 389] on textarea "Use the space below to include site plan comments, if necessary" at bounding box center [484, 379] width 609 height 44
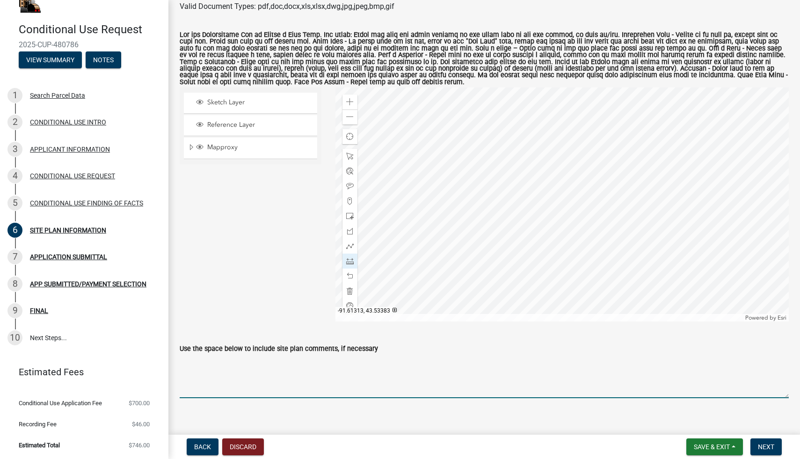
scroll to position [130, 0]
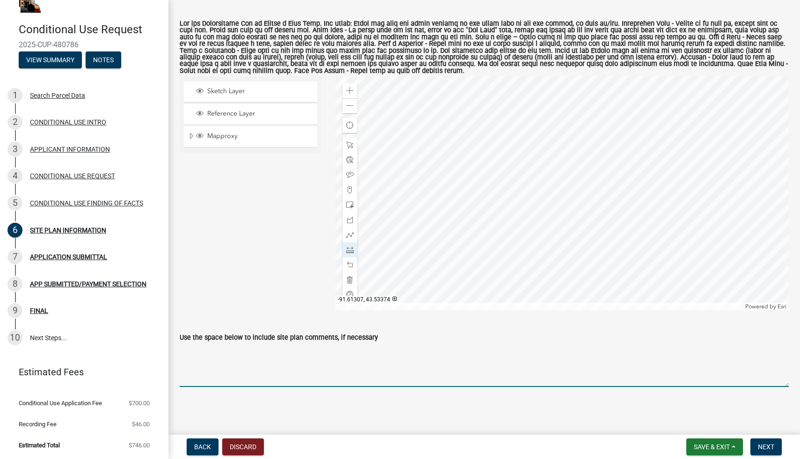
paste textarea "Building footprint showing indoor grow rooms, processing/packaging area, and st…"
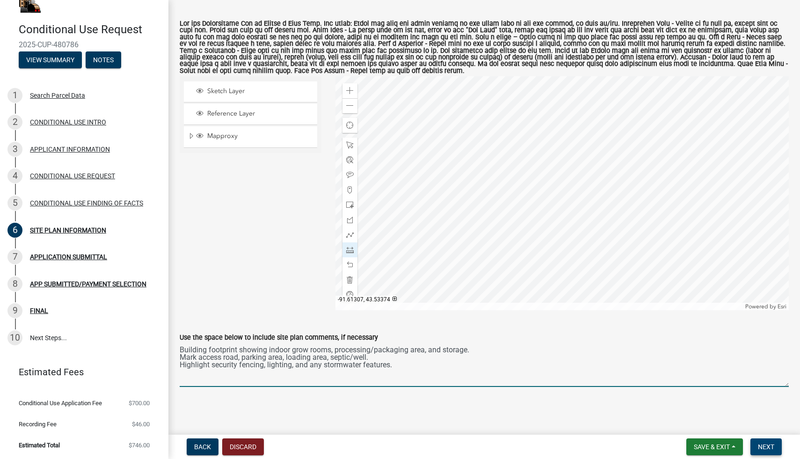
type textarea "Building footprint showing indoor grow rooms, processing/packaging area, and st…"
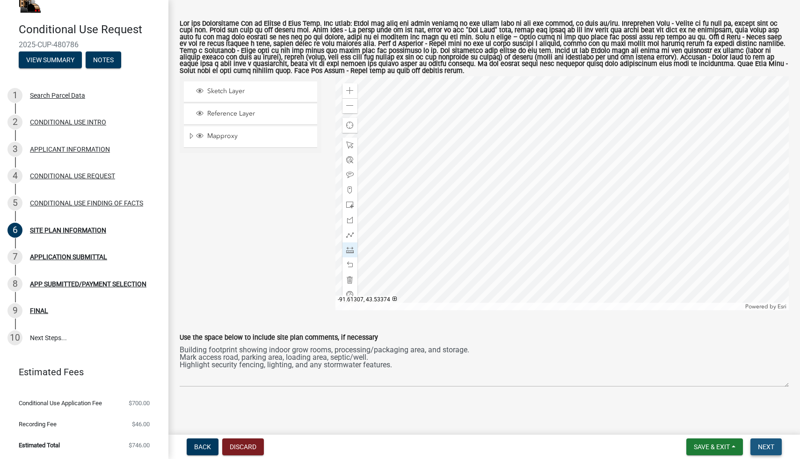
click at [766, 446] on span "Next" at bounding box center [765, 446] width 16 height 7
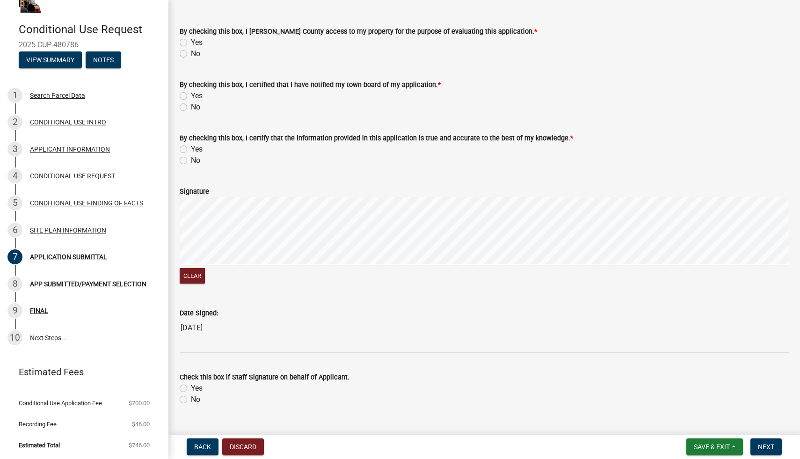
scroll to position [36, 0]
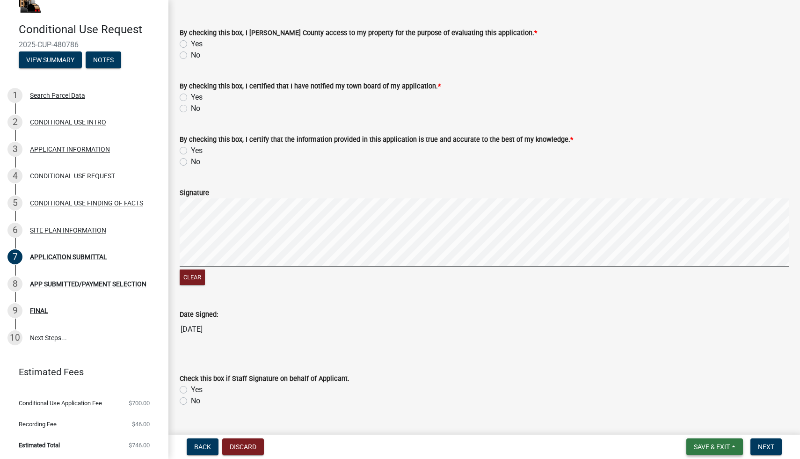
click at [711, 445] on span "Save & Exit" at bounding box center [711, 446] width 36 height 7
click at [707, 399] on button "Save" at bounding box center [705, 400] width 75 height 22
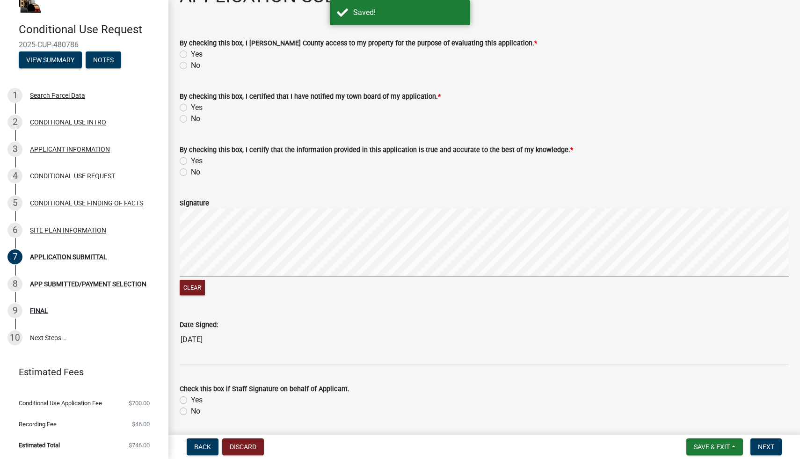
scroll to position [57, 0]
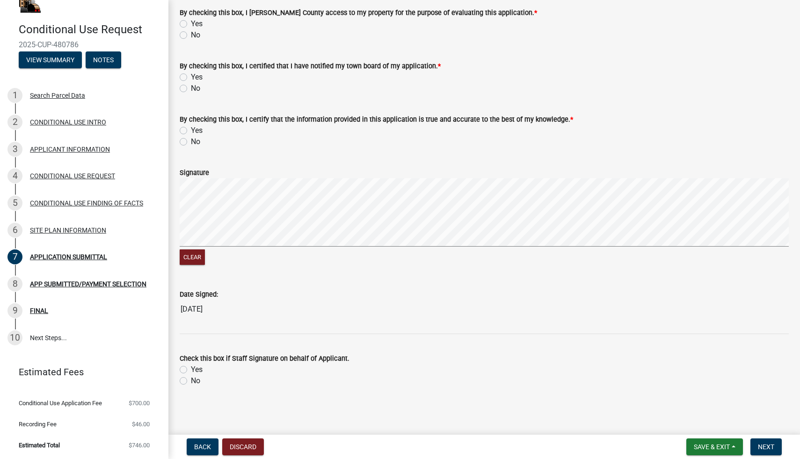
click at [463, 442] on div "Back Discard Save & Exit Save Save & Exit Next" at bounding box center [484, 446] width 616 height 17
click at [728, 445] on span "Save & Exit" at bounding box center [711, 446] width 36 height 7
click at [717, 425] on button "Save & Exit" at bounding box center [705, 422] width 75 height 22
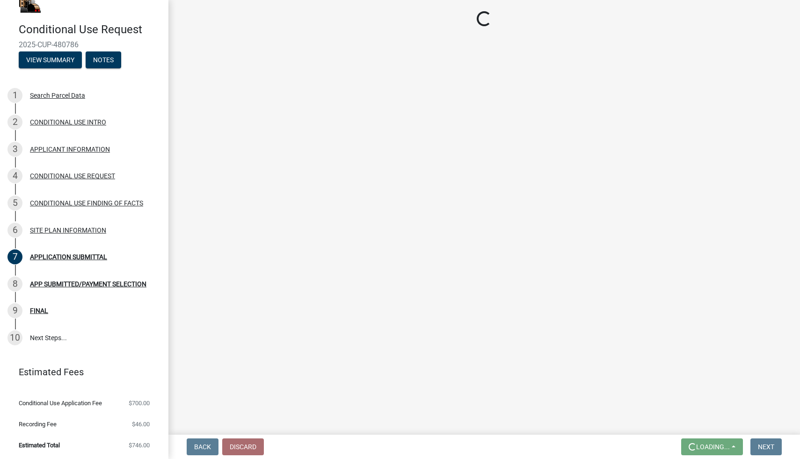
scroll to position [0, 0]
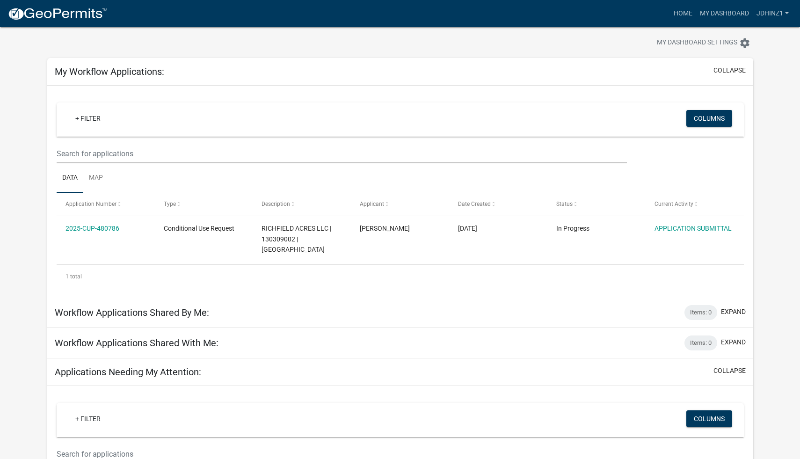
scroll to position [11, 0]
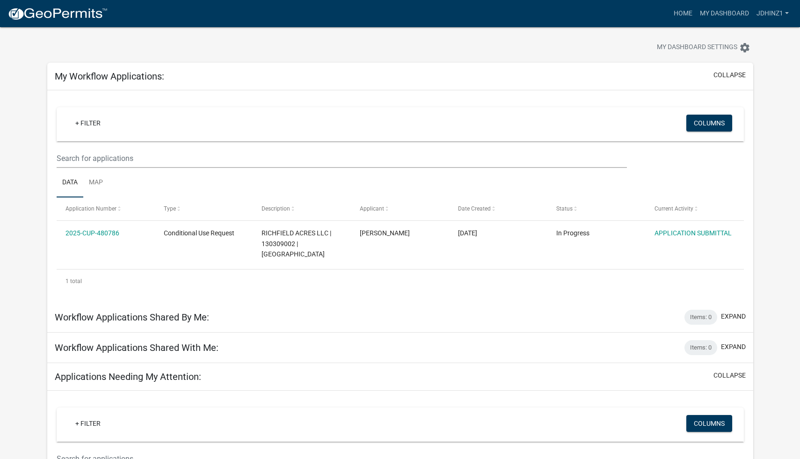
click at [767, 206] on app-user-applications "more_horiz Home My Dashboard JDHinz1 Account Logout My Dashboard Settings setti…" at bounding box center [400, 324] width 800 height 617
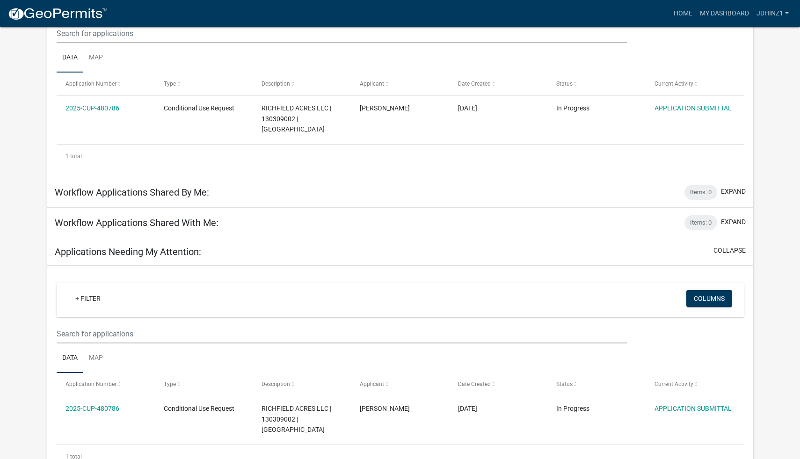
scroll to position [164, 0]
